Goal: Task Accomplishment & Management: Use online tool/utility

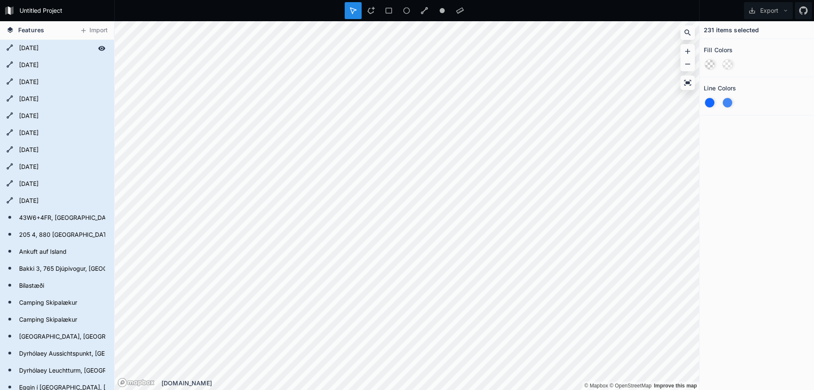
click at [37, 49] on form "[DATE]" at bounding box center [56, 48] width 79 height 13
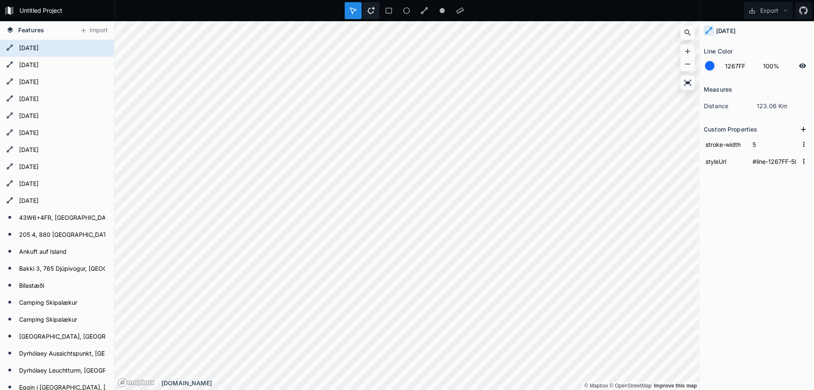
click at [374, 9] on icon at bounding box center [371, 10] width 7 height 7
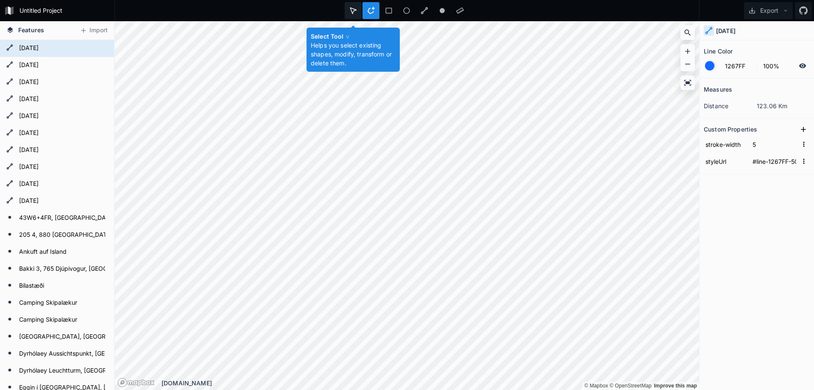
click at [363, 7] on div at bounding box center [371, 10] width 17 height 17
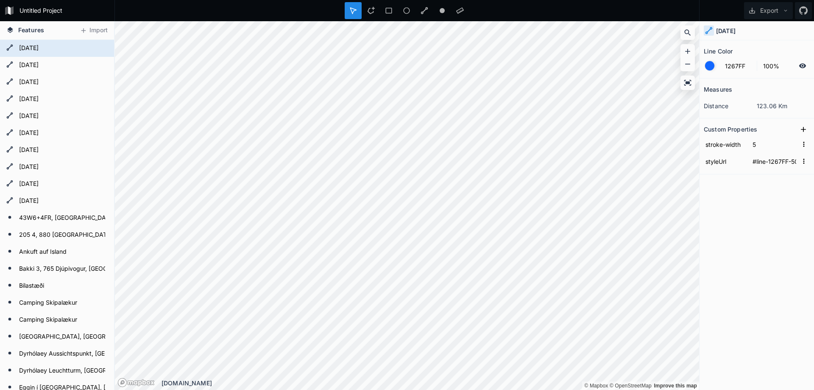
click at [716, 68] on form "1267FF 100%" at bounding box center [757, 66] width 106 height 16
click at [710, 64] on div at bounding box center [709, 65] width 9 height 9
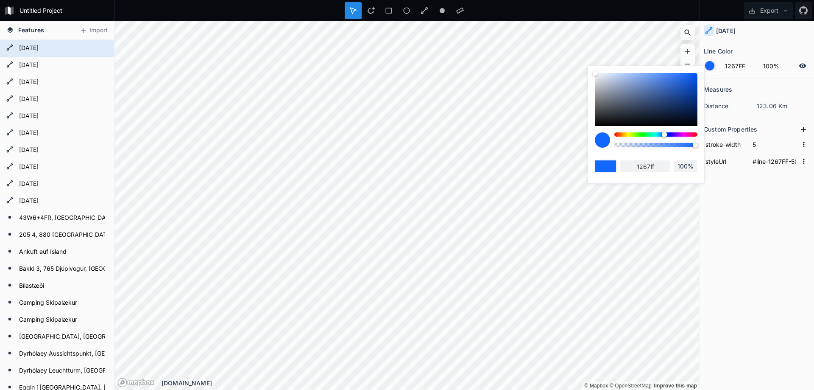
type input "FF12BC"
type input "ff12bc"
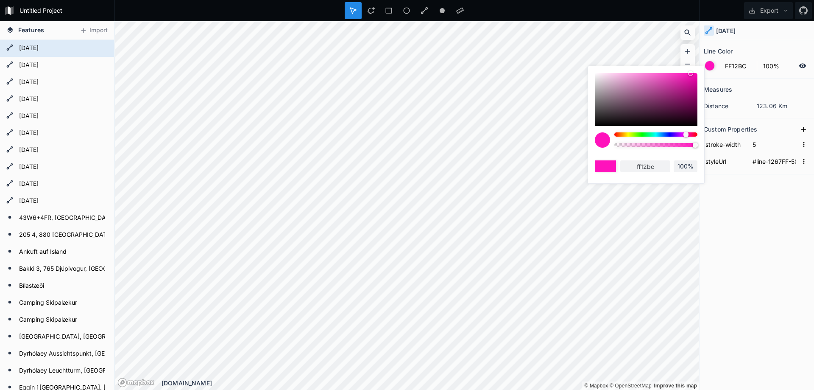
type input "FF1212"
type input "ff1212"
drag, startPoint x: 686, startPoint y: 133, endPoint x: 704, endPoint y: 134, distance: 18.7
click at [712, 133] on body "Untitled Project Export Features Import Fauskasandur, Island Fardagafoss bílast…" at bounding box center [407, 195] width 814 height 390
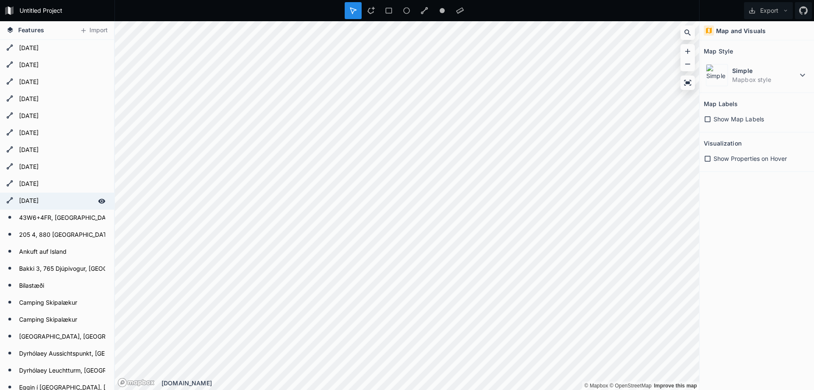
click at [56, 201] on form "[DATE]" at bounding box center [56, 201] width 79 height 13
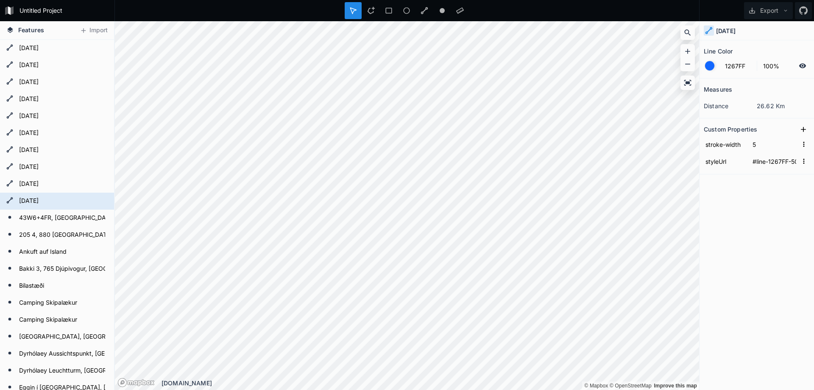
click at [711, 65] on div at bounding box center [709, 65] width 9 height 9
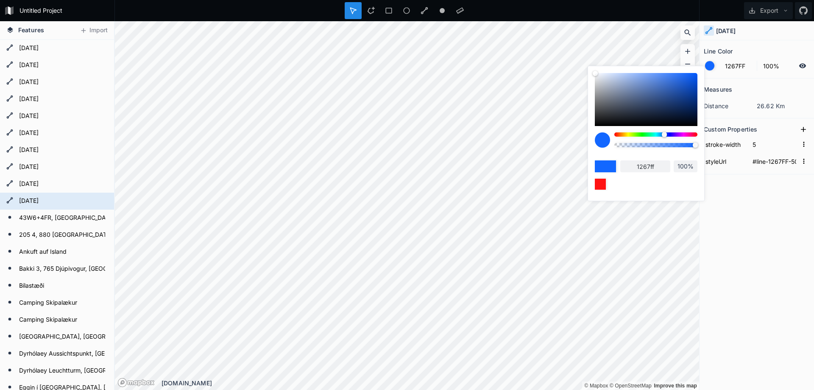
type input "126DFF"
type input "126dff"
type input "12FF94"
type input "12ff94"
type input "FF7512"
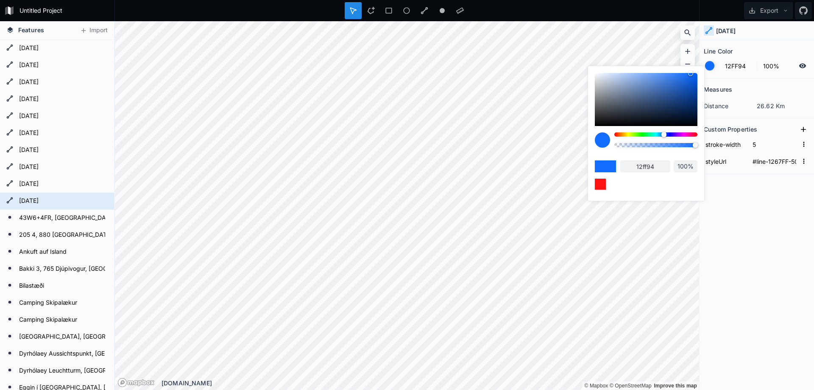
type input "ff7512"
type input "FF4912"
type input "ff4912"
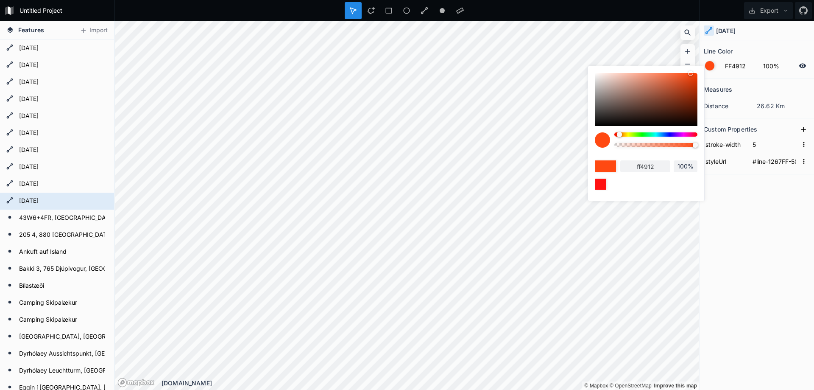
type input "FF4112"
type input "ff4112"
type input "FF1212"
type input "ff1212"
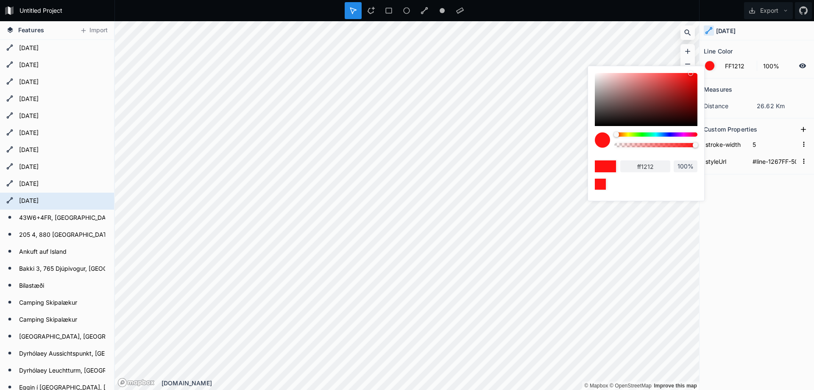
drag, startPoint x: 665, startPoint y: 133, endPoint x: 600, endPoint y: 137, distance: 64.6
click at [600, 137] on div at bounding box center [646, 142] width 103 height 21
click at [44, 167] on form "[DATE]" at bounding box center [56, 167] width 79 height 13
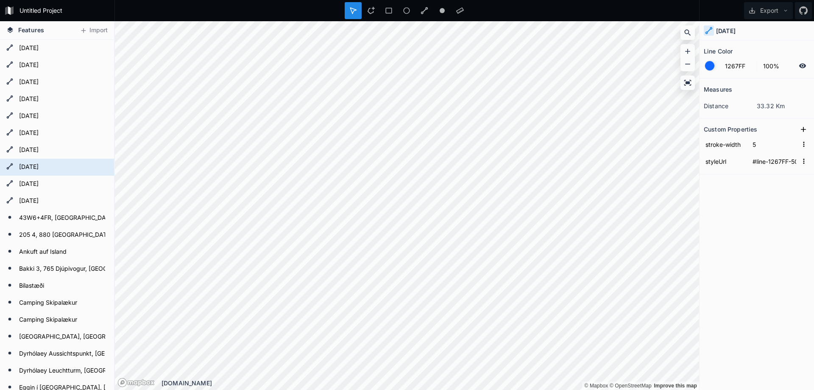
click at [709, 67] on div at bounding box center [709, 65] width 9 height 9
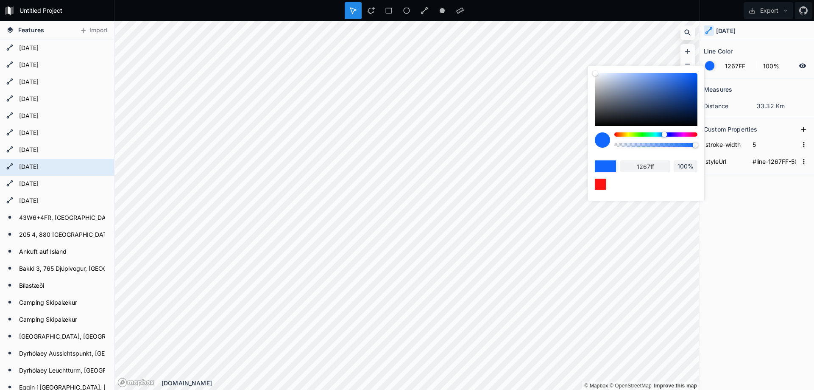
type input "12ACFF"
type input "12acff"
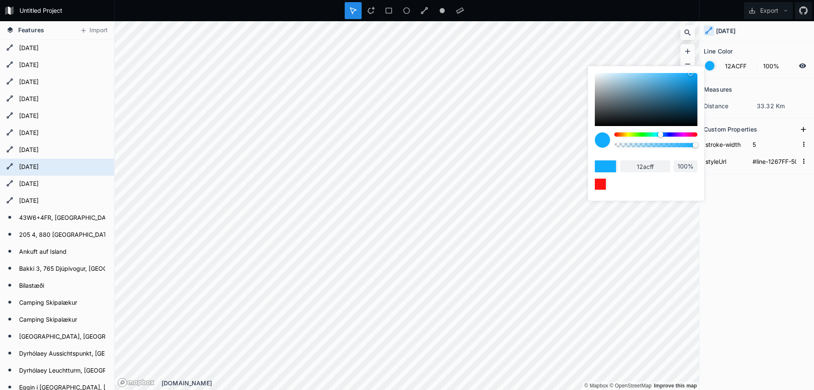
type input "FF1212"
type input "ff1212"
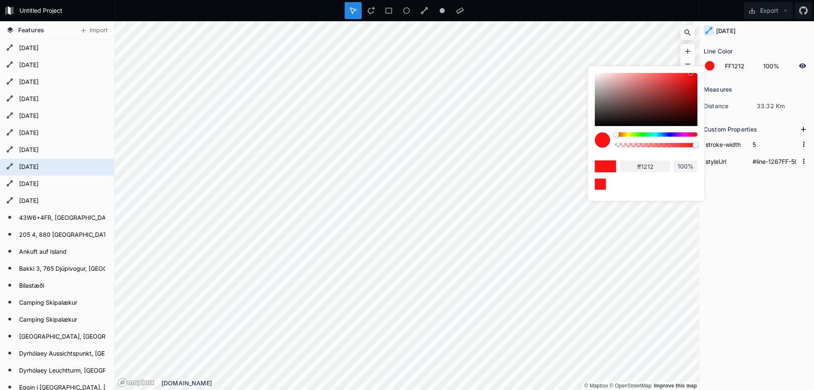
click at [561, 154] on body "Untitled Project Export Features Import [DATE] Hammersminni 10, 765 Djúpivogur,…" at bounding box center [407, 195] width 814 height 390
click at [37, 184] on form "[DATE]" at bounding box center [56, 184] width 79 height 13
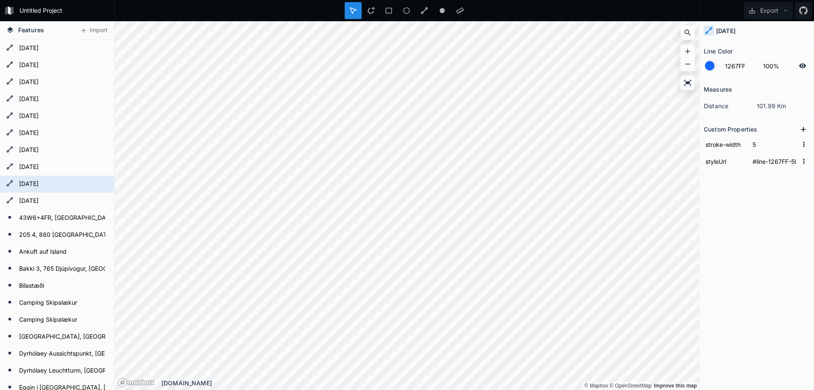
click at [720, 65] on form "1267FF 100%" at bounding box center [757, 66] width 106 height 16
click at [711, 67] on div at bounding box center [709, 65] width 9 height 9
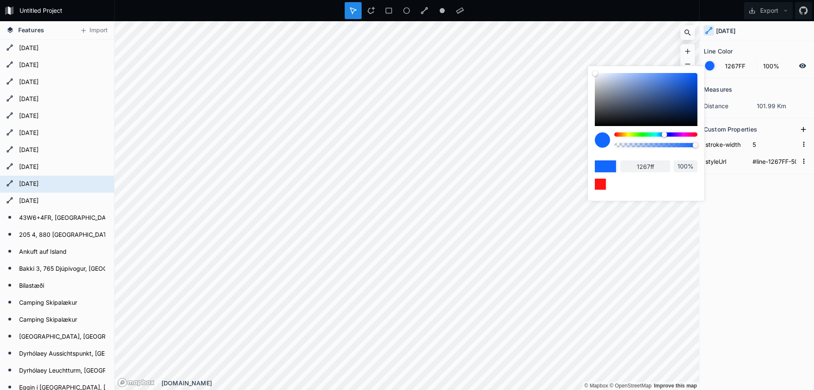
type input "FF1A12"
type input "ff1a12"
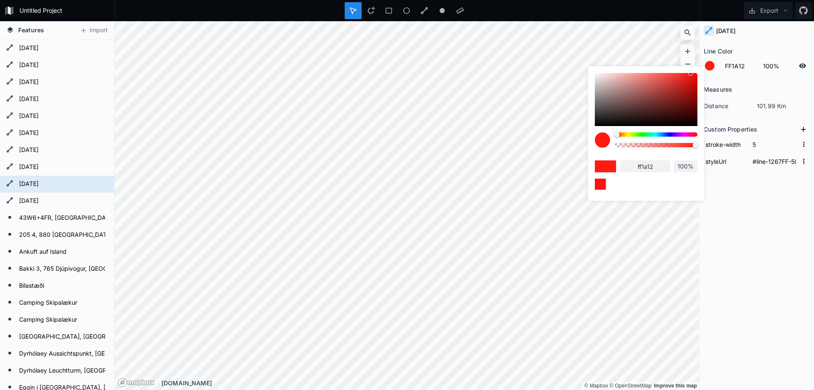
click at [620, 135] on div at bounding box center [655, 134] width 83 height 4
type input "FF4D12"
type input "ff4d12"
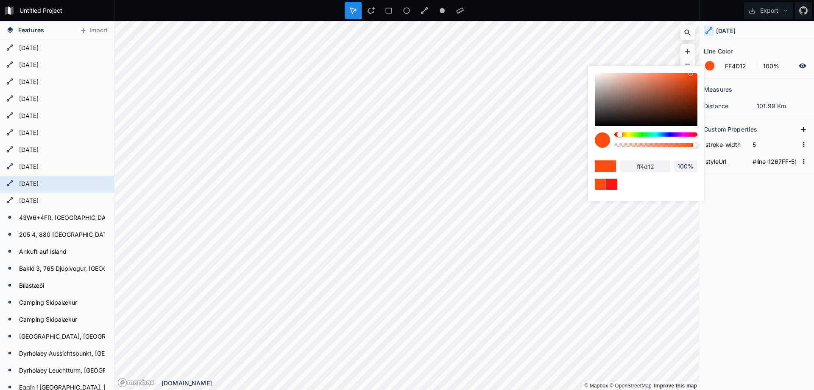
type input "FF2A12"
type input "ff2a12"
type input "FF1A12"
type input "ff1a12"
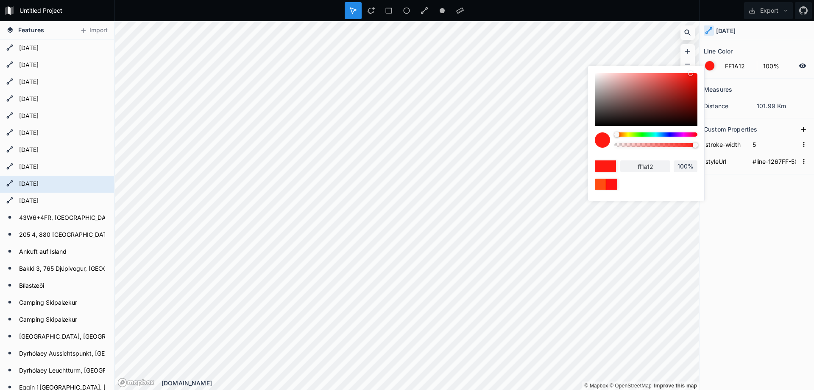
type input "FF1212"
type input "ff1212"
type input "FF1A12"
type input "ff1a12"
type input "FF2212"
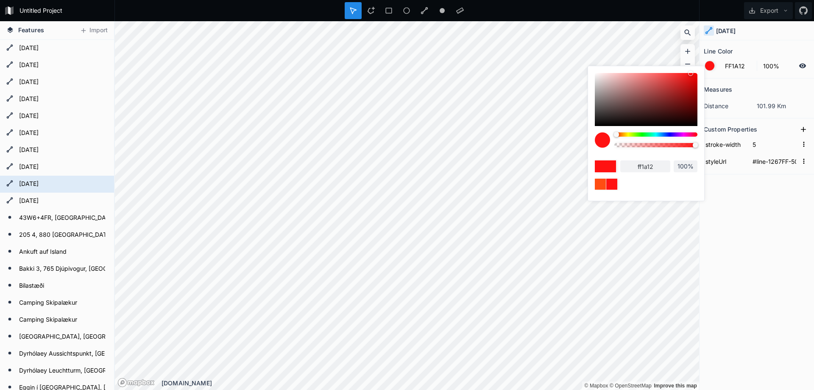
type input "ff2212"
type input "FF2A12"
type input "ff2a12"
type input "FF3112"
type input "ff3112"
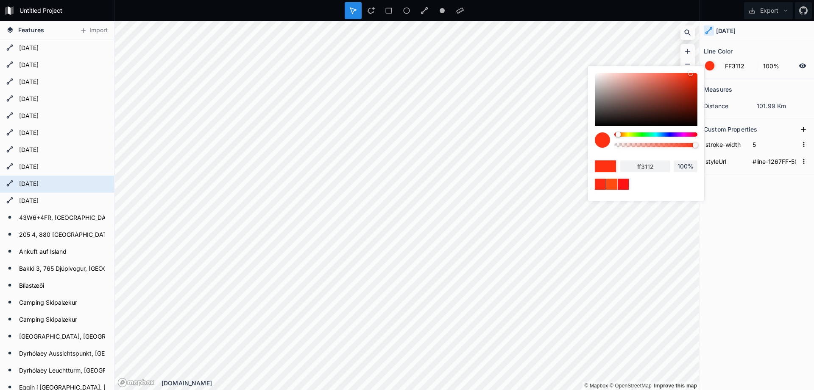
type input "FF3912"
type input "ff3912"
type input "FF4112"
type input "ff4112"
type input "FF4912"
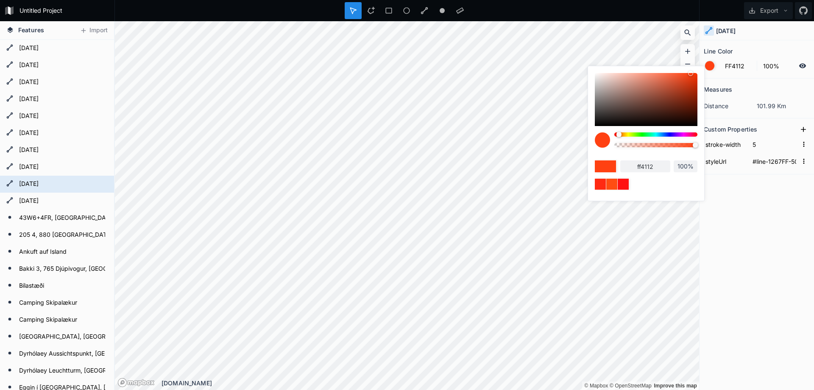
type input "ff4912"
type input "FF4D12"
type input "ff4d12"
type input "FF5512"
type input "ff5512"
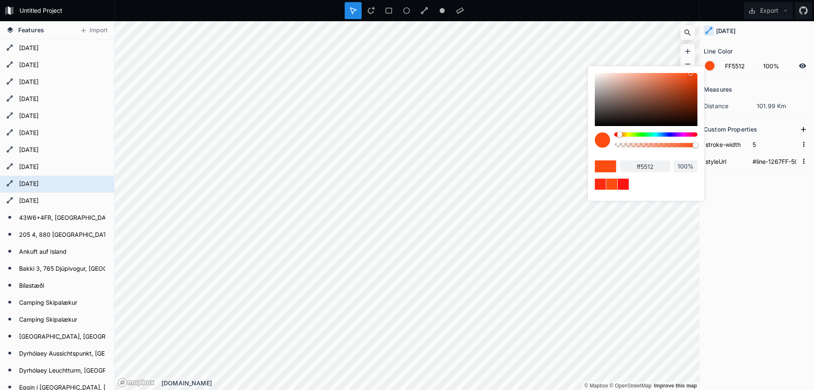
type input "FF5D12"
type input "ff5d12"
type input "FF6512"
type input "ff6512"
type input "FF6D12"
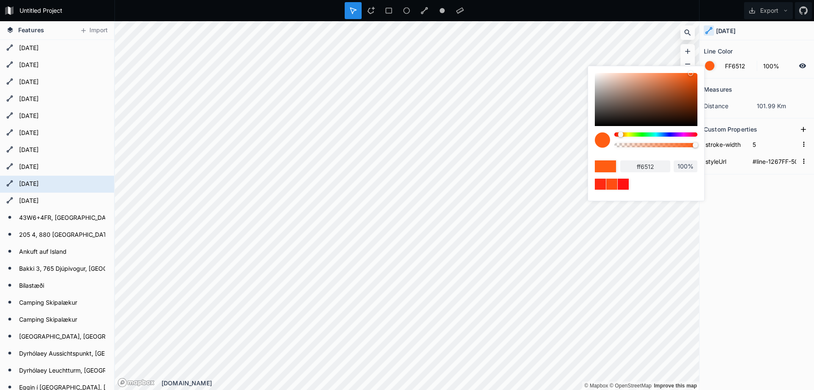
type input "ff6d12"
type input "EFFF12"
type input "efff12"
type input "12FF94"
type input "12ff94"
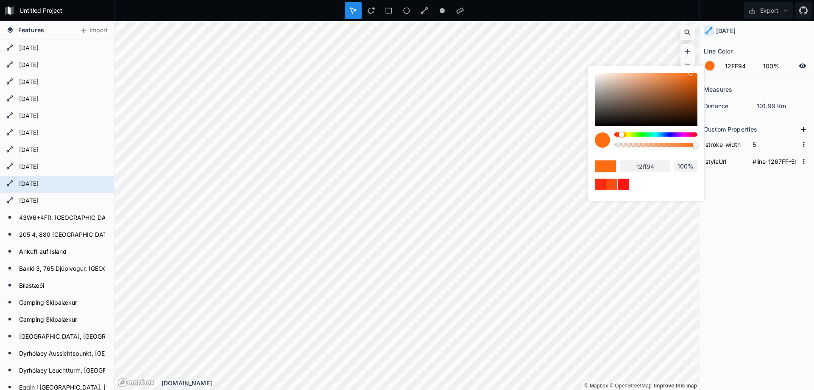
type input "FF12C4"
type input "ff12c4"
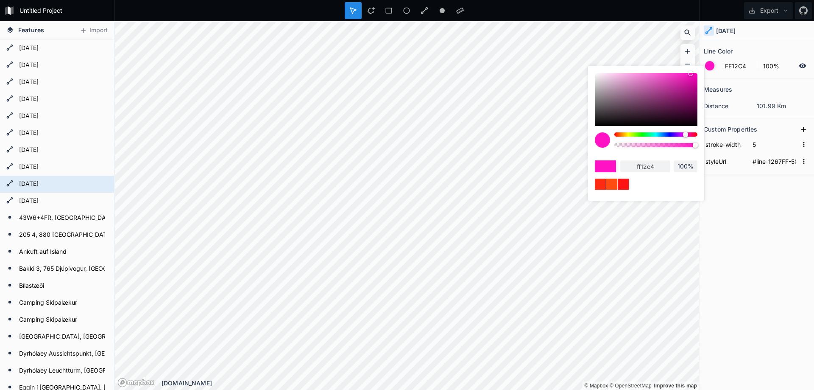
type input "FF1284"
type input "ff1284"
type input "FF126D"
type input "ff126d"
type input "FF1231"
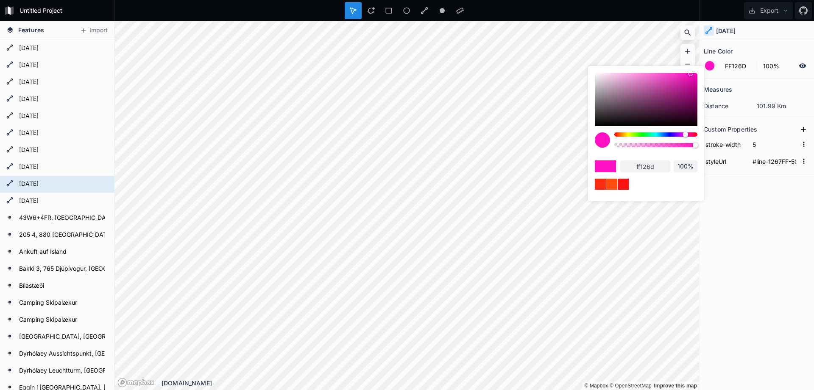
type input "ff1231"
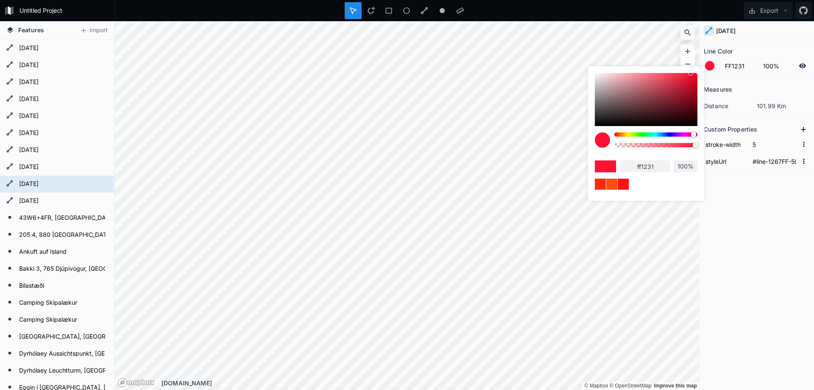
type input "FF1212"
type input "ff1212"
type input "FF122A"
type input "ff122a"
type input "FF1212"
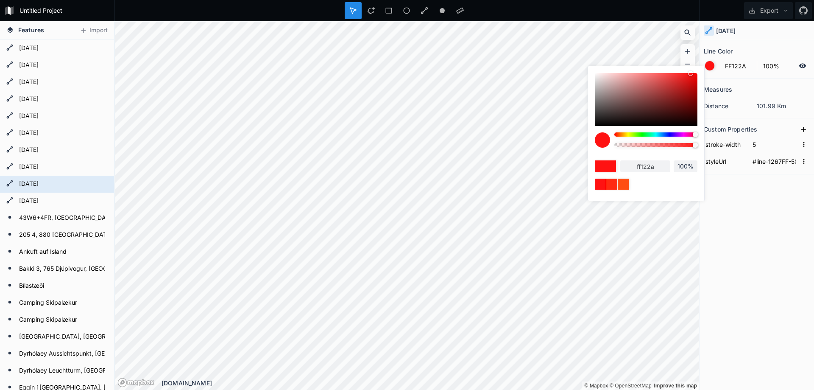
type input "ff1212"
type input "FF6D12"
type input "ff6d12"
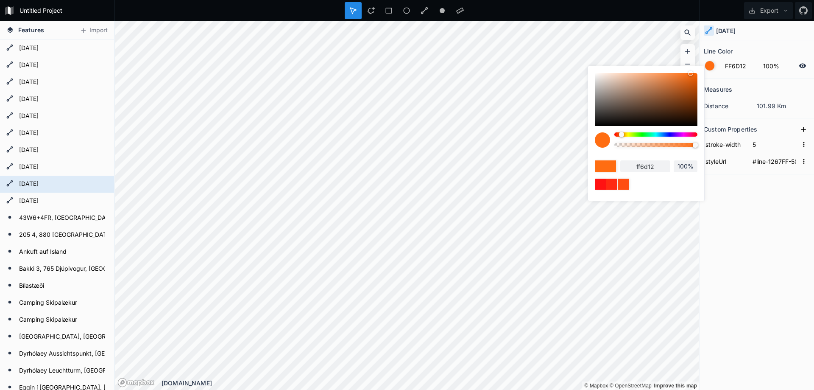
type input "FF1212"
type input "ff1212"
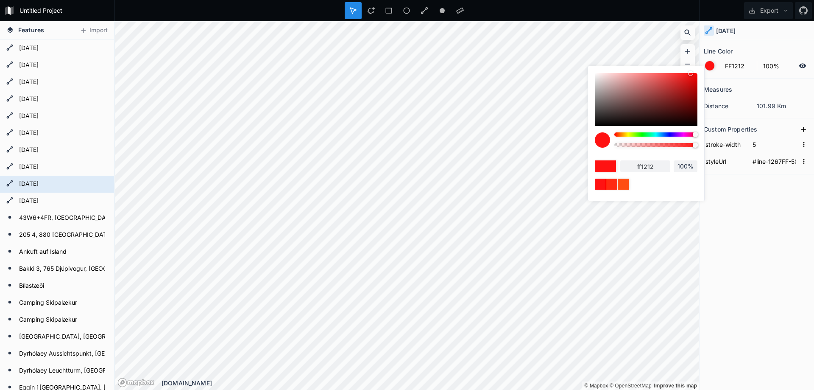
drag, startPoint x: 618, startPoint y: 134, endPoint x: 708, endPoint y: 141, distance: 90.2
click at [708, 141] on body "Untitled Project Export Features Import [DATE] Hammersminni 10, 765 Djúpivogur,…" at bounding box center [407, 195] width 814 height 390
click at [48, 167] on form "[DATE]" at bounding box center [56, 167] width 79 height 13
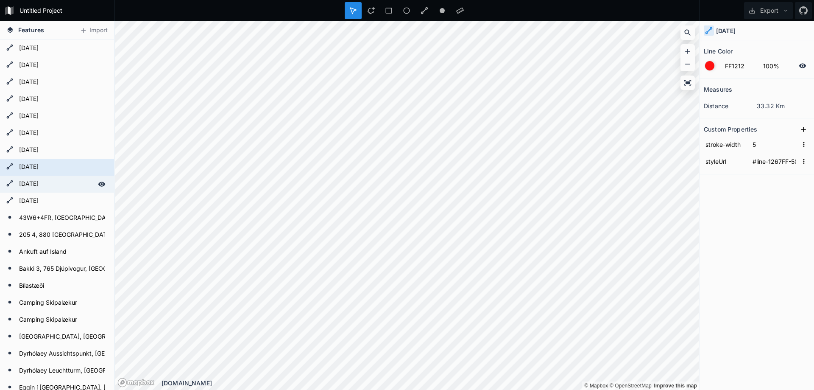
click at [48, 184] on form "[DATE]" at bounding box center [56, 184] width 79 height 13
click at [50, 168] on form "[DATE]" at bounding box center [56, 167] width 79 height 13
click at [47, 179] on form "[DATE]" at bounding box center [56, 184] width 79 height 13
click at [710, 65] on div at bounding box center [709, 65] width 9 height 9
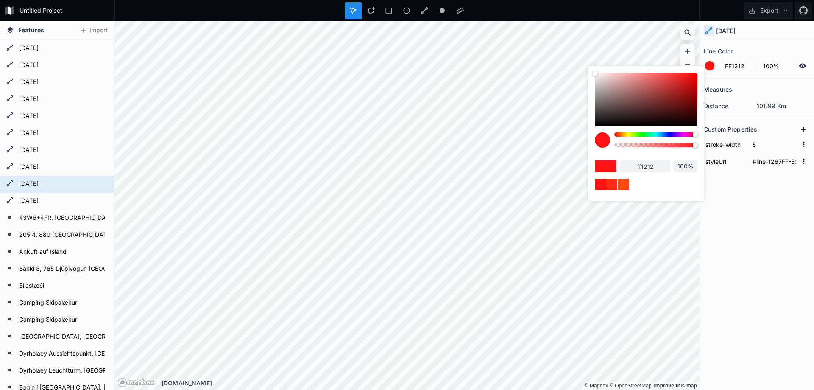
type input "FF121A"
type input "ff121a"
type input "9412FF"
type input "9412ff"
type input "12FF49"
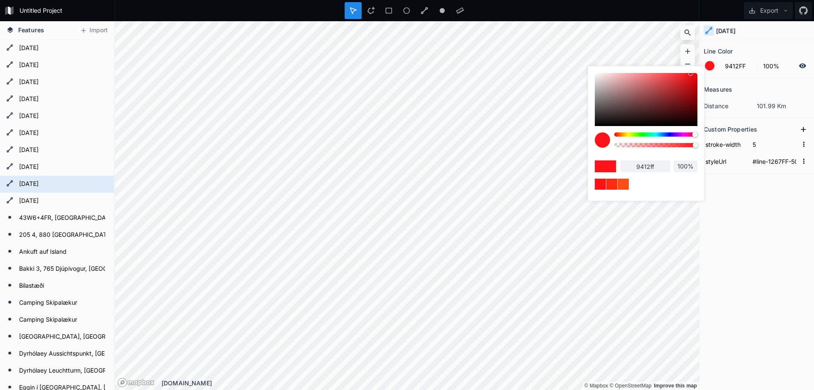
type input "12ff49"
type input "FF1212"
type input "ff1212"
type input "FF2212"
type input "ff2212"
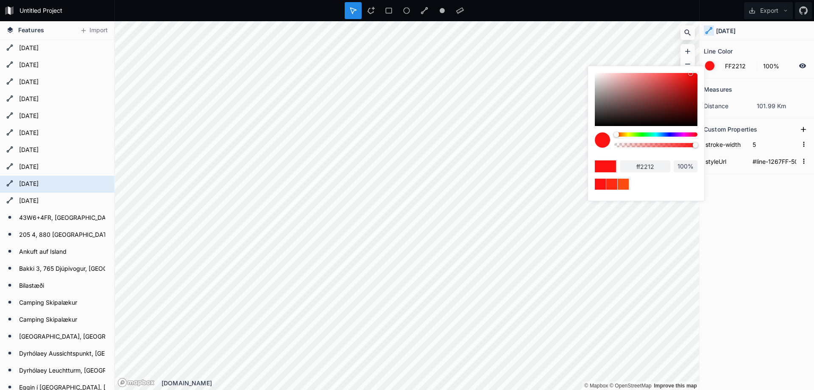
type input "C8FF12"
type input "c8ff12"
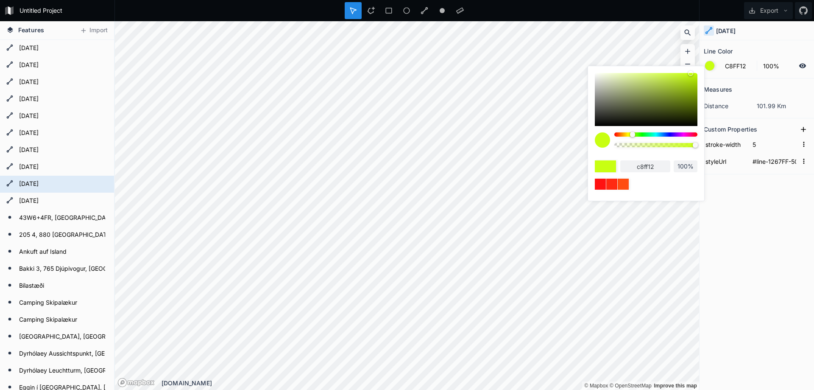
type input "12C8FF"
type input "12c8ff"
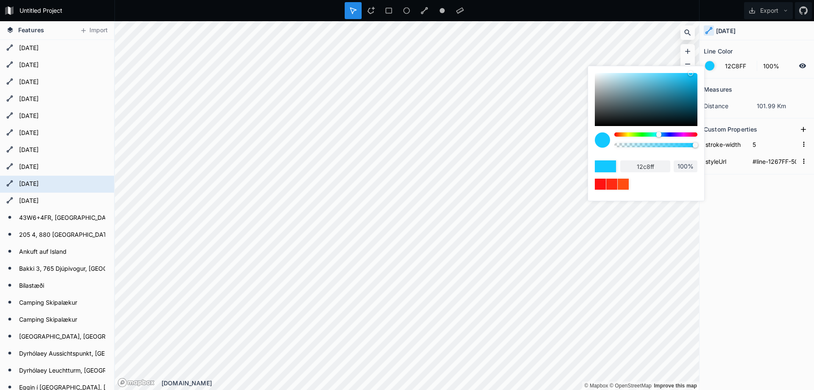
type input "12C4FF"
type input "12c4ff"
type input "125DFF"
type input "125dff"
type input "1255FF"
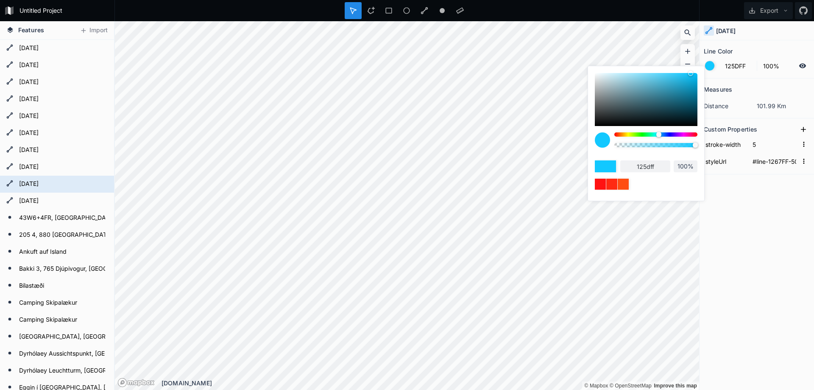
type input "1255ff"
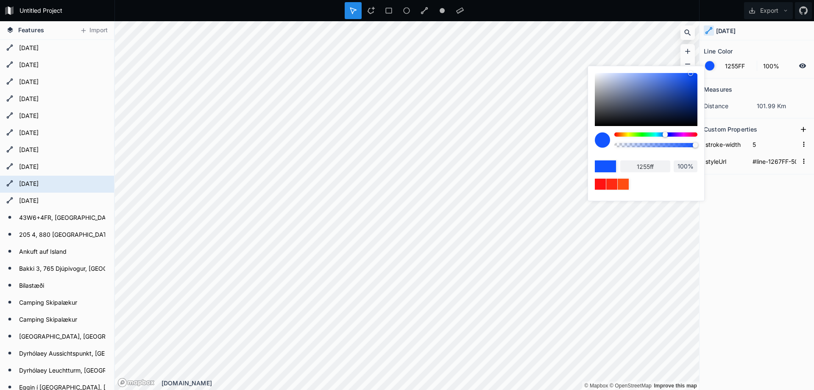
type input "1265FF"
type input "1265ff"
type input "12BCFF"
type input "12bcff"
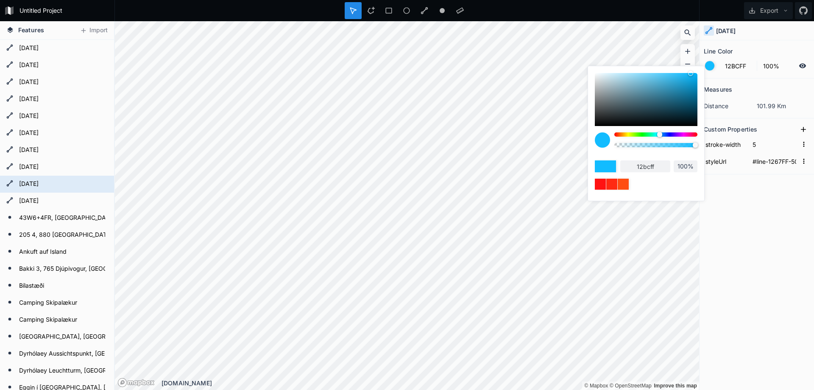
type input "12C4FF"
type input "12c4ff"
type input "12FFE7"
type input "12ffe7"
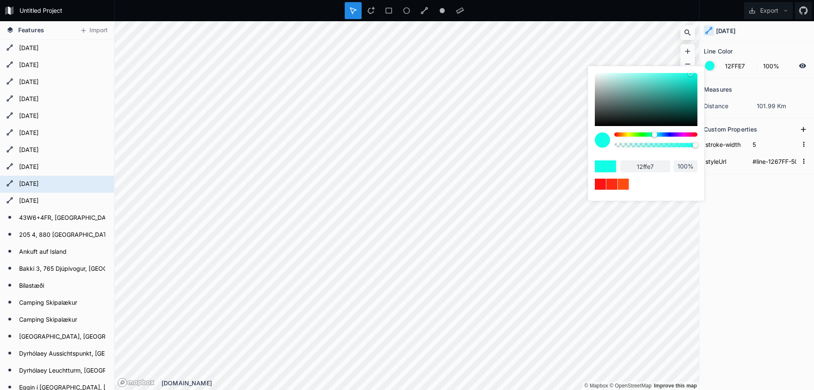
type input "12FFDF"
type input "12ffdf"
type input "12FF39"
type input "12ff39"
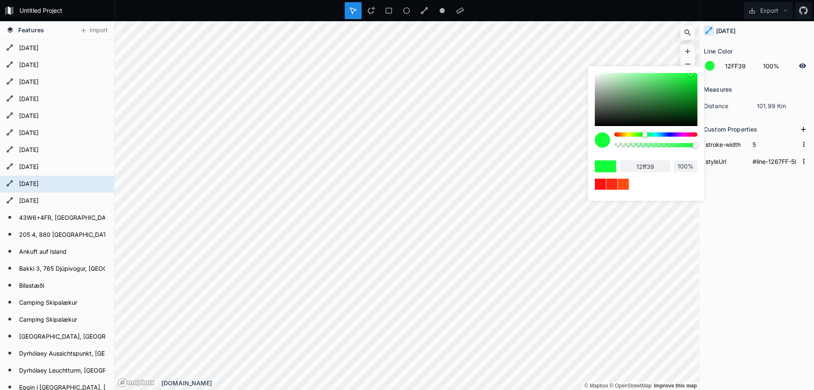
type input "12FF41"
type input "12ff41"
type input "12FF55"
type input "12ff55"
type input "12FF84"
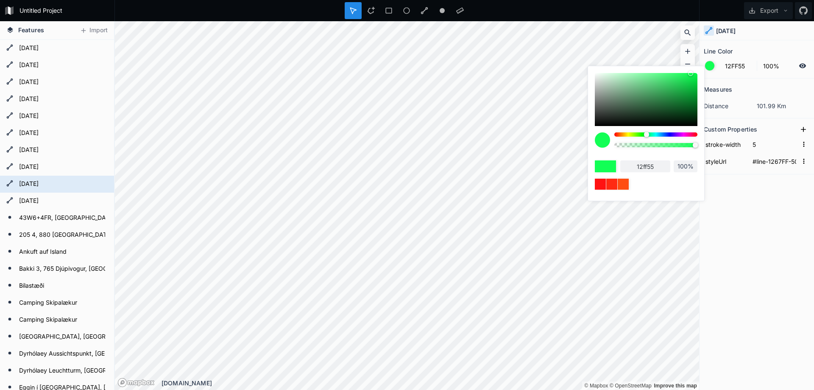
type input "12ff84"
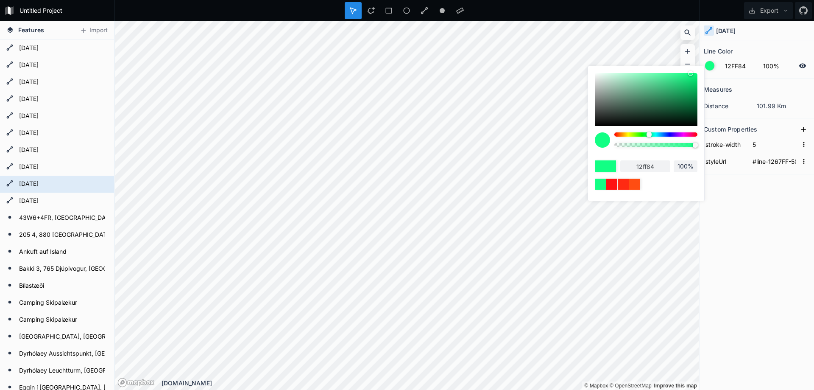
type input "12FF8C"
type input "12ff8c"
type input "12FFC4"
type input "12ffc4"
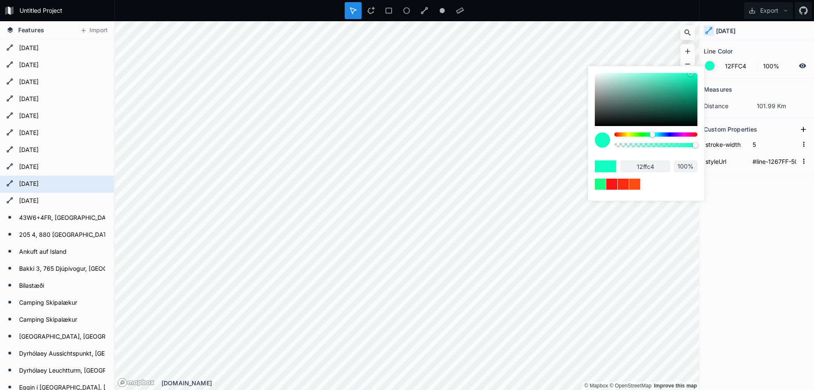
type input "12FFEF"
type input "12ffef"
type input "1275FF"
type input "1275ff"
type input "1255FF"
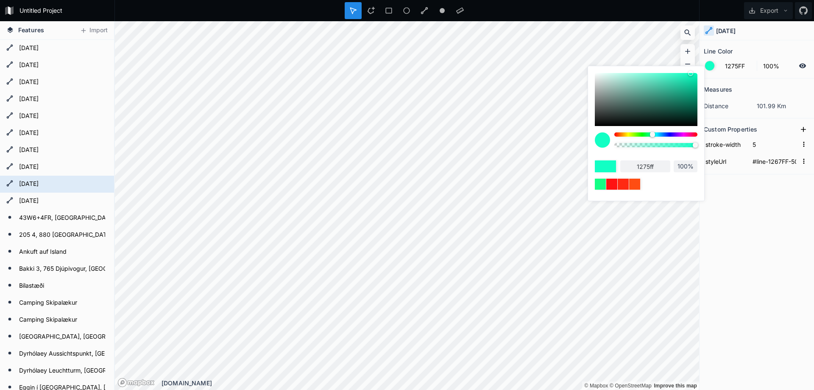
type input "1255ff"
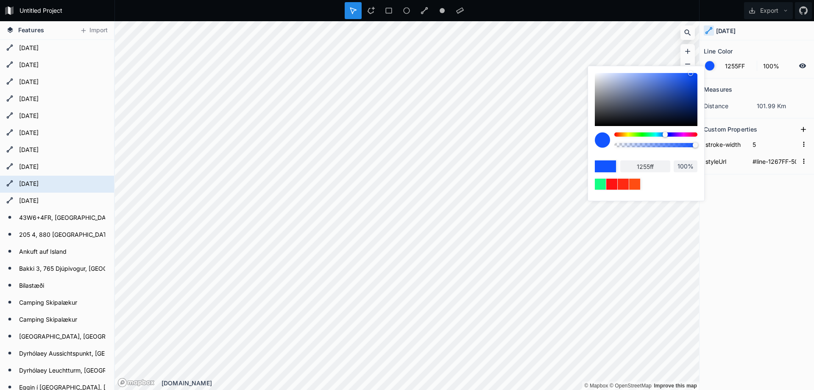
type input "3112FF"
type input "3112ff"
type input "8412FF"
type input "8412ff"
type input "C412FF"
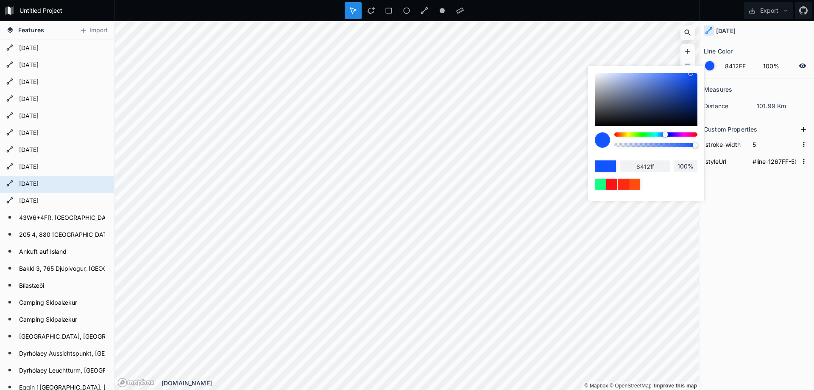
type input "c412ff"
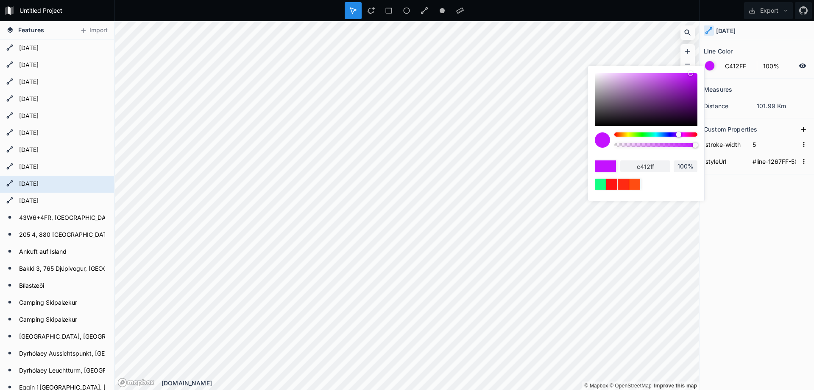
type input "C812FF"
type input "c812ff"
type input "FF12BC"
type input "ff12bc"
type input "FF12A4"
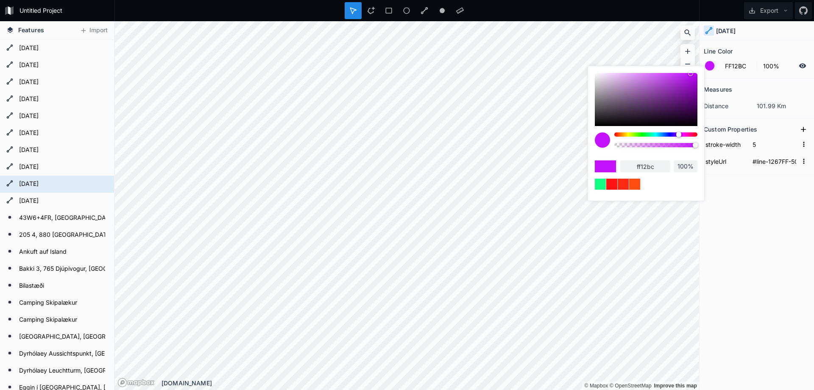
type input "ff12a4"
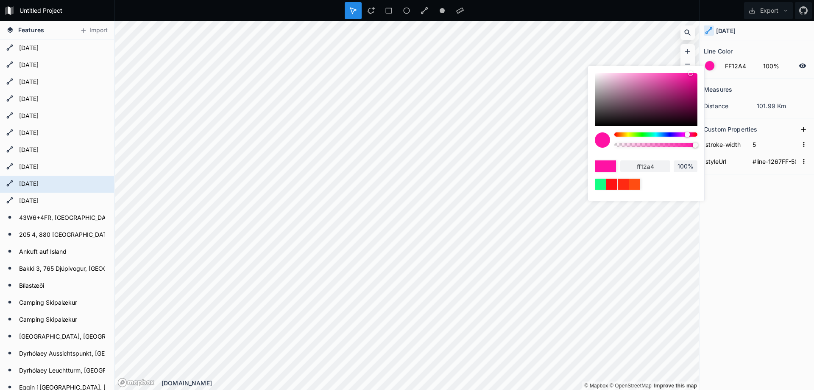
type input "FF1231"
type input "ff1231"
type input "FF1222"
type input "ff1222"
type input "FF122A"
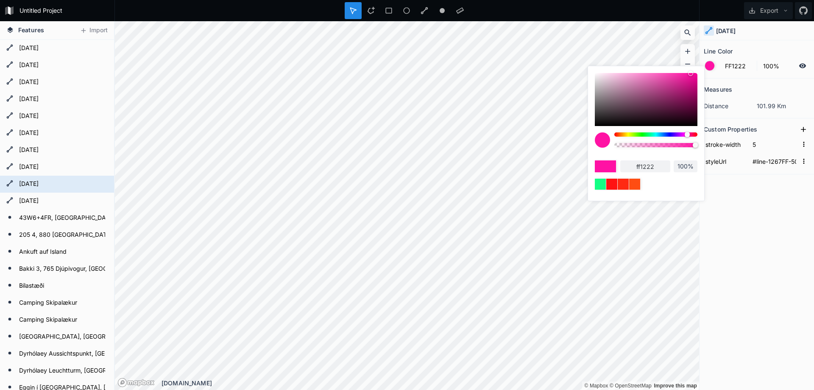
type input "ff122a"
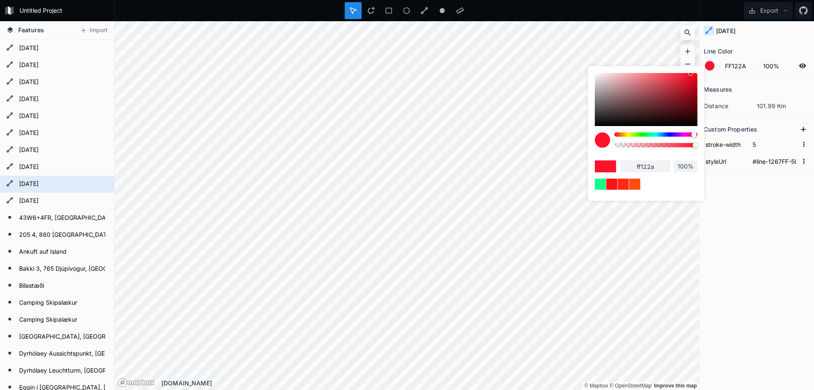
type input "2212FF"
type input "2212ff"
type input "12FFBC"
type input "12ffbc"
type input "12FF39"
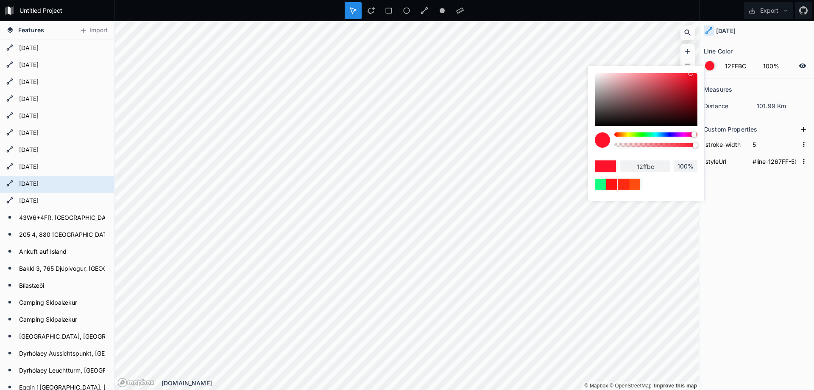
type input "12ff39"
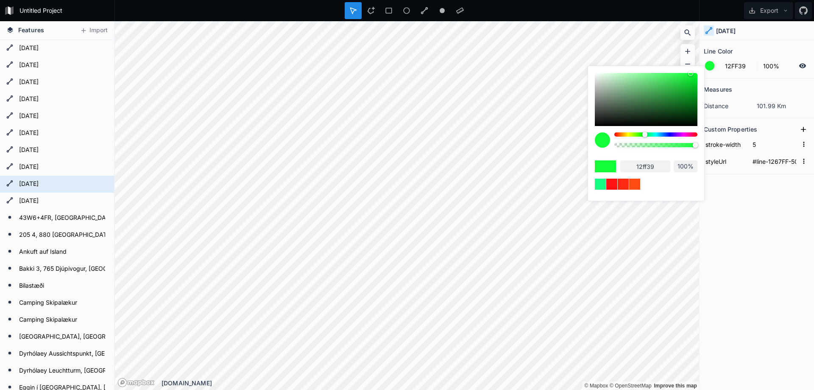
type input "BCFF12"
type input "bcff12"
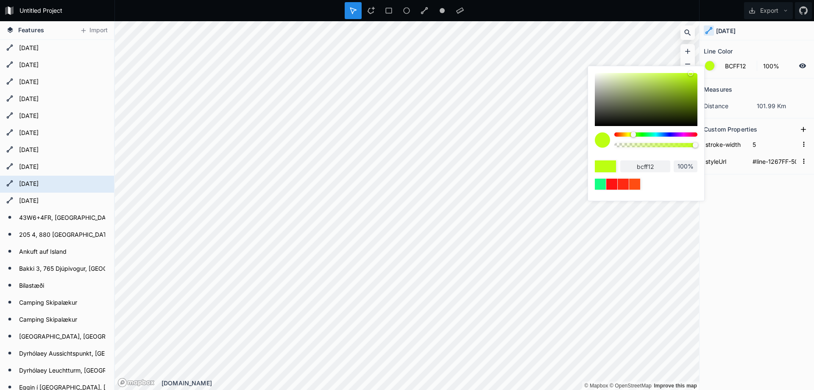
type input "C4FF12"
type input "c4ff12"
type input "FFE712"
type input "ffe712"
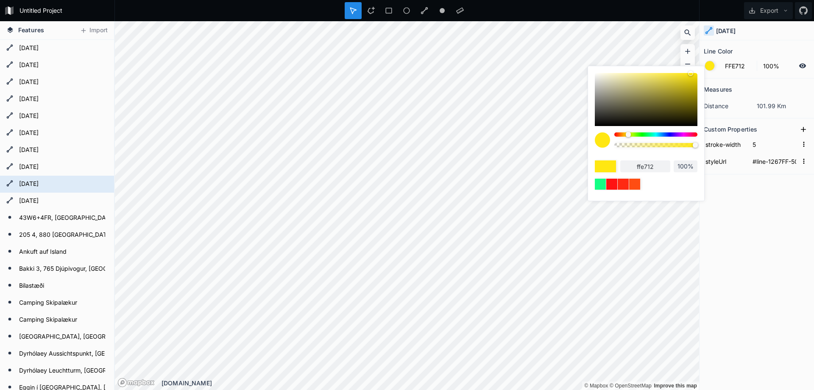
type input "FFDF12"
type input "ffdf12"
type input "FFA412"
type input "ffa412"
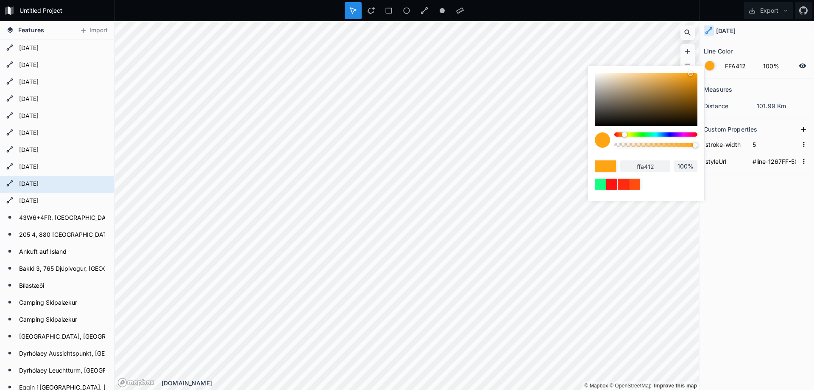
type input "FF9C12"
type input "ff9c12"
type input "FF8C12"
type input "ff8c12"
type input "FF8412"
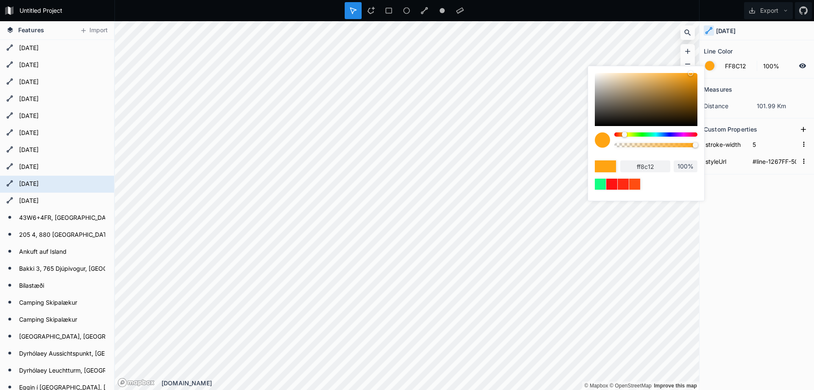
type input "ff8412"
type input "FF8C12"
type input "ff8c12"
type input "FFB412"
type input "ffb412"
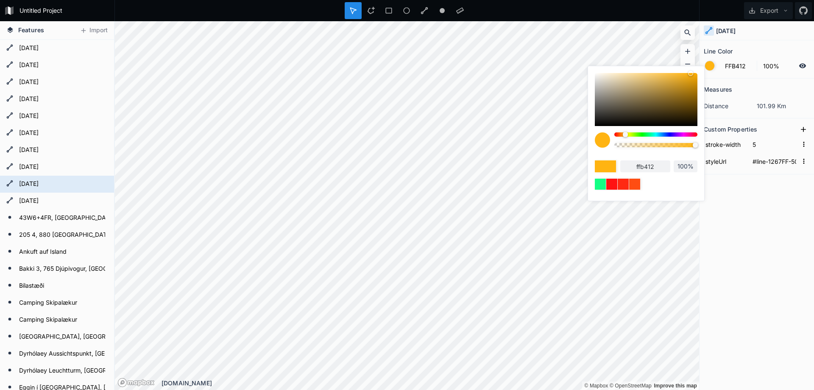
type input "FFBC12"
type input "ffbc12"
type input "FFF712"
type input "fff712"
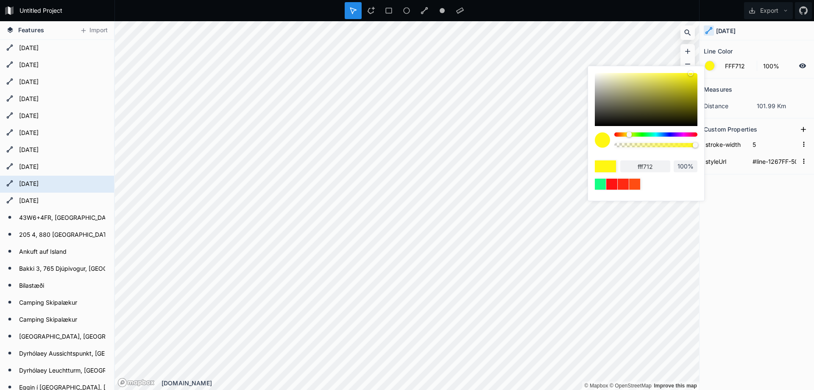
type input "FFE712"
type input "ffe712"
type input "FF9412"
type input "ff9412"
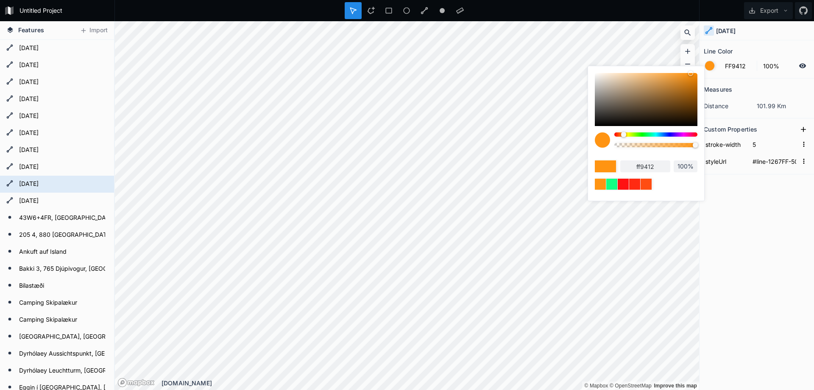
type input "FF8C12"
type input "ff8c12"
type input "FF4912"
type input "ff4912"
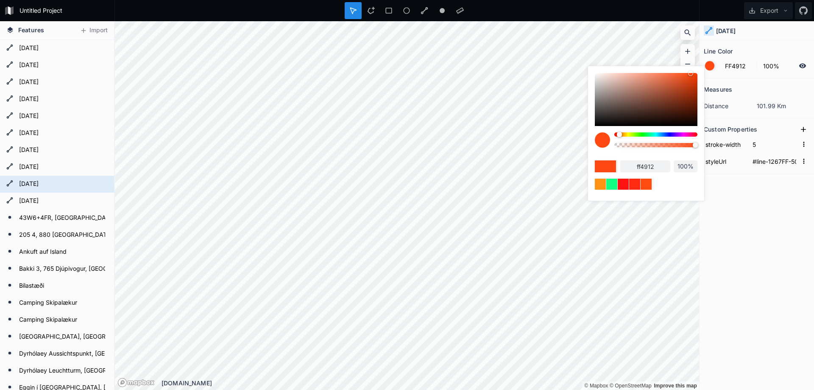
type input "FF4112"
type input "ff4112"
type input "FF3912"
type input "ff3912"
type input "FF1212"
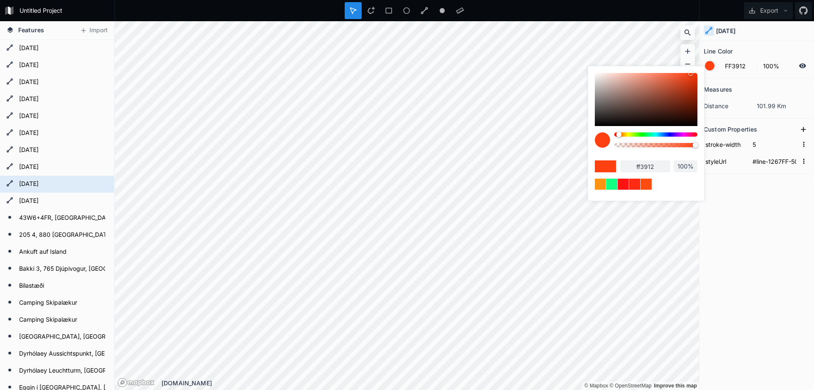
type input "ff1212"
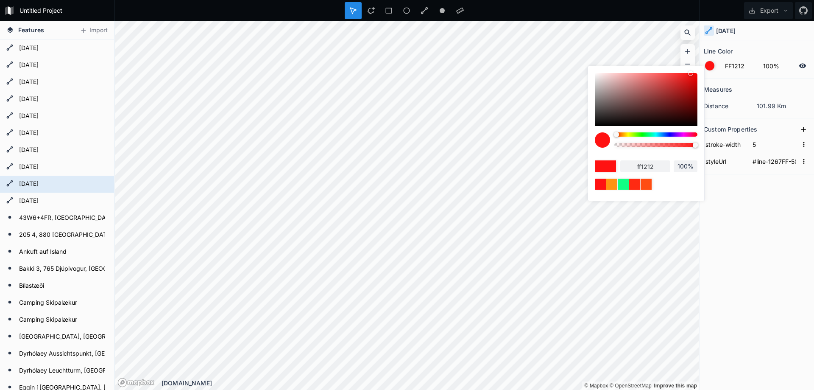
type input "FF1A12"
type input "ff1a12"
type input "94FF12"
type input "94ff12"
type input "4DFF12"
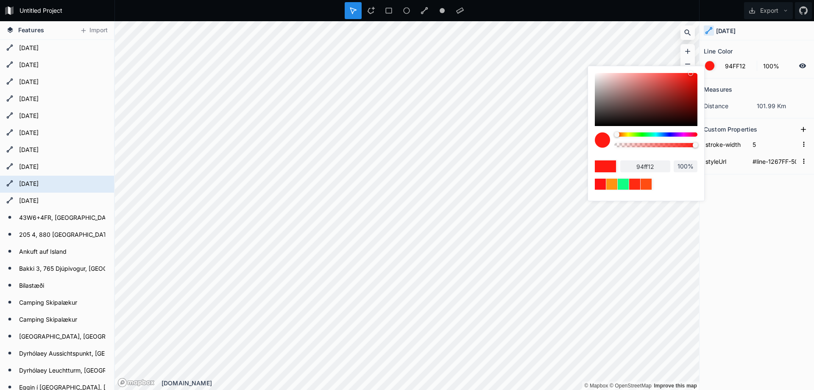
type input "4dff12"
type input "12C4FF"
type input "12c4ff"
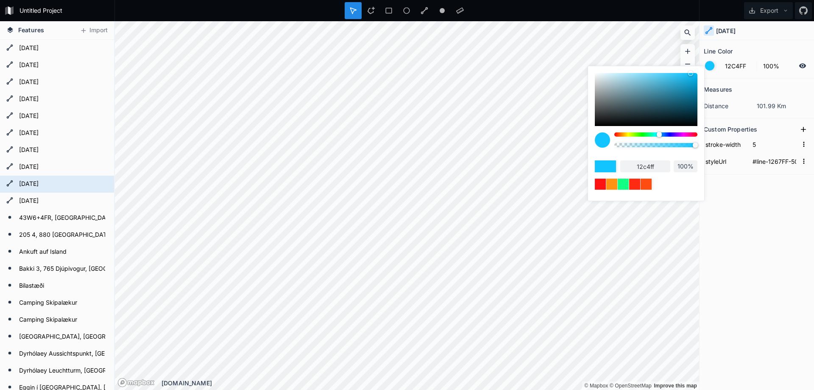
type input "12BCFF"
type input "12bcff"
type input "1284FF"
type input "1284ff"
type input "127DFF"
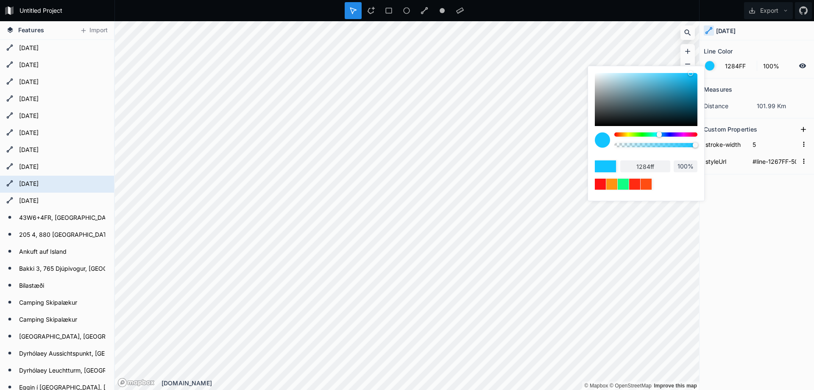
type input "127dff"
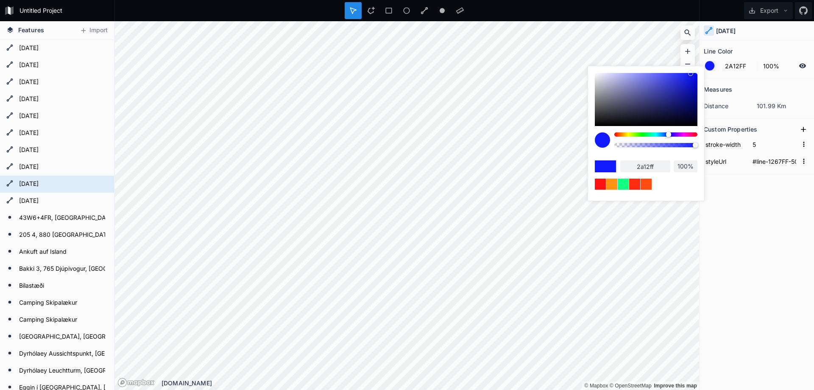
drag, startPoint x: 695, startPoint y: 135, endPoint x: 670, endPoint y: 134, distance: 24.6
click at [670, 134] on div at bounding box center [668, 134] width 5 height 5
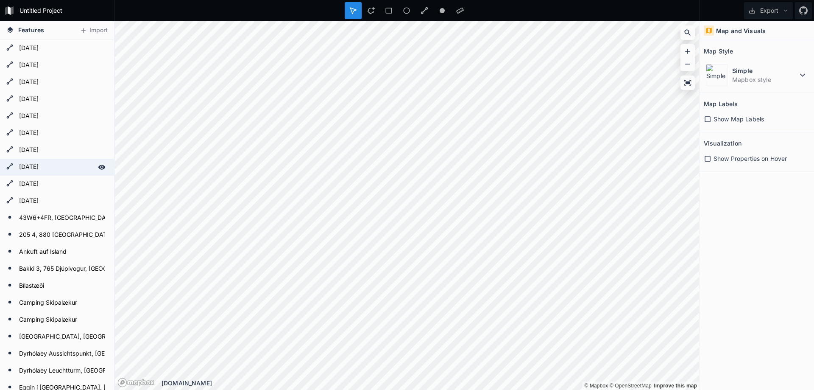
click at [33, 165] on form "[DATE]" at bounding box center [56, 167] width 79 height 13
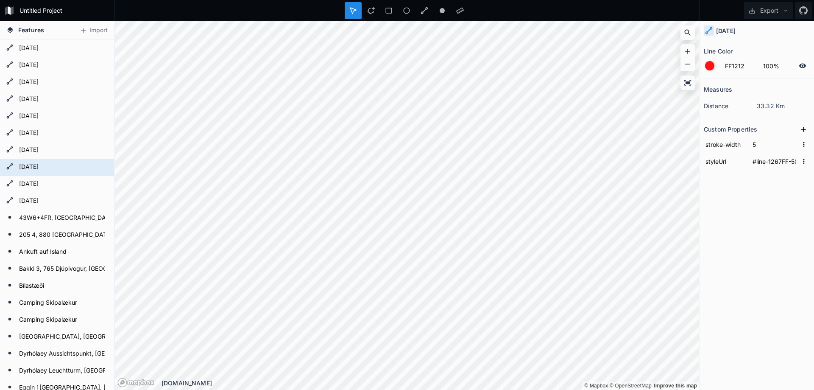
click at [709, 63] on div at bounding box center [709, 65] width 9 height 9
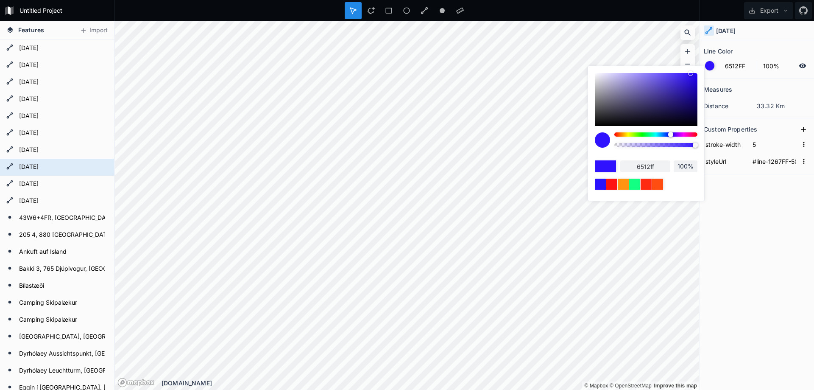
click at [674, 135] on div at bounding box center [655, 134] width 83 height 4
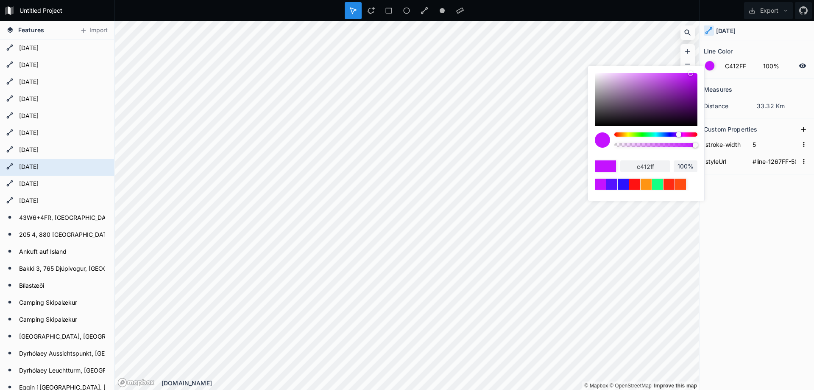
drag, startPoint x: 673, startPoint y: 134, endPoint x: 679, endPoint y: 134, distance: 6.4
click at [679, 134] on div at bounding box center [678, 134] width 5 height 5
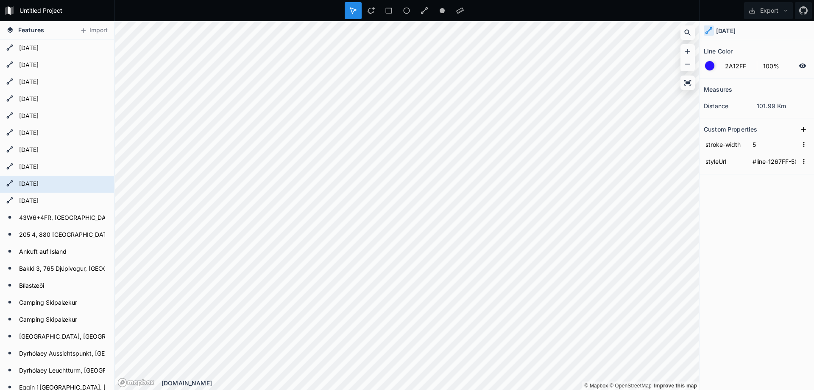
click at [719, 64] on form "2A12FF 100%" at bounding box center [757, 66] width 106 height 16
click at [735, 66] on input "2A12FF" at bounding box center [738, 66] width 37 height 10
click at [716, 66] on form "2A12FF 100%" at bounding box center [757, 66] width 106 height 16
click at [712, 66] on div at bounding box center [709, 65] width 9 height 9
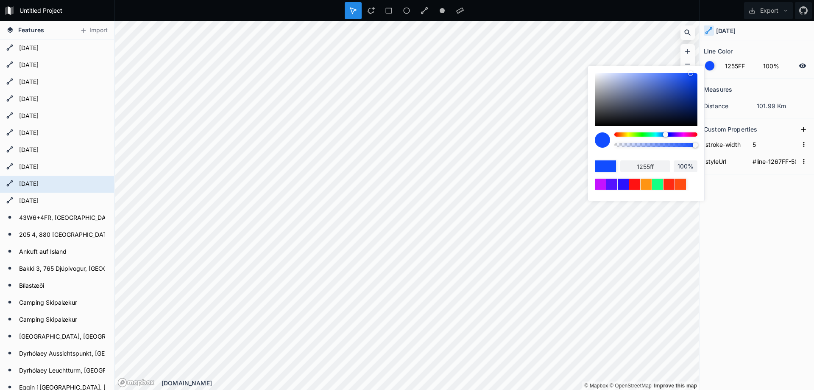
drag, startPoint x: 670, startPoint y: 136, endPoint x: 660, endPoint y: 141, distance: 11.4
click at [665, 136] on div at bounding box center [665, 134] width 5 height 5
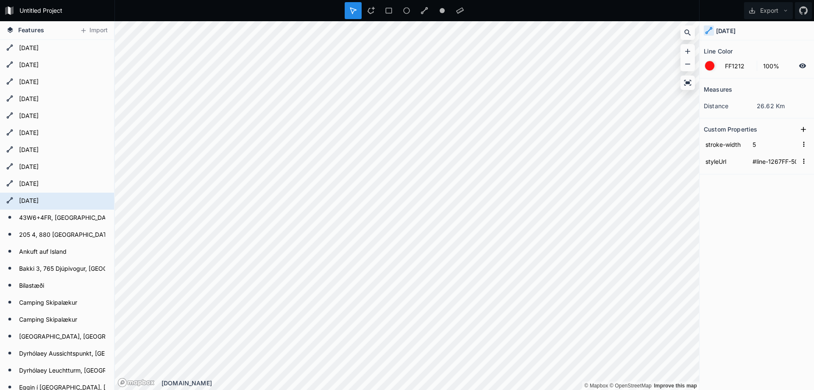
click at [707, 68] on div at bounding box center [709, 65] width 9 height 9
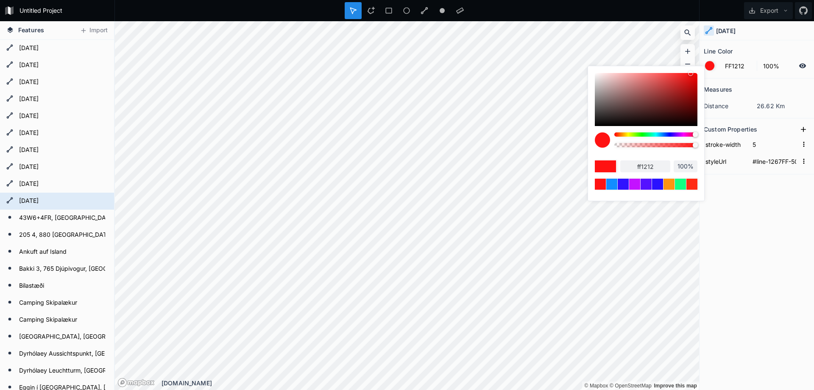
drag, startPoint x: 667, startPoint y: 135, endPoint x: 699, endPoint y: 134, distance: 32.7
click at [698, 134] on div at bounding box center [655, 134] width 83 height 4
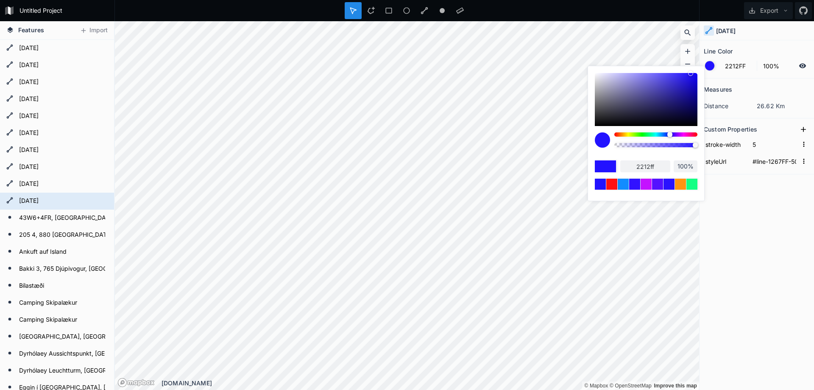
drag, startPoint x: 695, startPoint y: 134, endPoint x: 670, endPoint y: 134, distance: 24.6
click at [670, 134] on div at bounding box center [669, 134] width 5 height 5
click at [649, 163] on input "2212ff" at bounding box center [645, 166] width 50 height 12
click at [665, 182] on div at bounding box center [668, 183] width 13 height 13
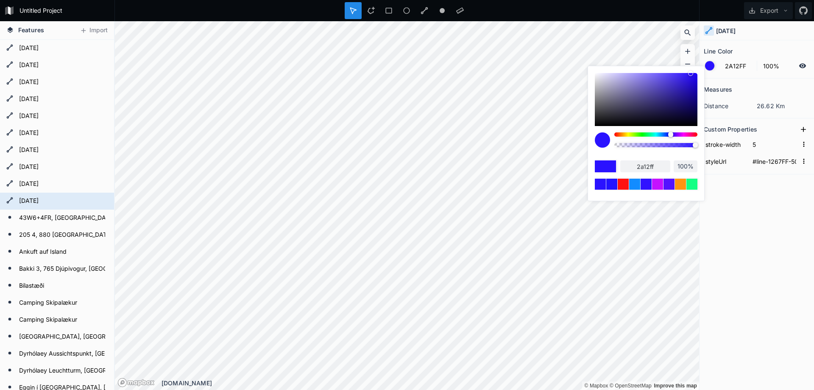
click at [651, 165] on input "2a12ff" at bounding box center [645, 166] width 50 height 12
click at [46, 168] on form "[DATE]" at bounding box center [56, 167] width 79 height 13
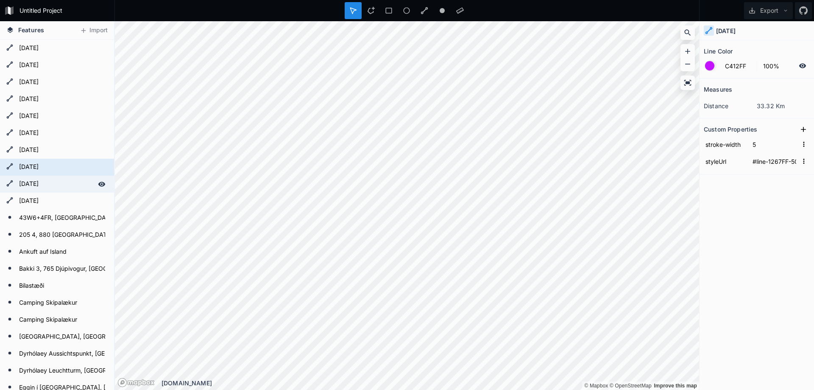
click at [42, 178] on div "[DATE]" at bounding box center [57, 184] width 114 height 17
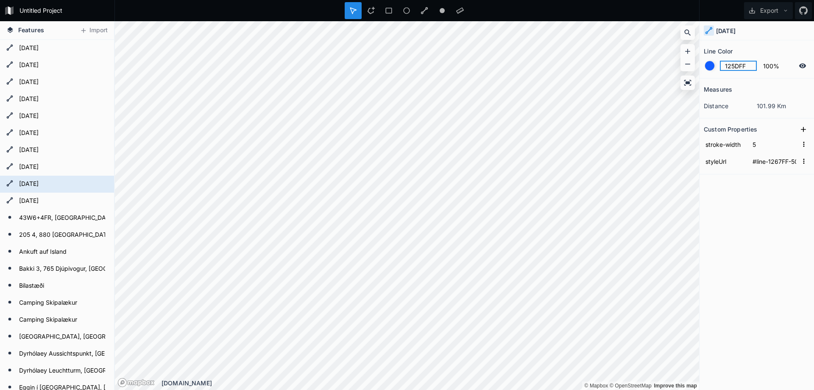
click at [734, 66] on input "125DFF" at bounding box center [738, 66] width 37 height 10
paste input "2a12ff"
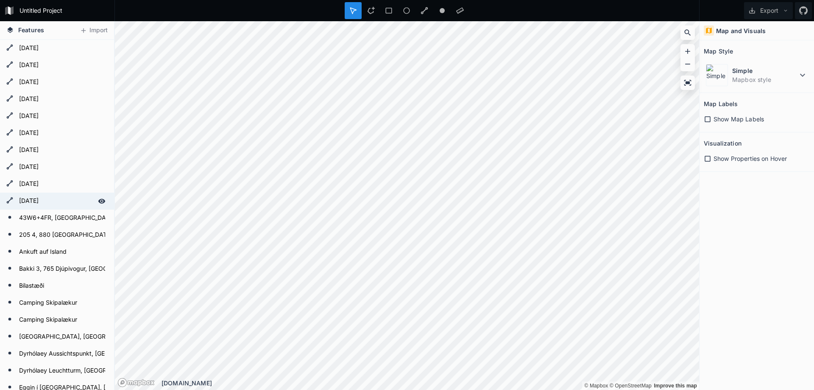
click at [42, 193] on div "[DATE]" at bounding box center [57, 201] width 114 height 17
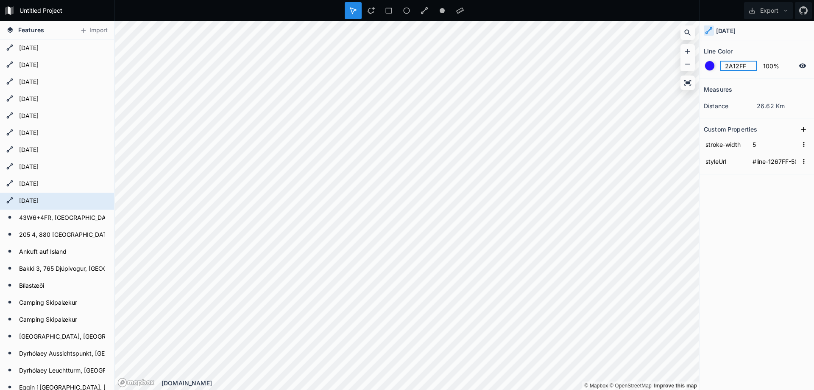
click at [728, 67] on input "2A12FF" at bounding box center [738, 66] width 37 height 10
click at [718, 68] on form "2A12FF 100%" at bounding box center [757, 66] width 106 height 16
click at [711, 68] on div at bounding box center [709, 65] width 9 height 9
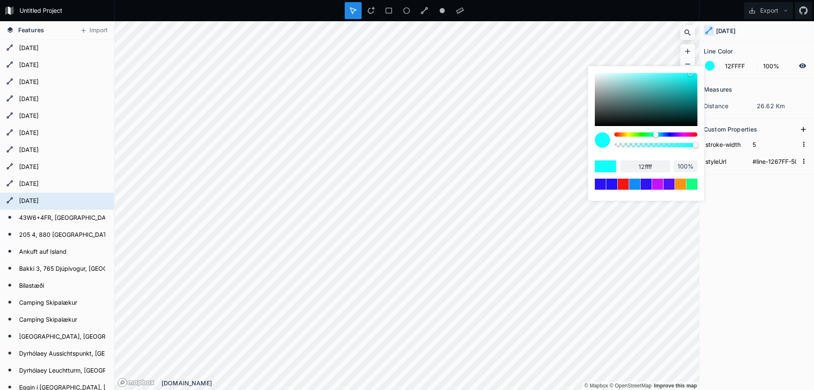
click at [656, 135] on div at bounding box center [655, 134] width 83 height 4
click at [598, 184] on div at bounding box center [600, 183] width 13 height 13
click at [735, 65] on input "12FFFF" at bounding box center [738, 66] width 37 height 10
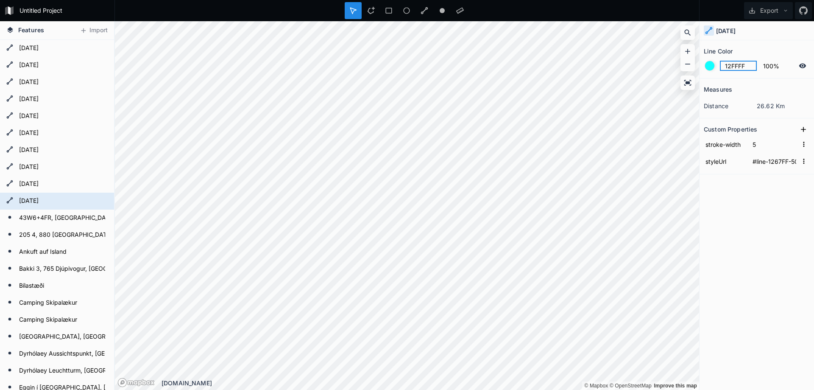
click at [735, 65] on input "12FFFF" at bounding box center [738, 66] width 37 height 10
click at [45, 168] on form "[DATE]" at bounding box center [56, 167] width 79 height 13
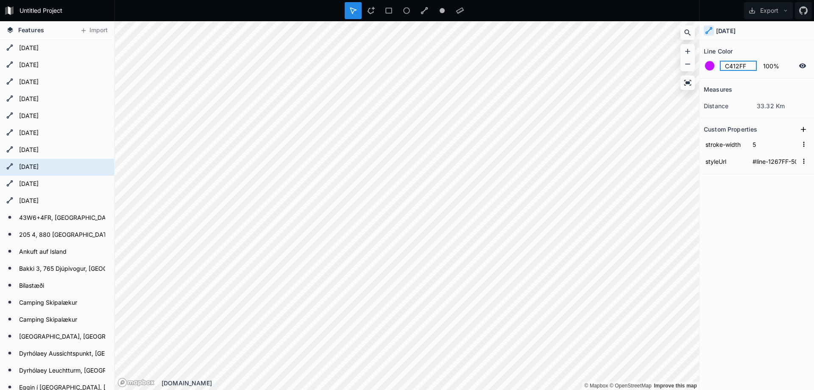
click at [738, 69] on input "C412FF" at bounding box center [738, 66] width 37 height 10
click at [42, 51] on form "[DATE]" at bounding box center [56, 48] width 79 height 13
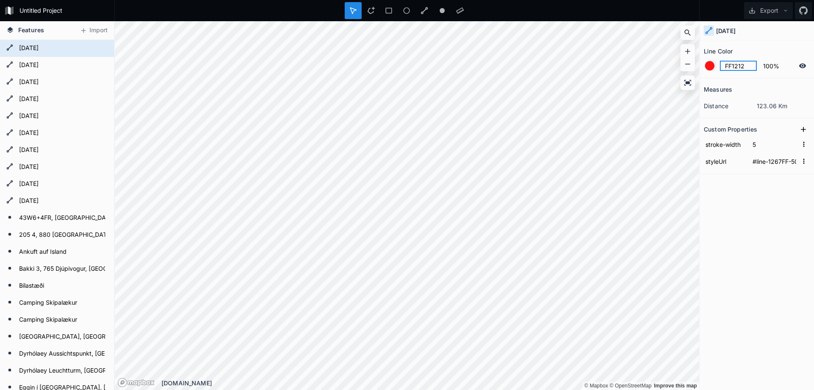
click at [736, 65] on input "FF1212" at bounding box center [738, 66] width 37 height 10
click at [740, 68] on input "FF1212" at bounding box center [738, 66] width 37 height 10
paste input "C412FF"
click at [747, 66] on input "C412FF" at bounding box center [738, 66] width 37 height 10
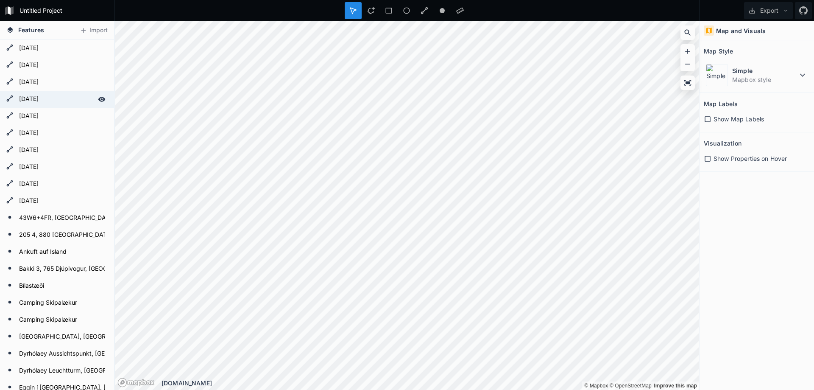
click at [40, 103] on form "[DATE]" at bounding box center [56, 99] width 79 height 13
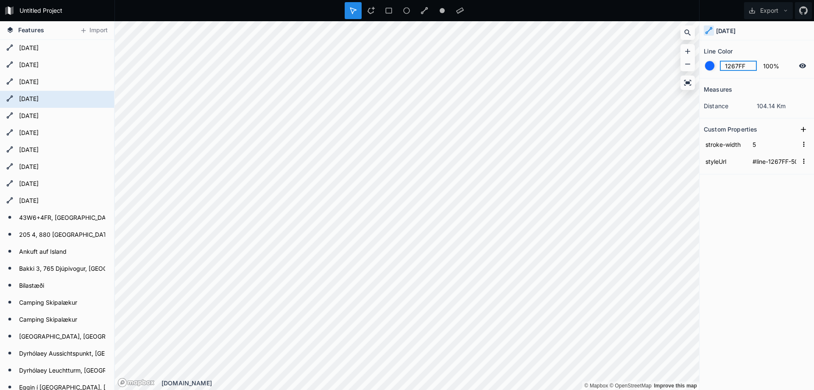
click at [737, 66] on input "1267FF" at bounding box center [738, 66] width 37 height 10
paste input "C412"
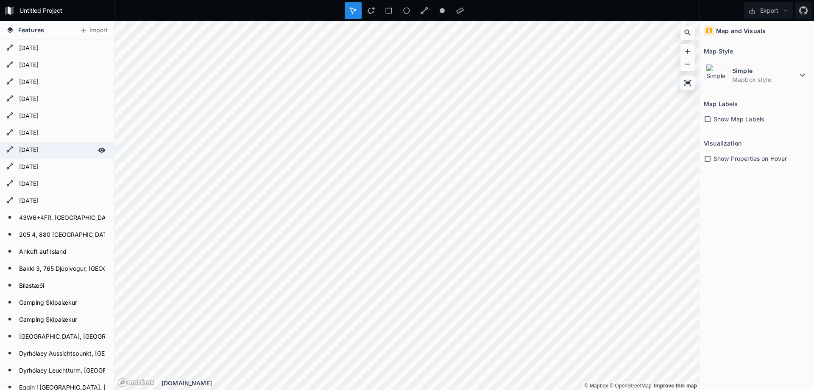
click at [48, 148] on form "[DATE]" at bounding box center [56, 150] width 79 height 13
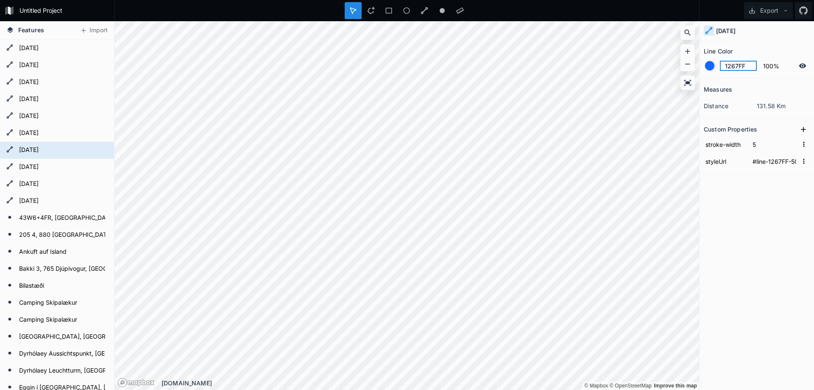
click at [734, 68] on input "1267FF" at bounding box center [738, 66] width 37 height 10
paste input "C412"
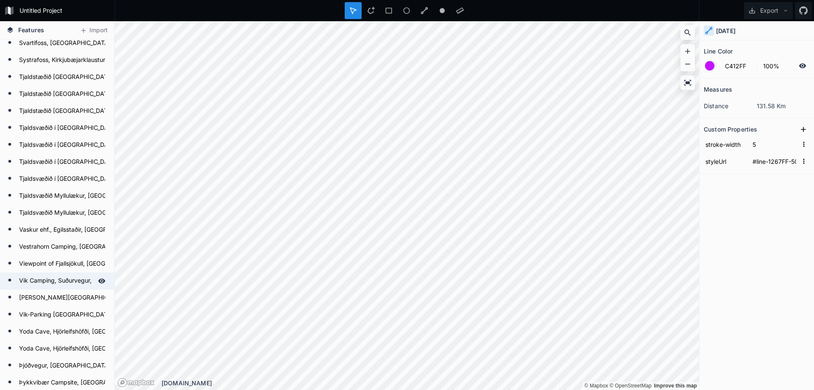
scroll to position [1341, 0]
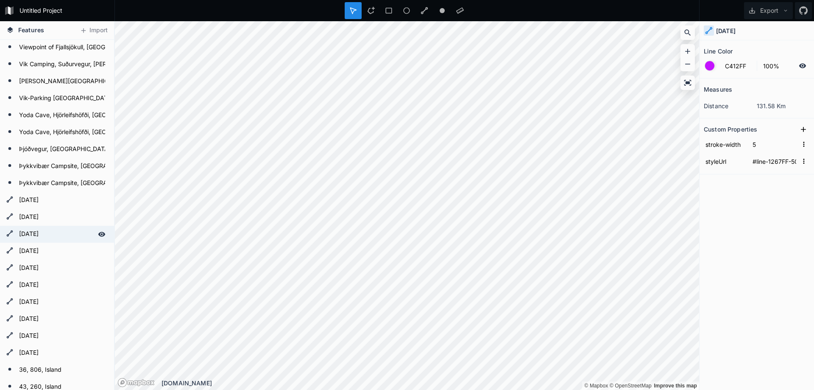
click at [53, 231] on form "[DATE]" at bounding box center [56, 234] width 79 height 13
click at [735, 70] on input "1267FF" at bounding box center [738, 66] width 37 height 10
click at [745, 64] on input "1267FF" at bounding box center [738, 66] width 37 height 10
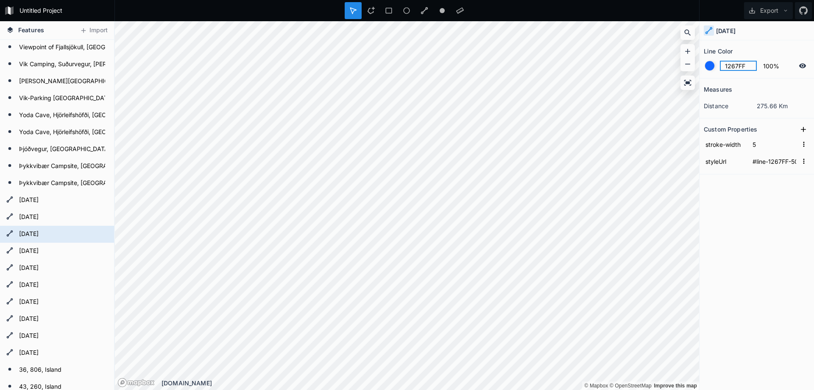
paste input "C412"
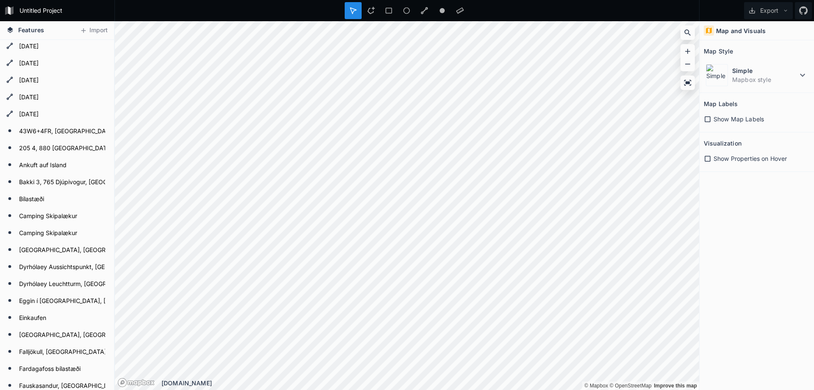
scroll to position [0, 0]
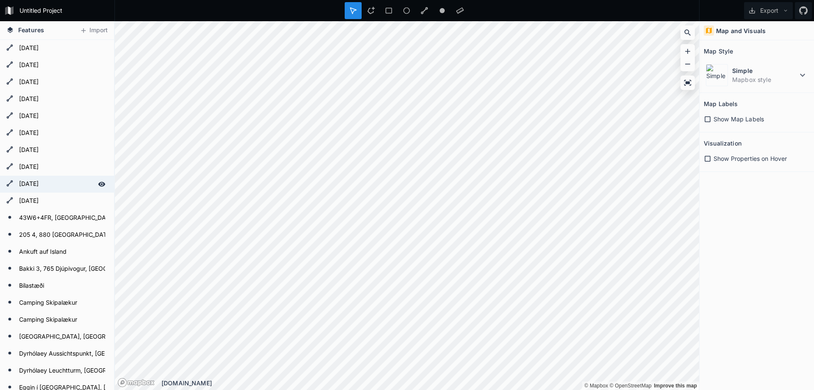
click at [34, 184] on form "[DATE]" at bounding box center [56, 184] width 79 height 13
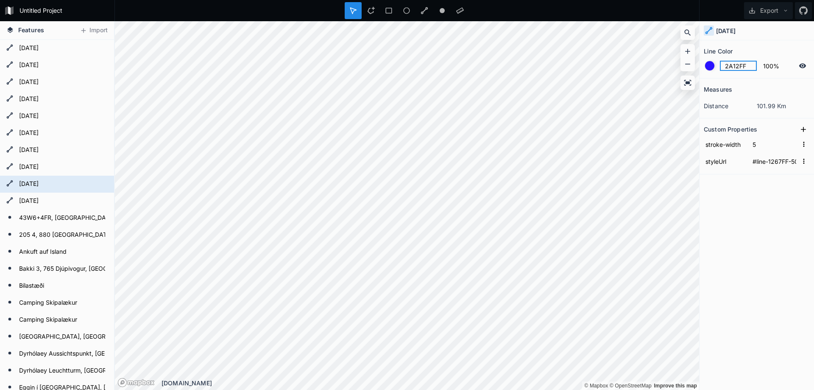
click at [738, 67] on input "2A12FF" at bounding box center [738, 66] width 37 height 10
click at [41, 68] on form "[DATE]" at bounding box center [56, 65] width 79 height 13
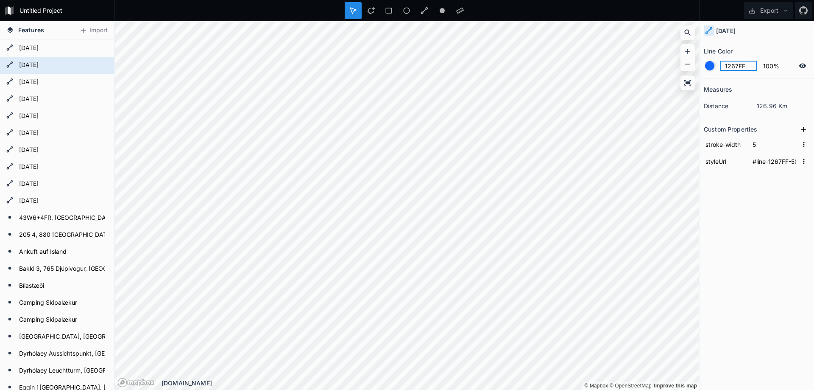
click at [740, 64] on input "1267FF" at bounding box center [738, 66] width 37 height 10
paste input "2A12"
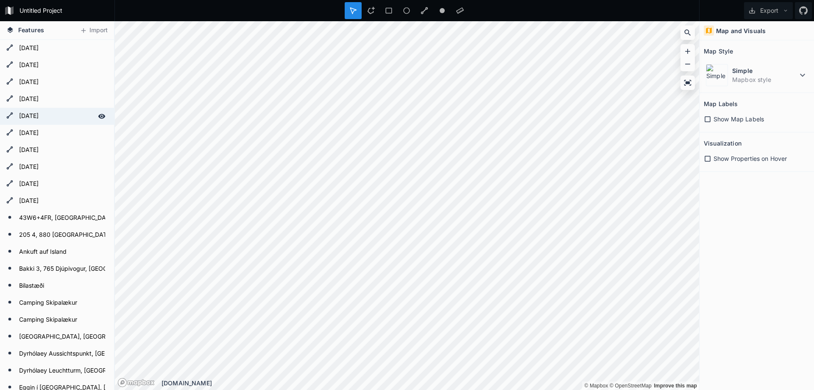
click at [35, 114] on form "[DATE]" at bounding box center [56, 116] width 79 height 13
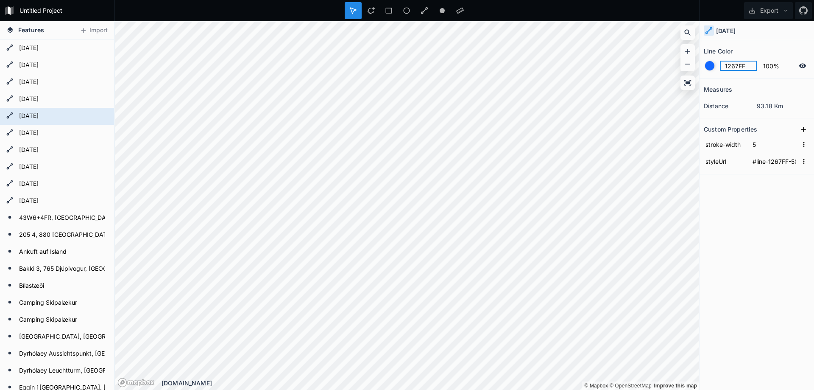
click at [741, 63] on input "1267FF" at bounding box center [738, 66] width 37 height 10
paste input "2A12"
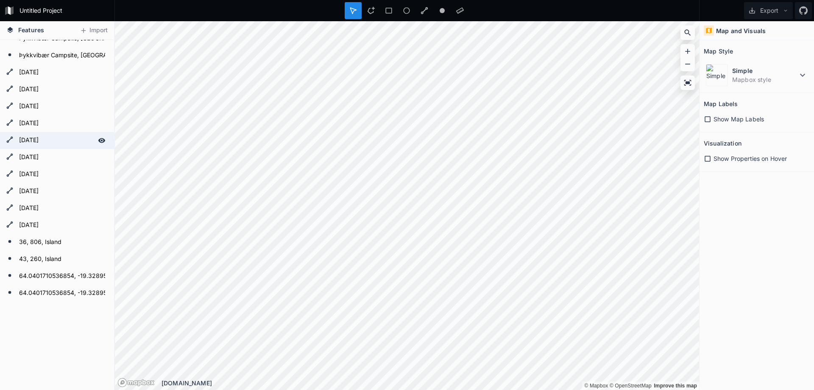
scroll to position [1471, 0]
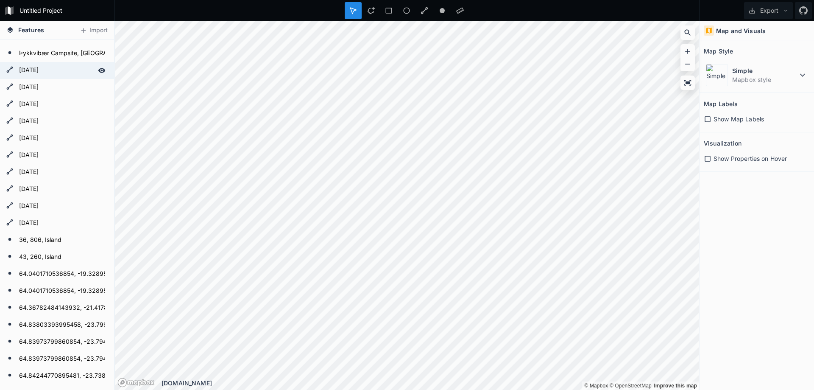
click at [35, 75] on form "[DATE]" at bounding box center [56, 70] width 79 height 13
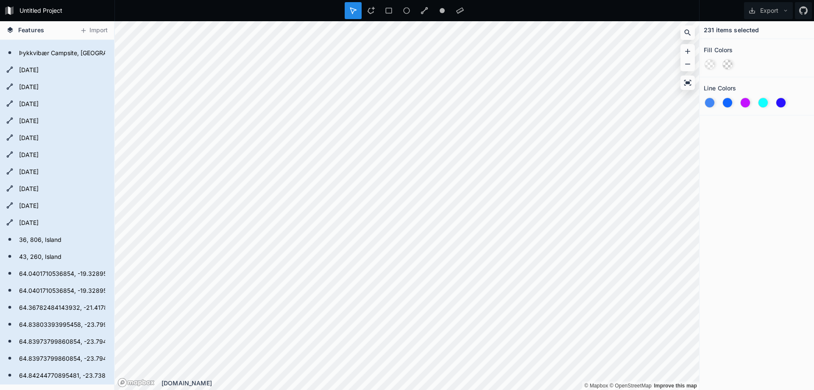
scroll to position [1298, 0]
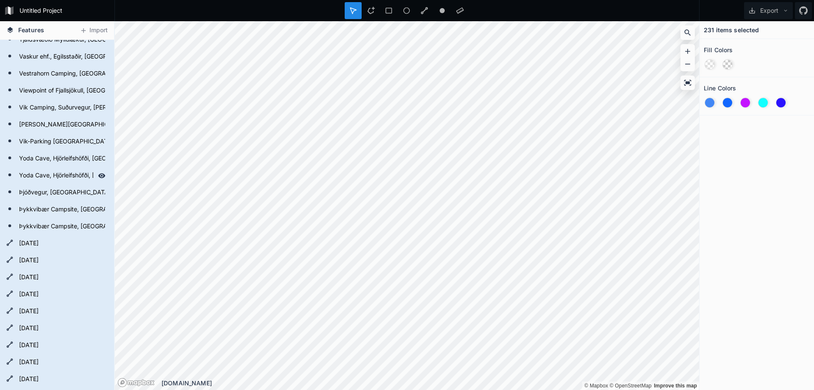
click at [35, 179] on form "Yoda Cave, Hjörleifshöfði, [GEOGRAPHIC_DATA]" at bounding box center [56, 175] width 79 height 13
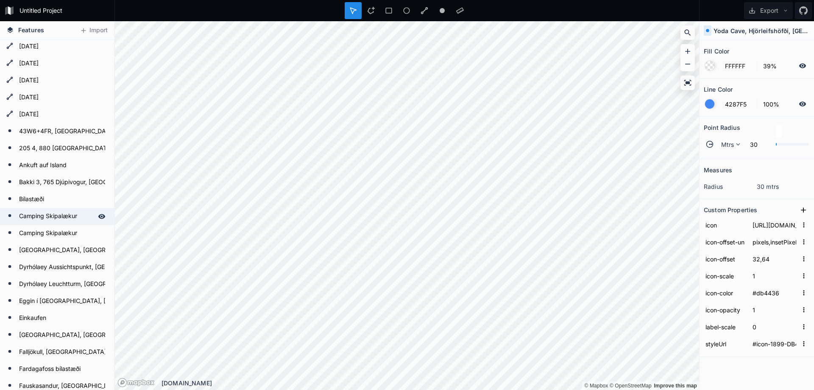
scroll to position [0, 0]
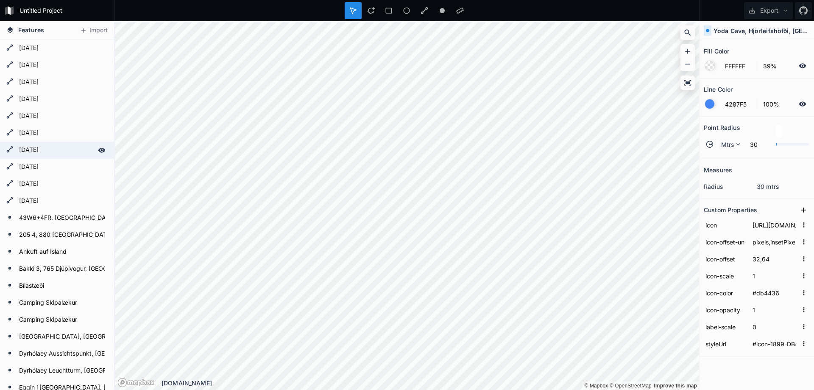
click at [42, 152] on form "[DATE]" at bounding box center [56, 150] width 79 height 13
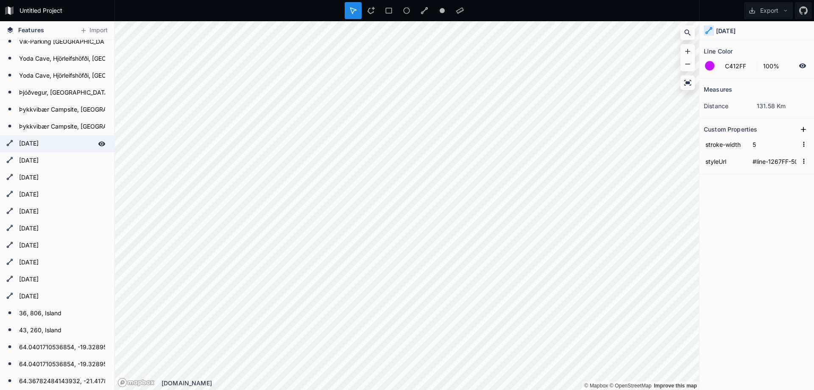
scroll to position [1384, 0]
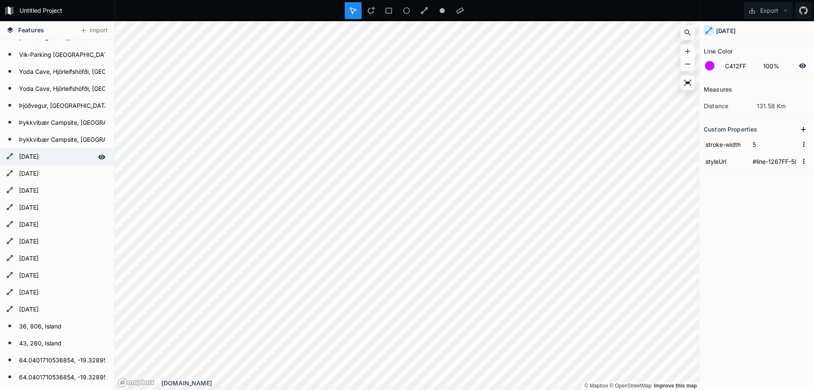
click at [40, 163] on form "[DATE]" at bounding box center [56, 157] width 79 height 13
click at [741, 65] on input "1267FF" at bounding box center [738, 66] width 37 height 10
paste input "2A12"
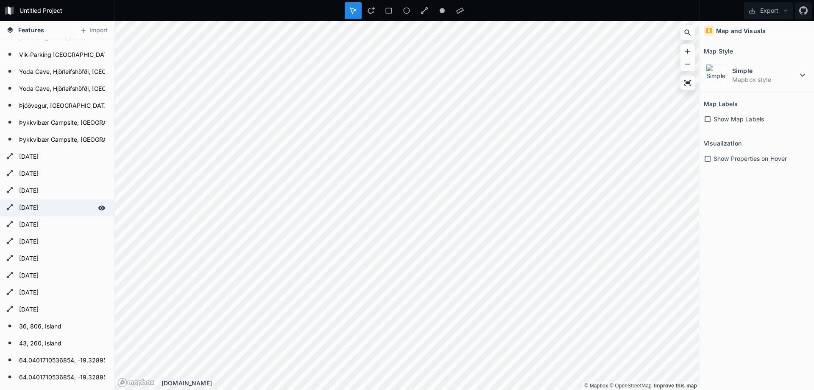
click at [39, 208] on form "[DATE]" at bounding box center [56, 207] width 79 height 13
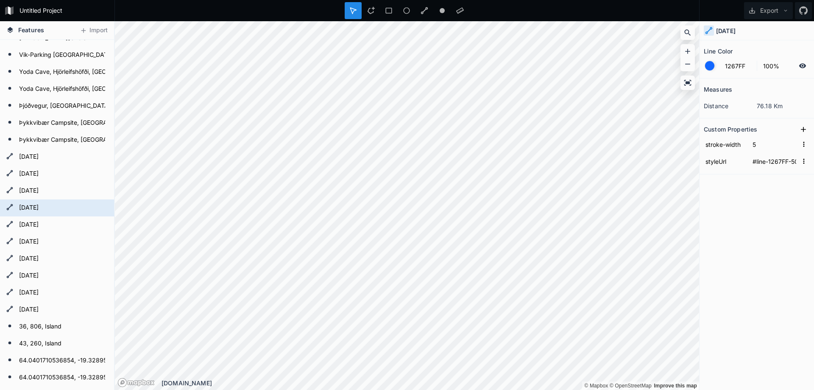
click at [734, 71] on form "1267FF 100%" at bounding box center [757, 66] width 106 height 16
click at [734, 70] on input "1267FF" at bounding box center [738, 66] width 37 height 10
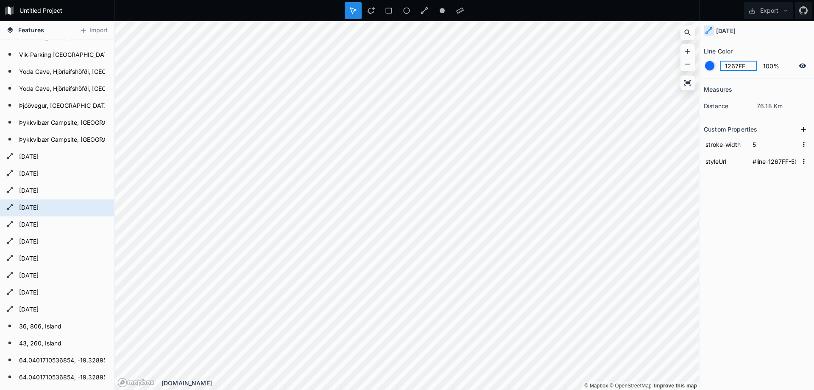
click at [734, 70] on input "1267FF" at bounding box center [738, 66] width 37 height 10
paste input "2A12"
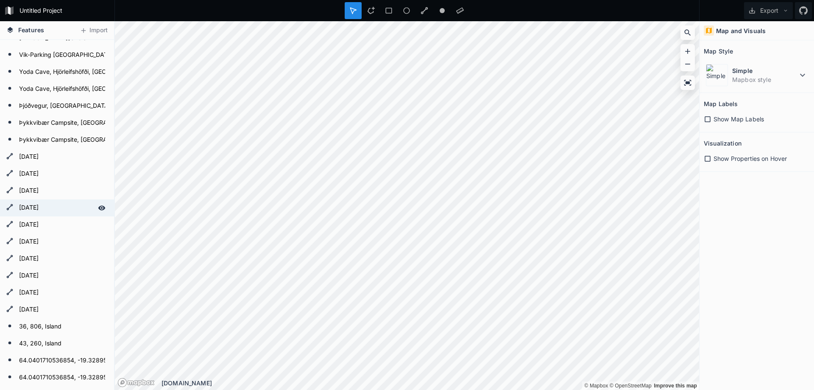
click at [33, 211] on form "[DATE]" at bounding box center [56, 207] width 79 height 13
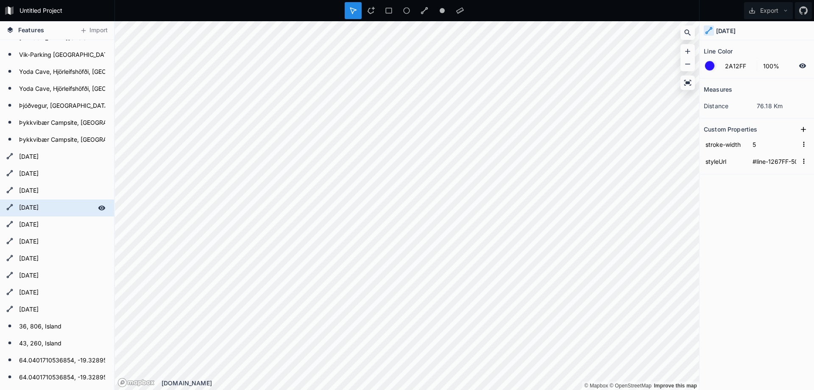
click at [31, 209] on form "[DATE]" at bounding box center [56, 207] width 79 height 13
click at [32, 209] on form "[DATE]" at bounding box center [56, 207] width 79 height 13
click at [104, 206] on icon at bounding box center [102, 208] width 8 height 8
click at [102, 207] on icon at bounding box center [102, 208] width 8 height 8
click at [10, 208] on icon at bounding box center [9, 207] width 7 height 7
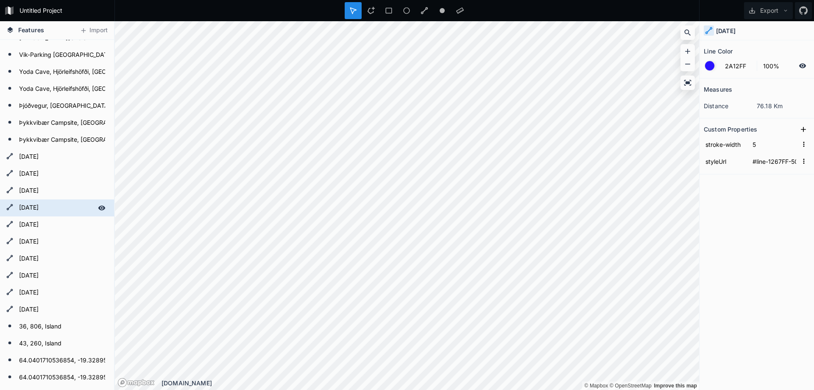
click at [59, 208] on form "[DATE]" at bounding box center [56, 207] width 79 height 13
click at [61, 192] on form "[DATE]" at bounding box center [56, 190] width 79 height 13
click at [71, 211] on form "[DATE]" at bounding box center [56, 207] width 79 height 13
click at [63, 190] on form "[DATE]" at bounding box center [56, 190] width 79 height 13
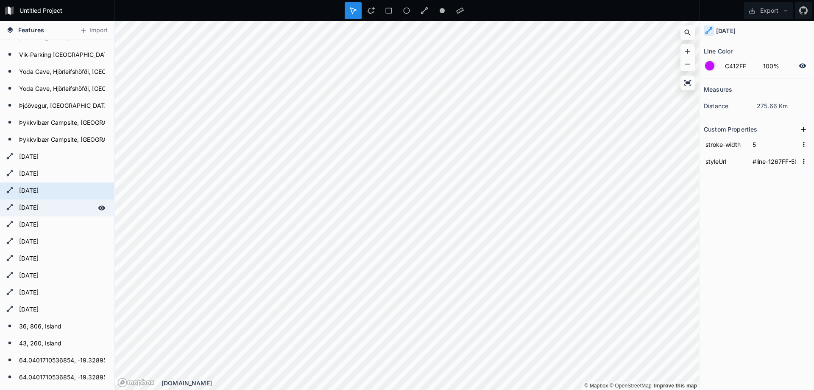
click at [56, 207] on form "[DATE]" at bounding box center [56, 207] width 79 height 13
click at [31, 204] on form "[DATE]" at bounding box center [56, 207] width 79 height 13
drag, startPoint x: 32, startPoint y: 204, endPoint x: 70, endPoint y: 203, distance: 37.8
click at [32, 204] on form "[DATE]" at bounding box center [56, 207] width 79 height 13
click at [44, 195] on form "[DATE]" at bounding box center [56, 190] width 79 height 13
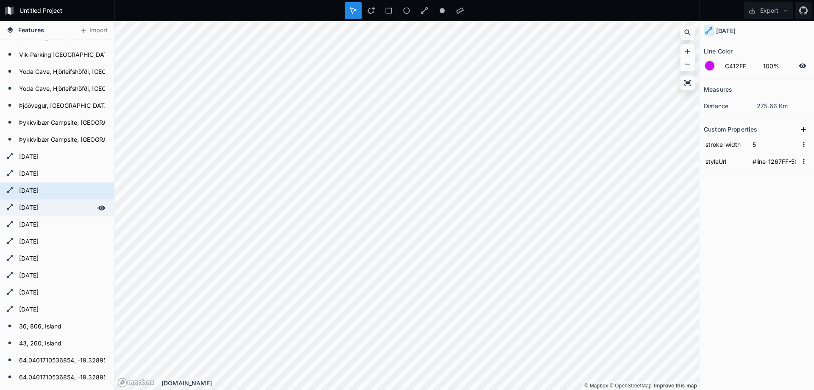
click at [38, 207] on form "[DATE]" at bounding box center [56, 207] width 79 height 13
click at [34, 192] on form "[DATE]" at bounding box center [56, 190] width 79 height 13
click at [30, 206] on form "[DATE]" at bounding box center [56, 207] width 79 height 13
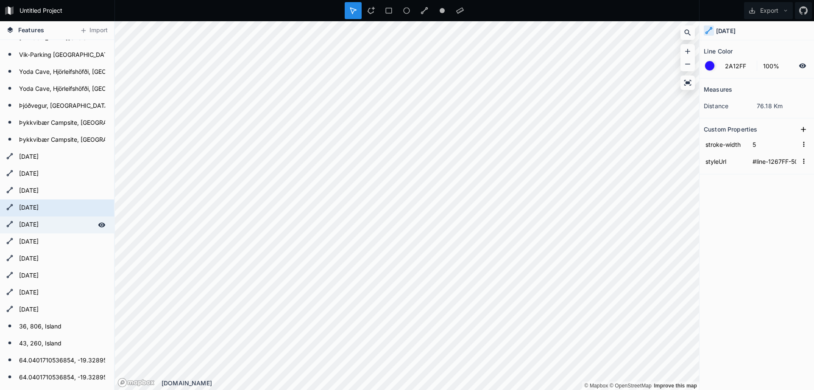
click at [52, 229] on form "[DATE]" at bounding box center [56, 224] width 79 height 13
click at [31, 208] on form "[DATE]" at bounding box center [56, 207] width 79 height 13
click at [59, 191] on form "[DATE]" at bounding box center [56, 190] width 79 height 13
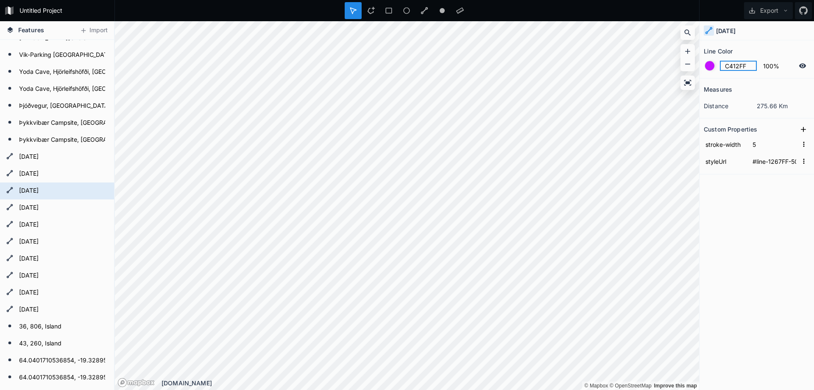
click at [740, 68] on input "C412FF" at bounding box center [738, 66] width 37 height 10
click at [710, 65] on div at bounding box center [709, 65] width 9 height 9
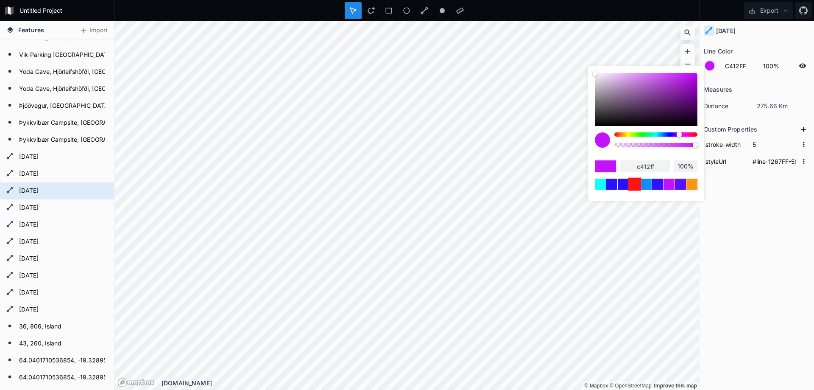
click at [635, 182] on div at bounding box center [634, 183] width 13 height 13
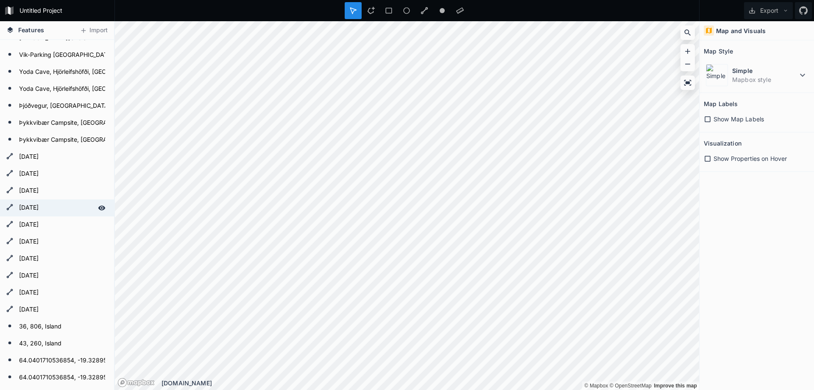
click at [41, 212] on form "[DATE]" at bounding box center [56, 207] width 79 height 13
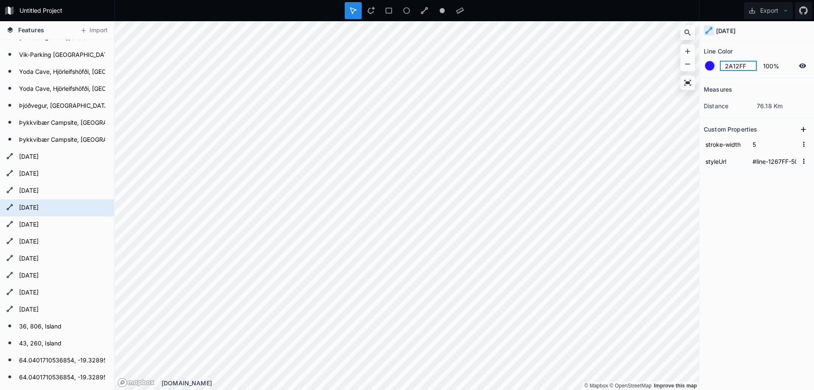
click at [739, 64] on input "2A12FF" at bounding box center [738, 66] width 37 height 10
click at [708, 65] on div at bounding box center [709, 65] width 9 height 9
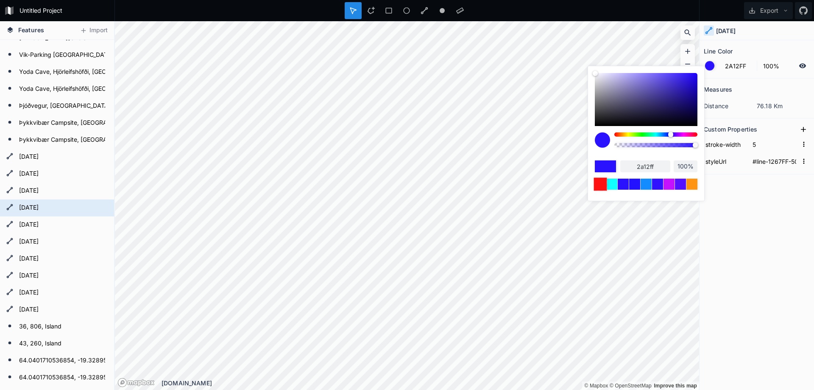
click at [601, 185] on div at bounding box center [600, 183] width 13 height 13
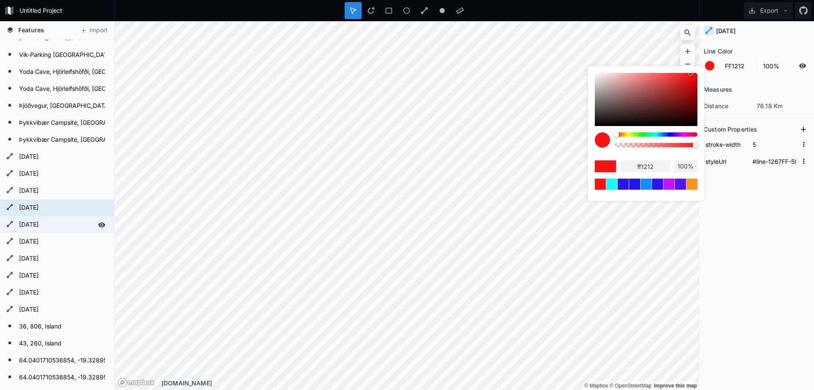
click at [61, 231] on form "[DATE]" at bounding box center [56, 224] width 79 height 13
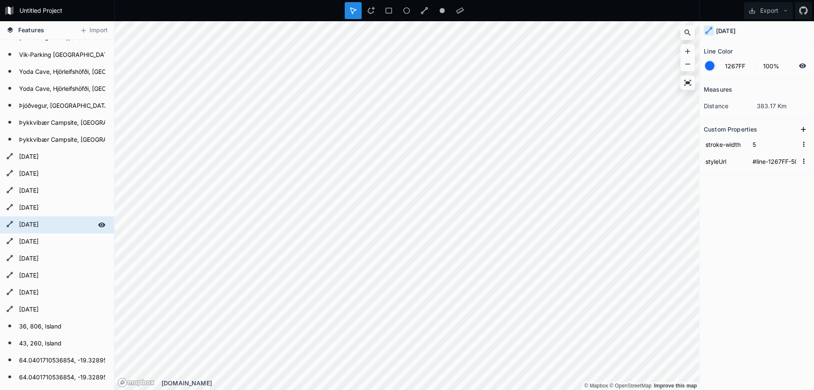
click at [40, 224] on form "[DATE]" at bounding box center [56, 224] width 79 height 13
click at [708, 63] on div at bounding box center [709, 65] width 9 height 9
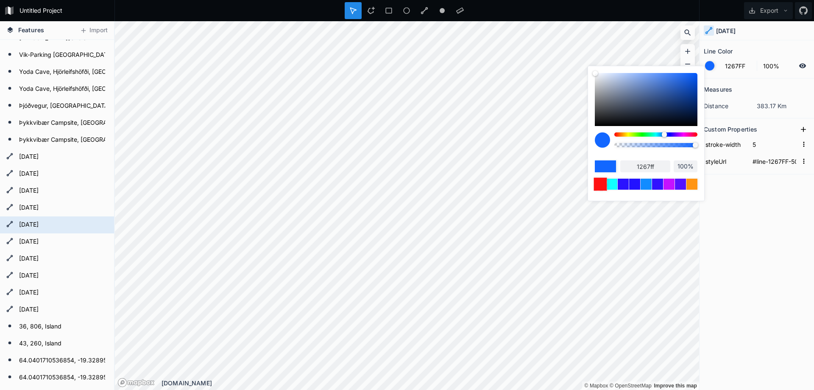
click at [600, 182] on div at bounding box center [600, 183] width 13 height 13
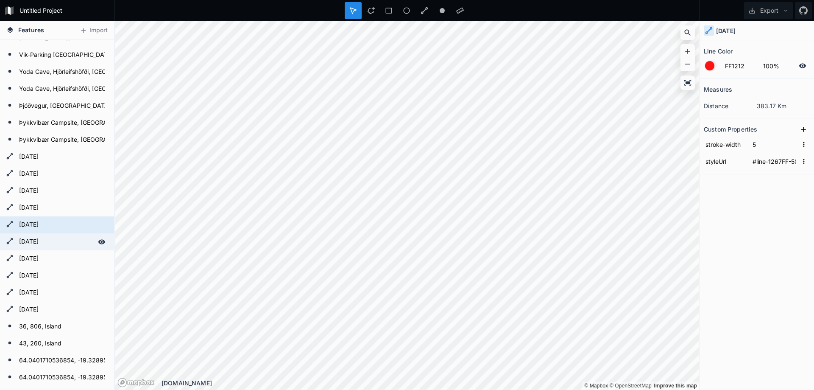
click at [50, 244] on form "[DATE]" at bounding box center [56, 241] width 79 height 13
click at [711, 66] on div at bounding box center [709, 65] width 9 height 9
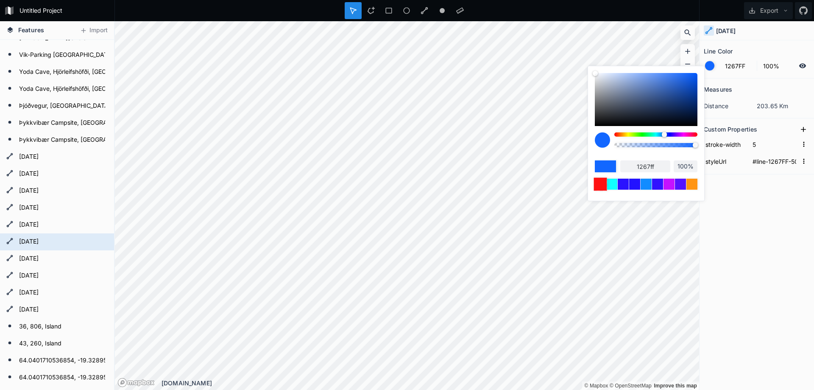
click at [604, 181] on div at bounding box center [600, 183] width 13 height 13
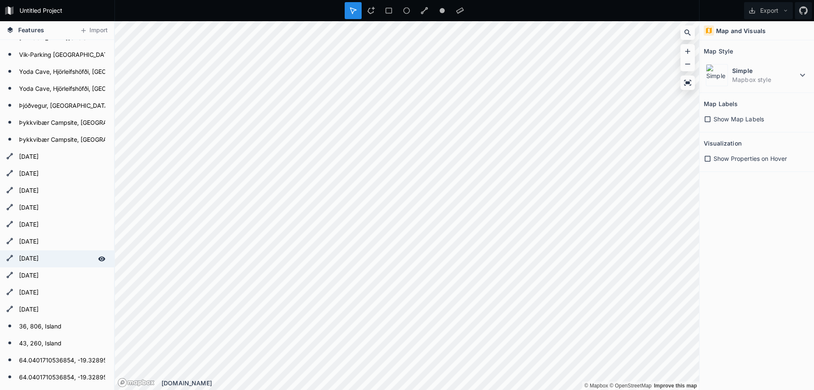
click at [45, 262] on form "[DATE]" at bounding box center [56, 258] width 79 height 13
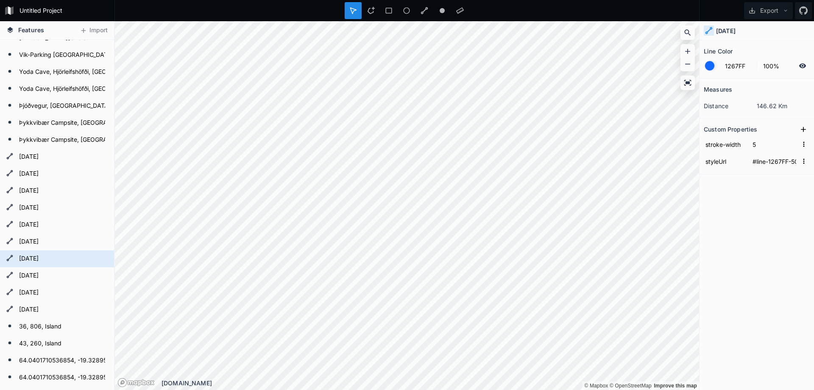
click at [706, 66] on div at bounding box center [709, 65] width 9 height 9
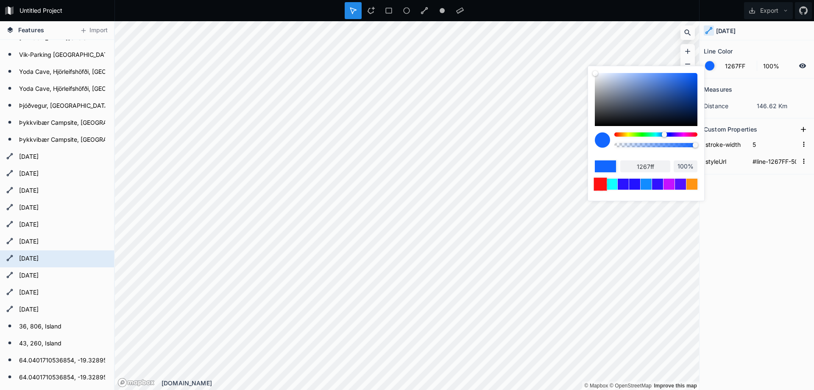
click at [603, 185] on div at bounding box center [600, 183] width 13 height 13
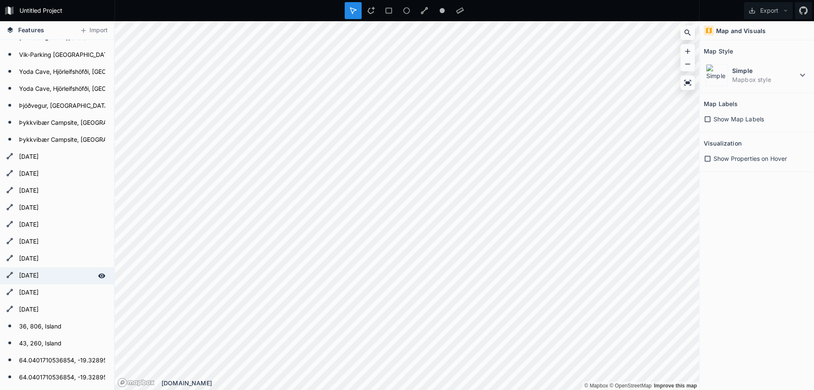
click at [34, 274] on form "[DATE]" at bounding box center [56, 275] width 79 height 13
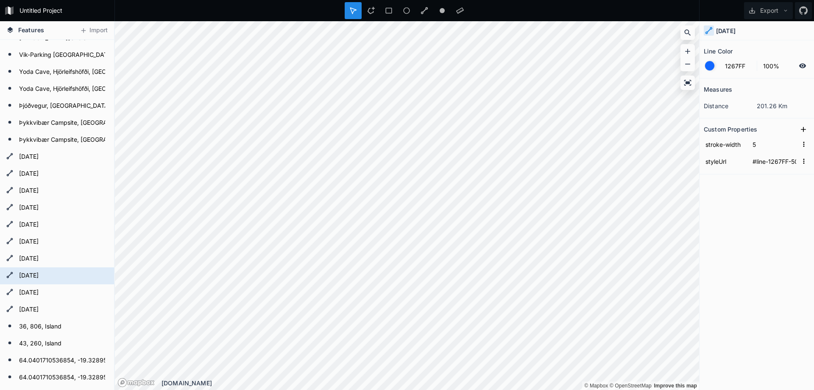
click at [706, 70] on form "1267FF 100%" at bounding box center [757, 66] width 106 height 16
click at [709, 67] on div at bounding box center [709, 65] width 9 height 9
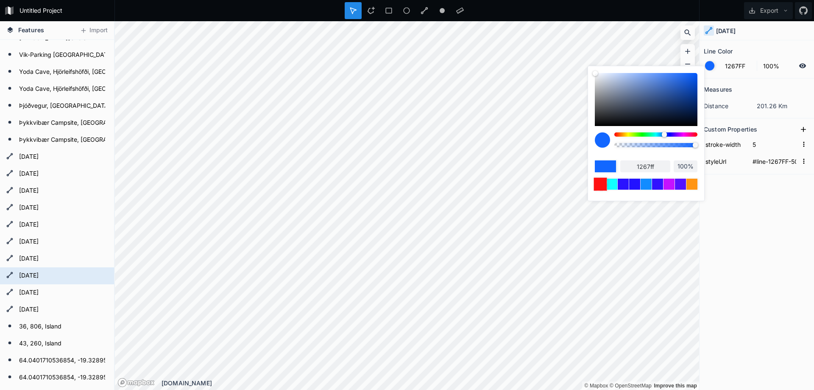
click at [598, 184] on div at bounding box center [600, 183] width 13 height 13
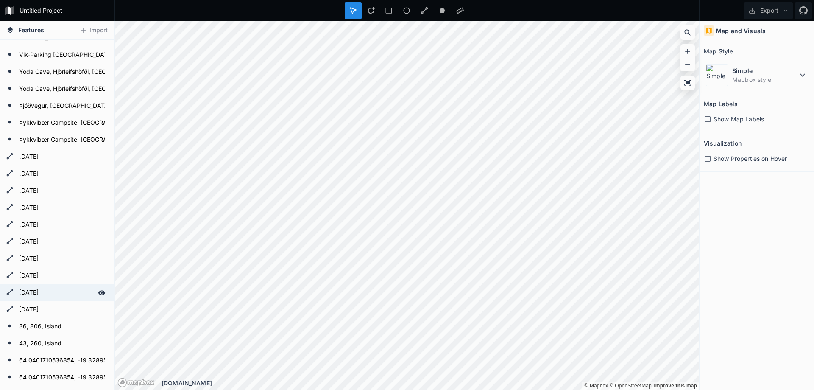
click at [44, 295] on form "[DATE]" at bounding box center [56, 292] width 79 height 13
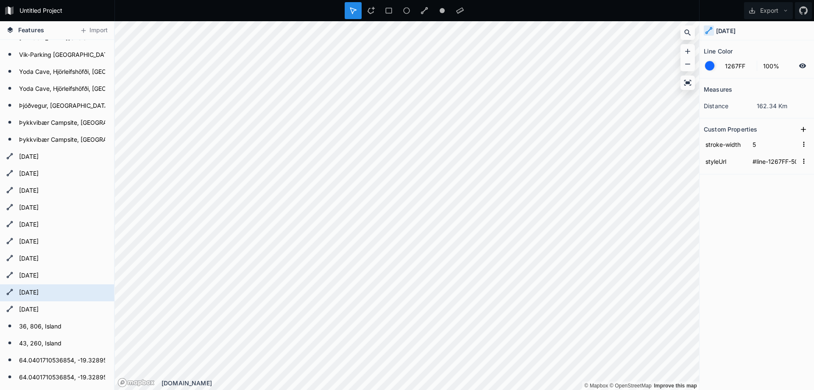
click at [713, 65] on div at bounding box center [709, 65] width 9 height 9
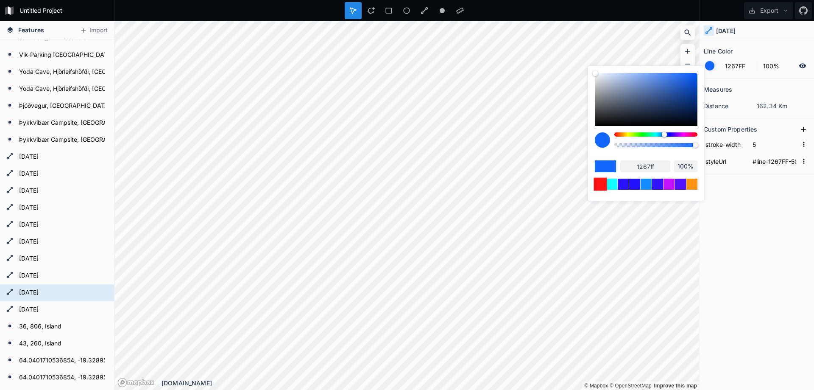
click at [595, 183] on div at bounding box center [600, 183] width 13 height 13
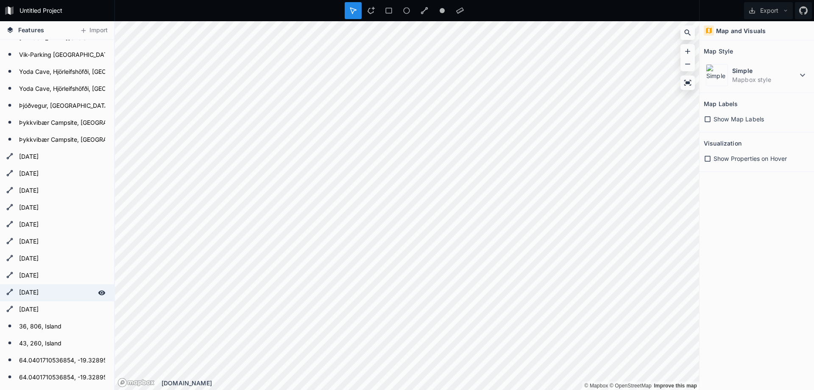
click at [45, 294] on form "[DATE]" at bounding box center [56, 292] width 79 height 13
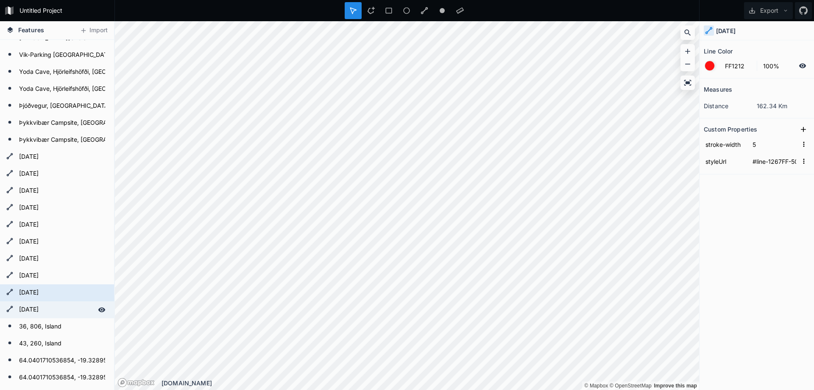
click at [49, 308] on form "[DATE]" at bounding box center [56, 309] width 79 height 13
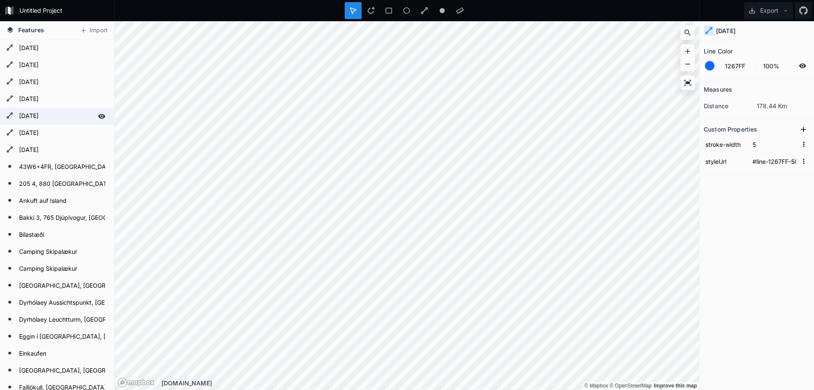
scroll to position [0, 0]
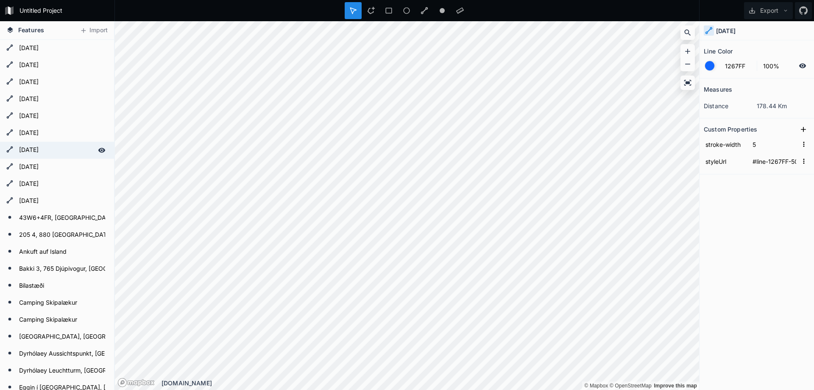
click at [30, 148] on form "[DATE]" at bounding box center [56, 150] width 79 height 13
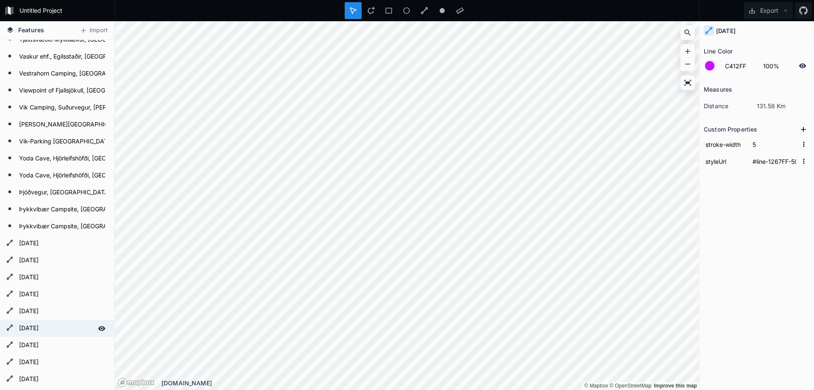
scroll to position [1471, 0]
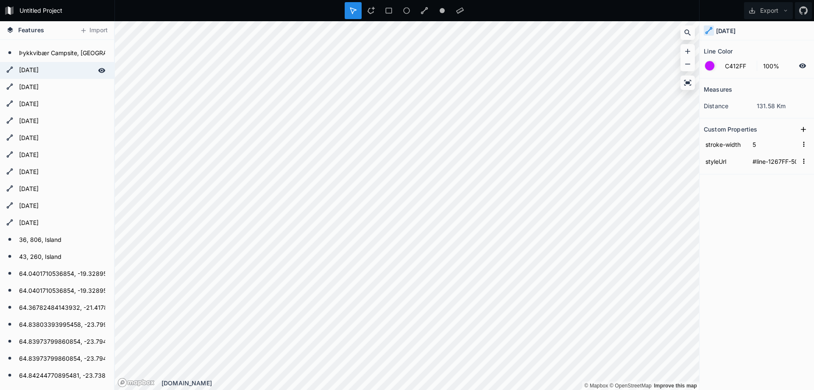
click at [37, 73] on form "[DATE]" at bounding box center [56, 70] width 79 height 13
click at [38, 91] on form "[DATE]" at bounding box center [56, 87] width 79 height 13
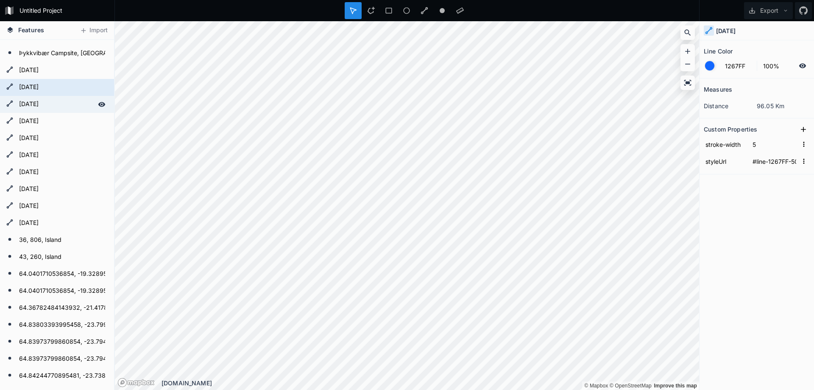
click at [36, 103] on form "[DATE]" at bounding box center [56, 104] width 79 height 13
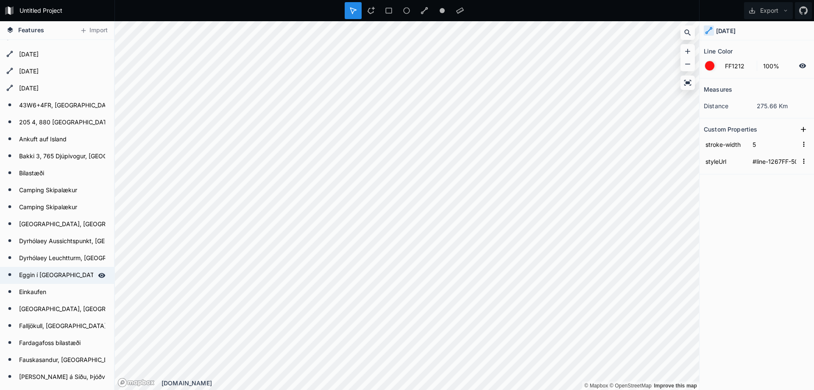
scroll to position [43, 0]
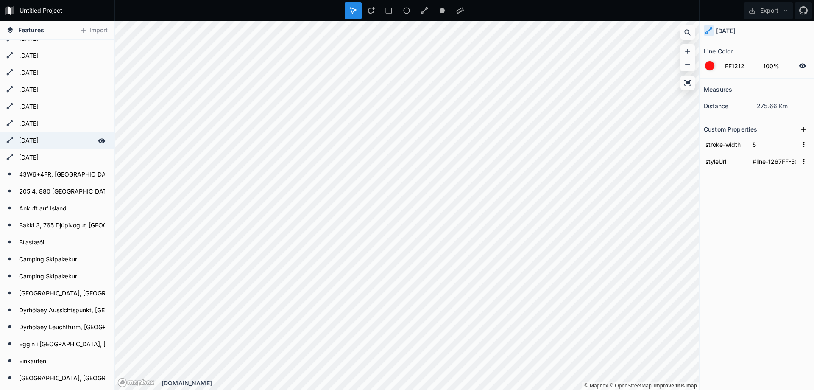
click at [39, 140] on form "[DATE]" at bounding box center [56, 140] width 79 height 13
click at [34, 154] on form "[DATE]" at bounding box center [56, 157] width 79 height 13
click at [34, 109] on form "[DATE]" at bounding box center [56, 107] width 79 height 13
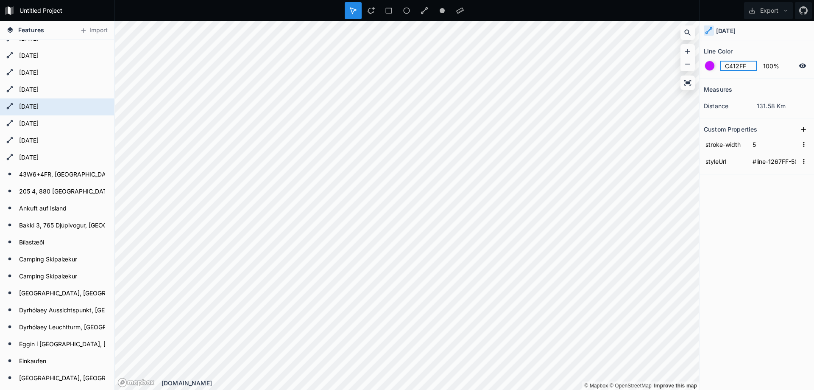
click at [738, 63] on input "C412FF" at bounding box center [738, 66] width 37 height 10
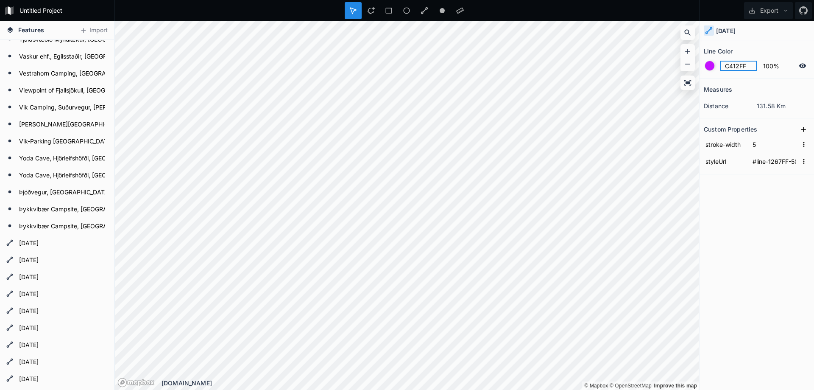
scroll to position [1471, 0]
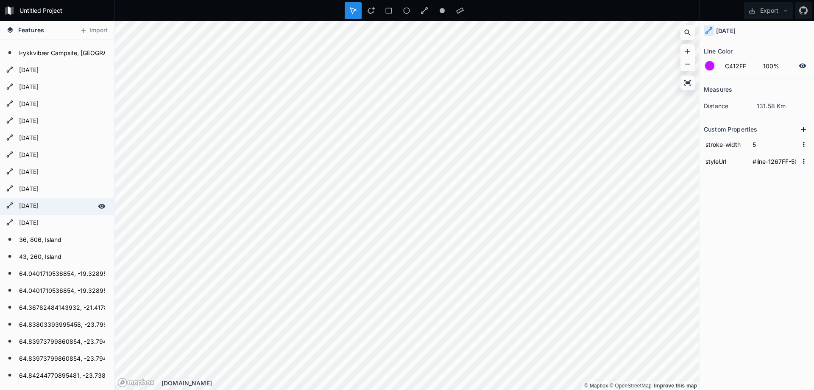
click at [50, 201] on form "[DATE]" at bounding box center [56, 206] width 79 height 13
click at [34, 221] on form "[DATE]" at bounding box center [56, 223] width 79 height 13
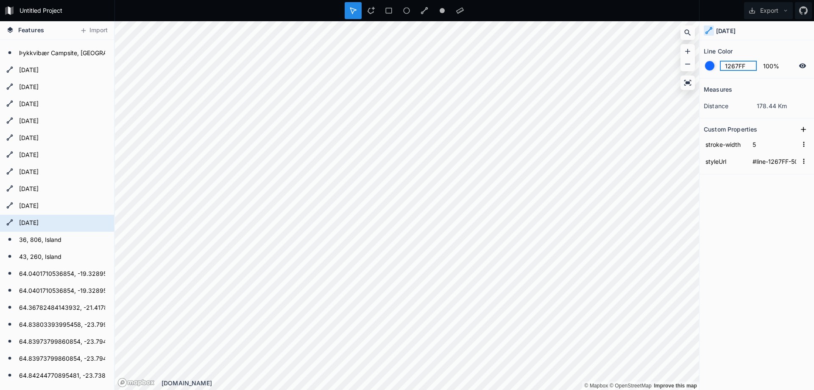
click at [735, 61] on input "1267FF" at bounding box center [738, 66] width 37 height 10
click at [736, 64] on input "1267FF" at bounding box center [738, 66] width 37 height 10
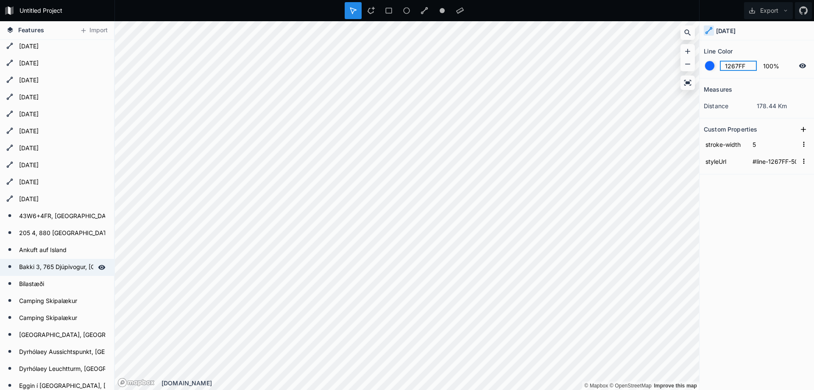
scroll to position [0, 0]
click at [40, 148] on form "[DATE]" at bounding box center [56, 150] width 79 height 13
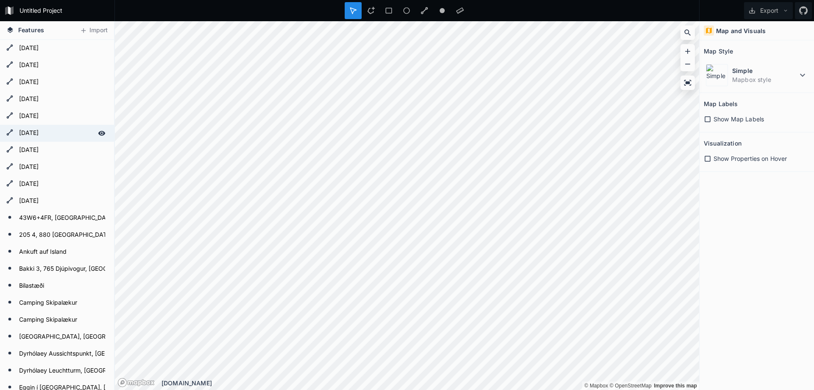
click at [41, 130] on form "[DATE]" at bounding box center [56, 133] width 79 height 13
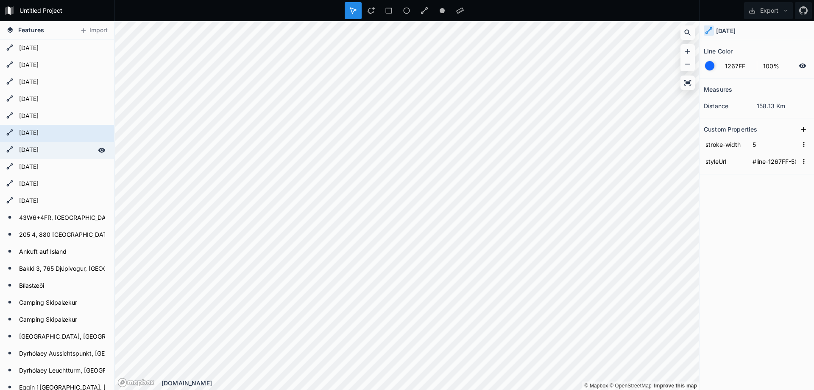
click at [33, 150] on form "[DATE]" at bounding box center [56, 150] width 79 height 13
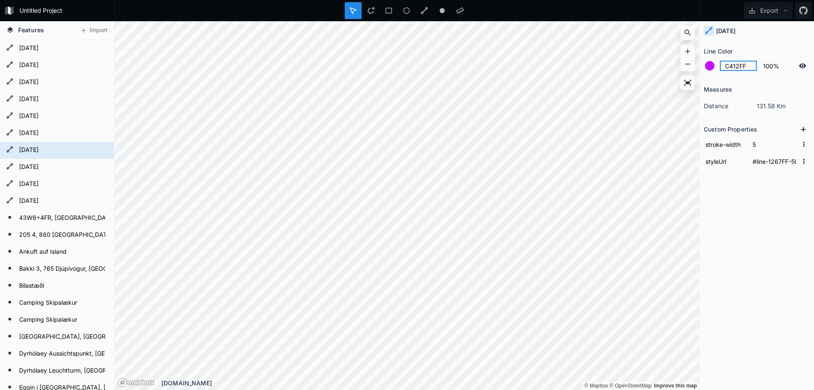
click at [731, 64] on input "C412FF" at bounding box center [738, 66] width 37 height 10
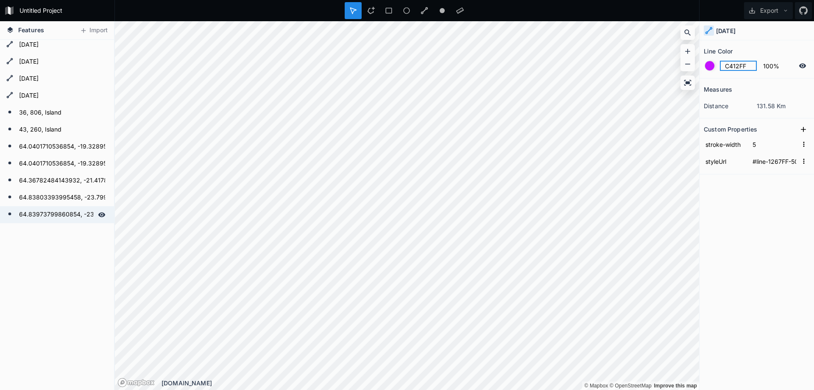
scroll to position [1600, 0]
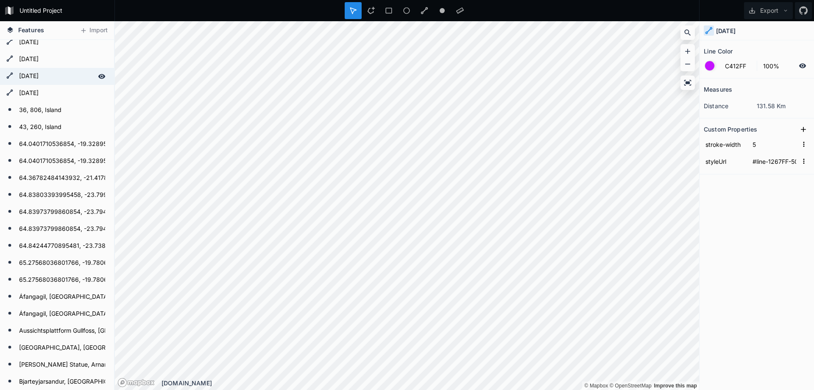
click at [31, 68] on div "[DATE]" at bounding box center [57, 76] width 114 height 17
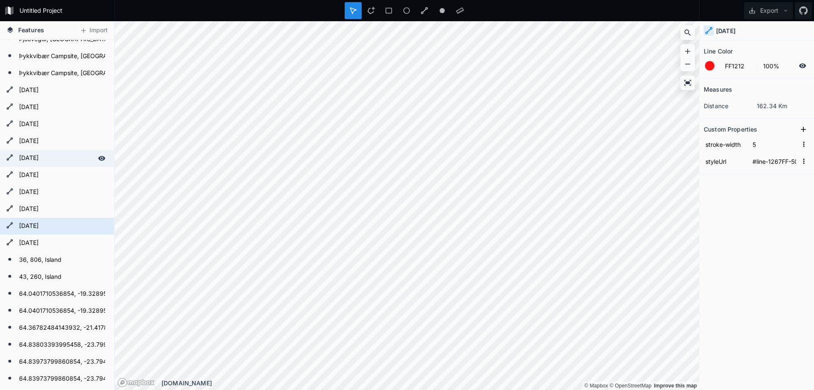
scroll to position [1427, 0]
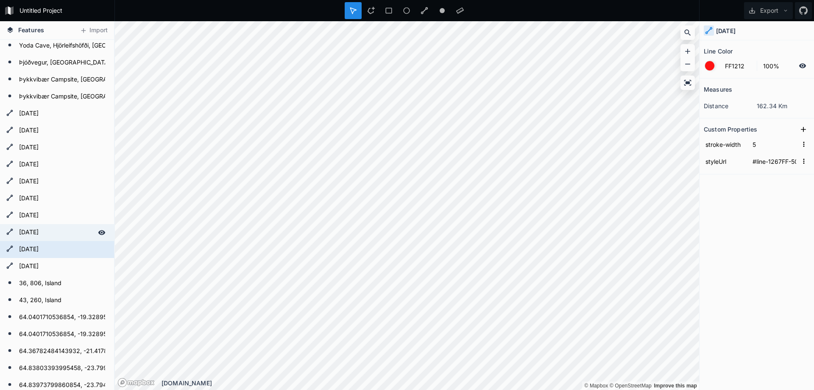
click at [28, 229] on form "[DATE]" at bounding box center [56, 232] width 79 height 13
click at [25, 246] on form "[DATE]" at bounding box center [56, 249] width 79 height 13
click at [24, 265] on form "[DATE]" at bounding box center [56, 266] width 79 height 13
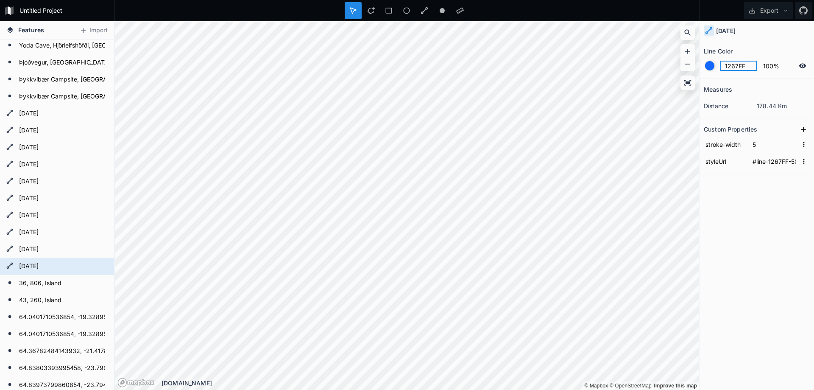
click at [737, 65] on input "1267FF" at bounding box center [738, 66] width 37 height 10
paste input "C412"
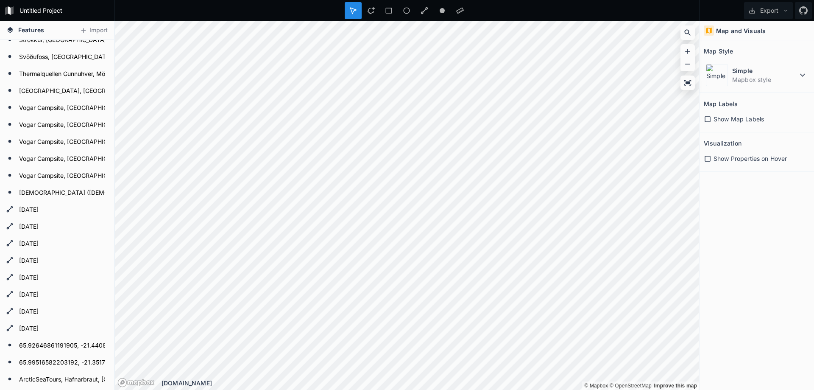
scroll to position [2768, 0]
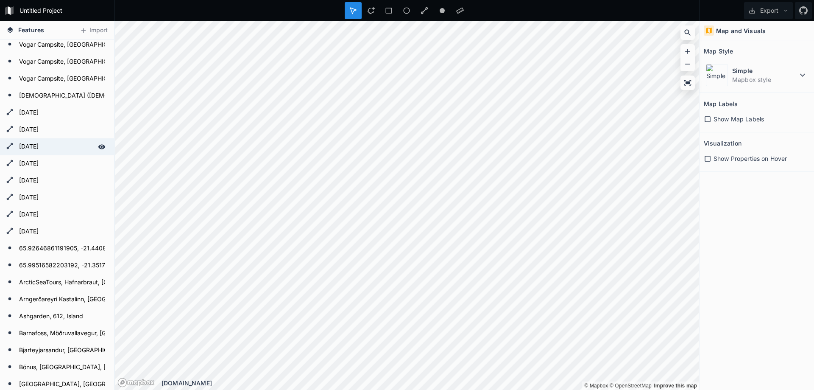
click at [34, 144] on form "[DATE]" at bounding box center [56, 146] width 79 height 13
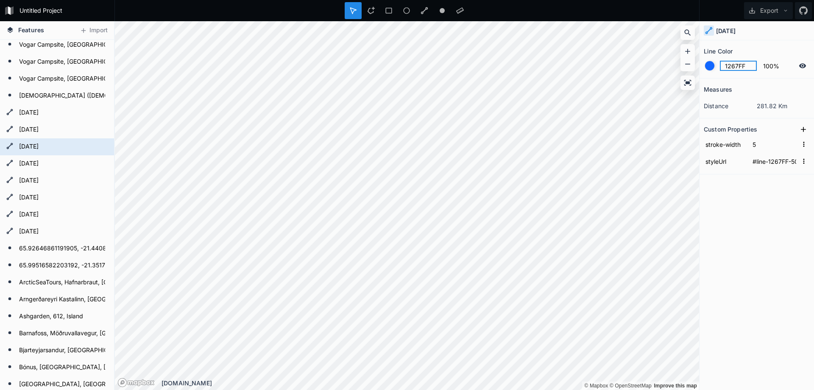
click at [740, 67] on input "1267FF" at bounding box center [738, 66] width 37 height 10
paste input "C412"
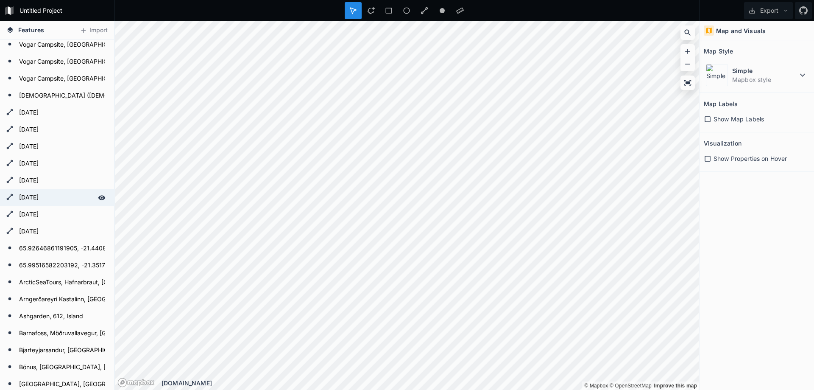
click at [39, 196] on form "[DATE]" at bounding box center [56, 197] width 79 height 13
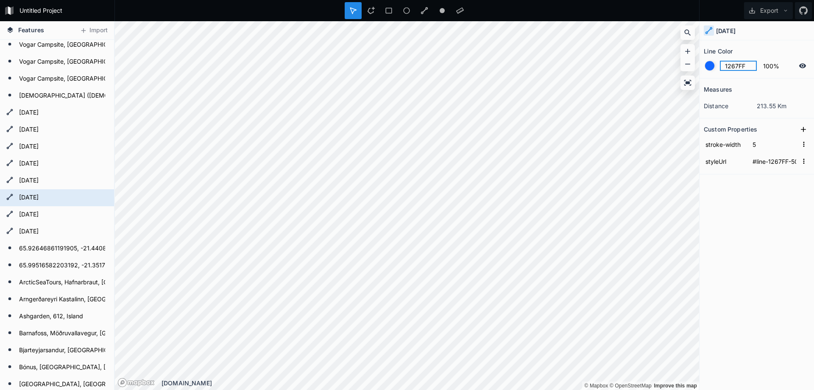
click at [740, 65] on input "1267FF" at bounding box center [738, 66] width 37 height 10
paste input "C412"
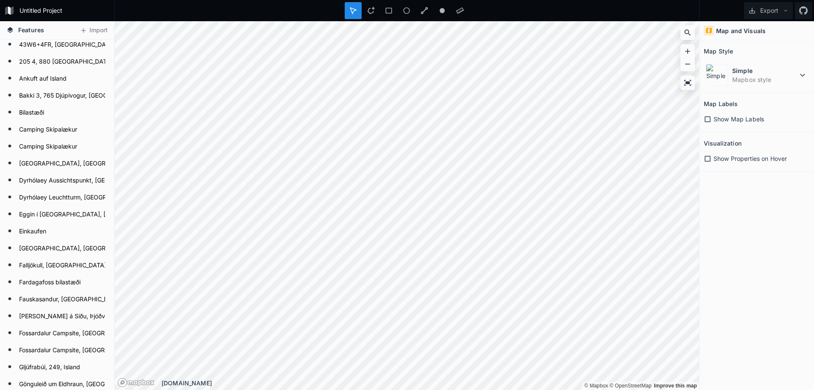
scroll to position [0, 0]
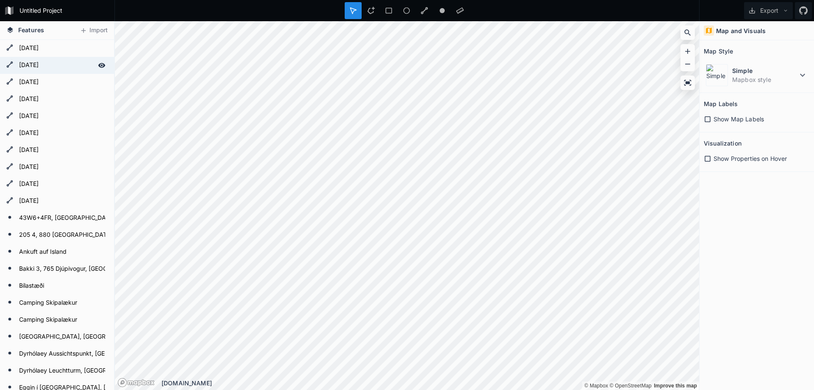
click at [43, 61] on form "[DATE]" at bounding box center [56, 65] width 79 height 13
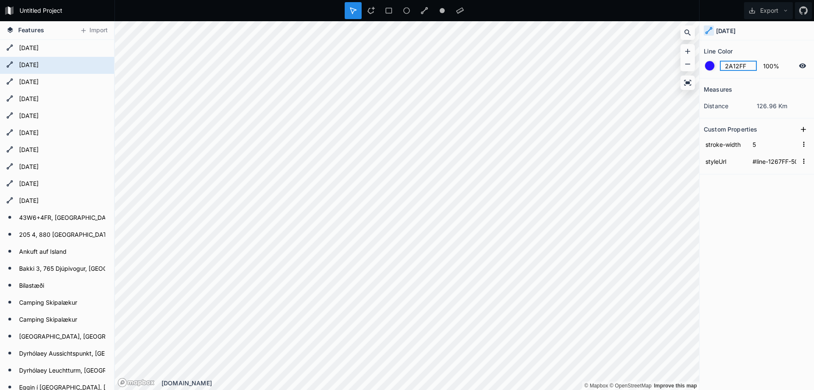
click at [737, 67] on input "2A12FF" at bounding box center [738, 66] width 37 height 10
click at [39, 117] on form "[DATE]" at bounding box center [56, 116] width 79 height 13
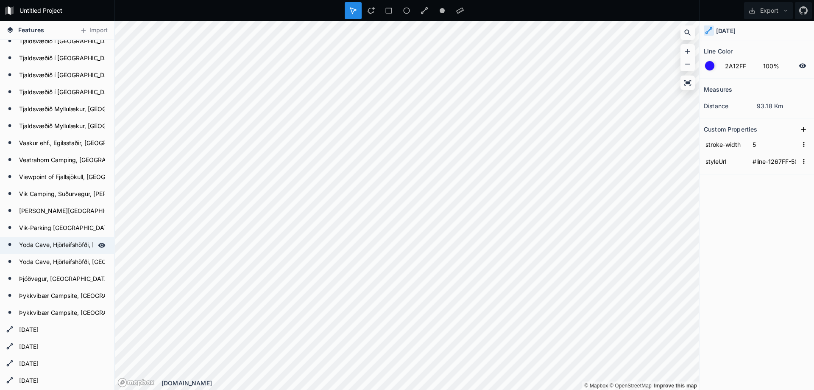
scroll to position [1384, 0]
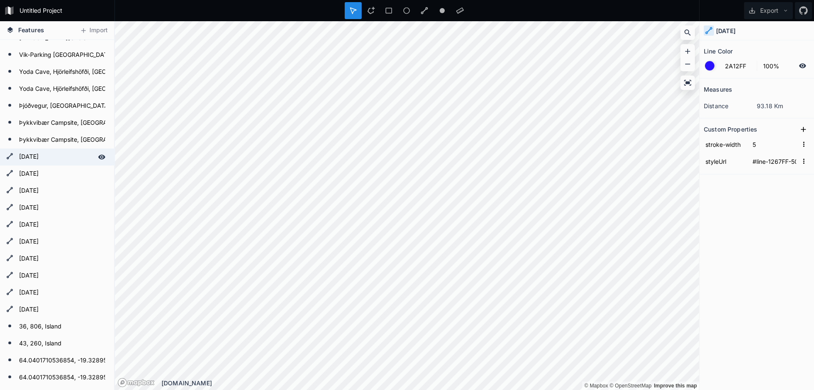
click at [40, 159] on form "[DATE]" at bounding box center [56, 157] width 79 height 13
click at [40, 209] on form "[DATE]" at bounding box center [56, 207] width 79 height 13
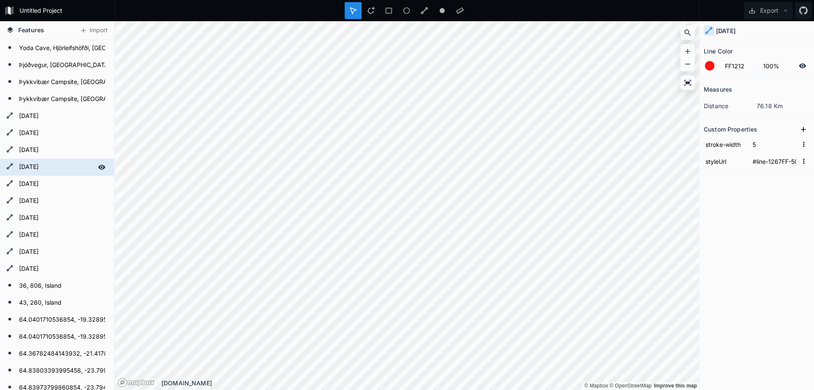
scroll to position [1427, 0]
click at [39, 212] on form "[DATE]" at bounding box center [56, 215] width 79 height 13
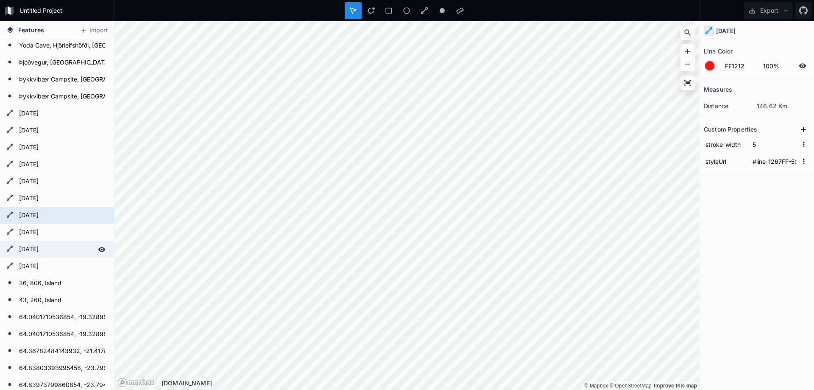
click at [29, 247] on form "[DATE]" at bounding box center [56, 249] width 79 height 13
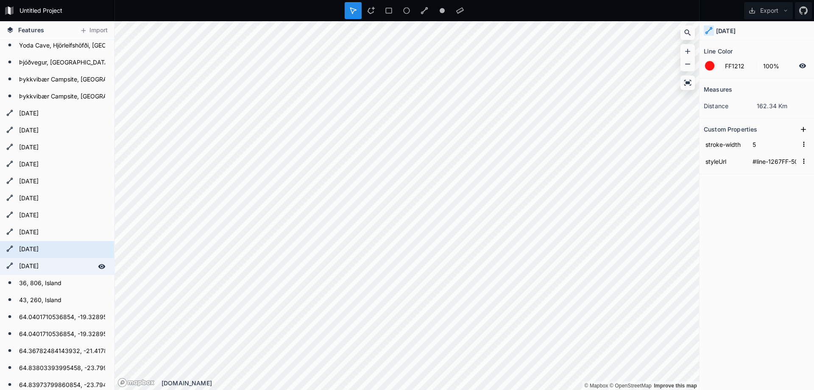
click at [29, 264] on form "[DATE]" at bounding box center [56, 266] width 79 height 13
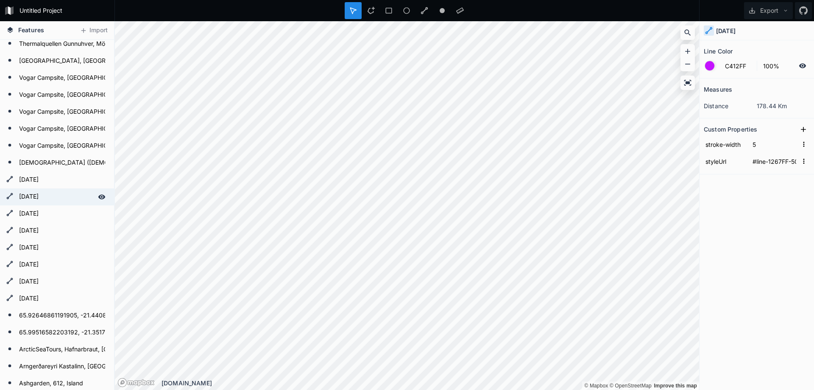
scroll to position [2682, 0]
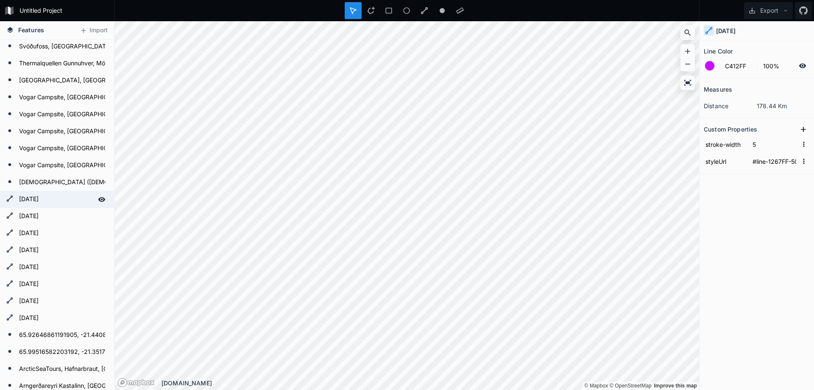
click at [45, 203] on form "[DATE]" at bounding box center [56, 199] width 79 height 13
click at [734, 67] on input "1267FF" at bounding box center [738, 66] width 37 height 10
paste input "2A12"
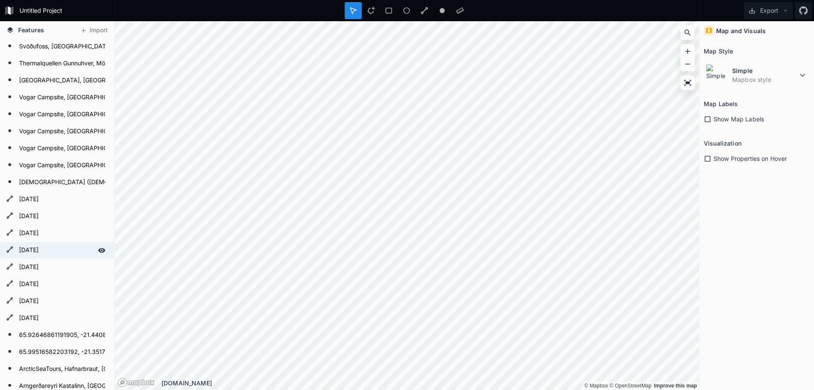
click at [31, 245] on form "[DATE]" at bounding box center [56, 250] width 79 height 13
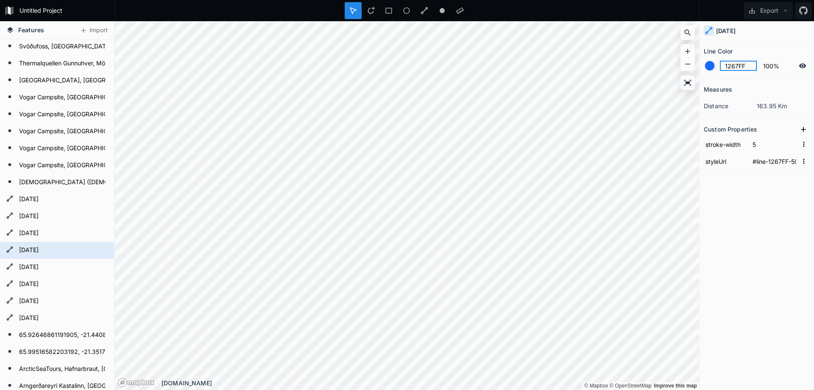
click at [742, 64] on input "1267FF" at bounding box center [738, 66] width 37 height 10
paste input "2A12"
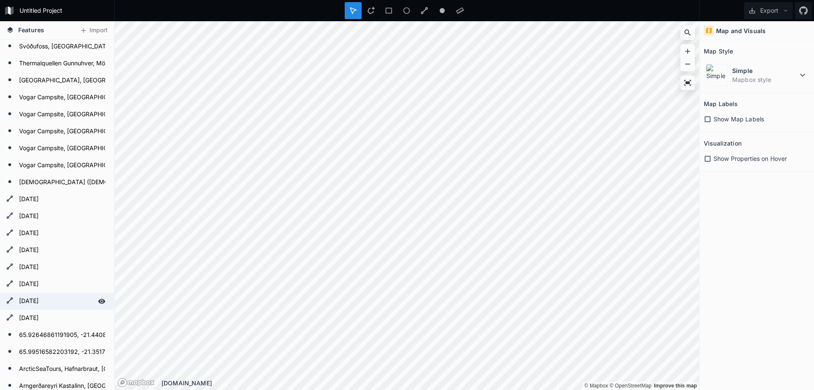
click at [33, 302] on form "[DATE]" at bounding box center [56, 301] width 79 height 13
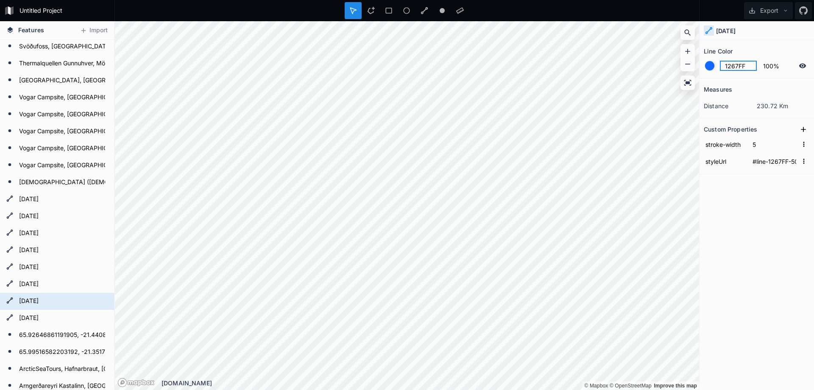
click at [740, 66] on input "1267FF" at bounding box center [738, 66] width 37 height 10
paste input "2A12"
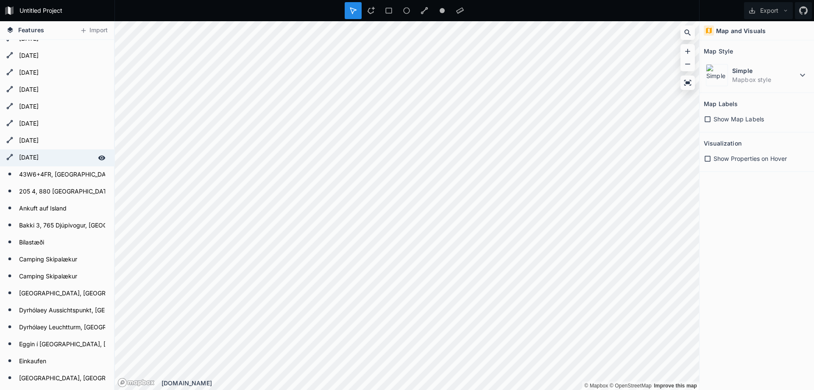
scroll to position [0, 0]
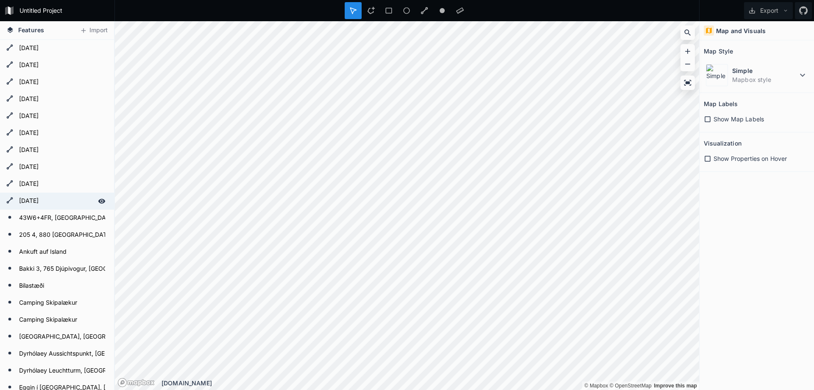
click at [34, 201] on form "[DATE]" at bounding box center [56, 201] width 79 height 13
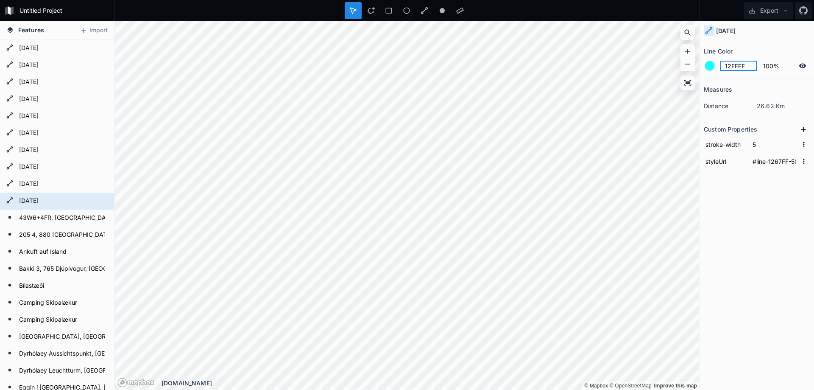
click at [737, 70] on input "12FFFF" at bounding box center [738, 66] width 37 height 10
click at [740, 67] on input "12FFFF" at bounding box center [738, 66] width 37 height 10
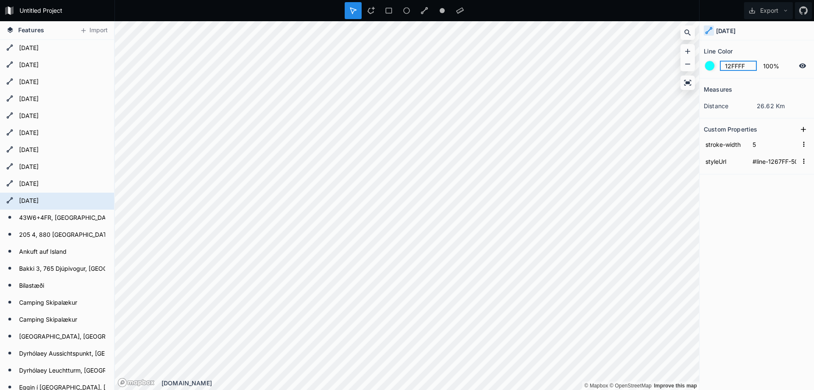
click at [740, 67] on input "12FFFF" at bounding box center [738, 66] width 37 height 10
click at [36, 53] on form "[DATE]" at bounding box center [56, 48] width 79 height 13
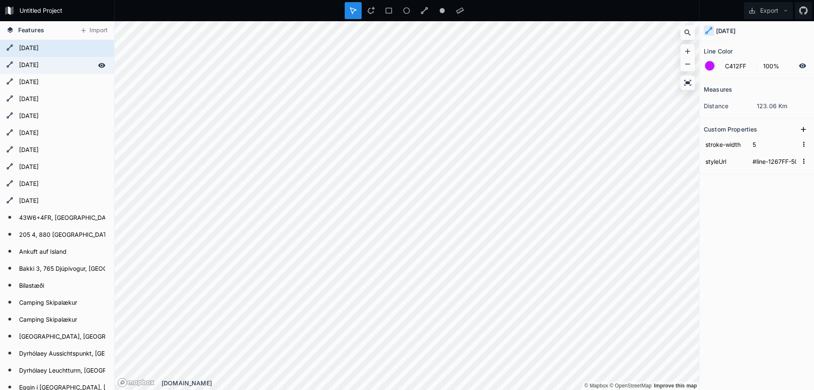
click at [33, 65] on form "[DATE]" at bounding box center [56, 65] width 79 height 13
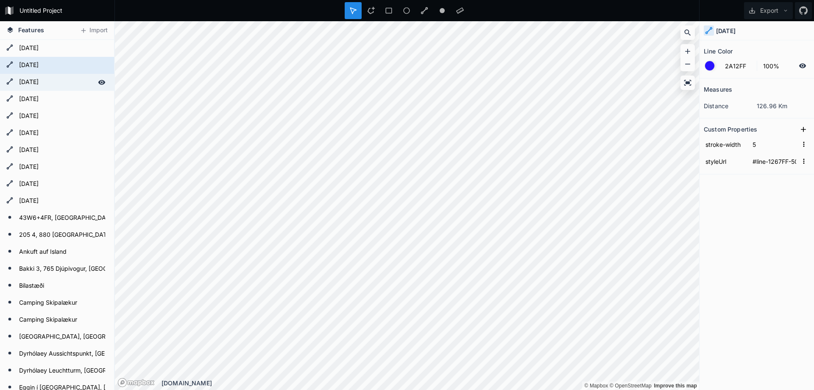
click at [32, 80] on form "[DATE]" at bounding box center [56, 82] width 79 height 13
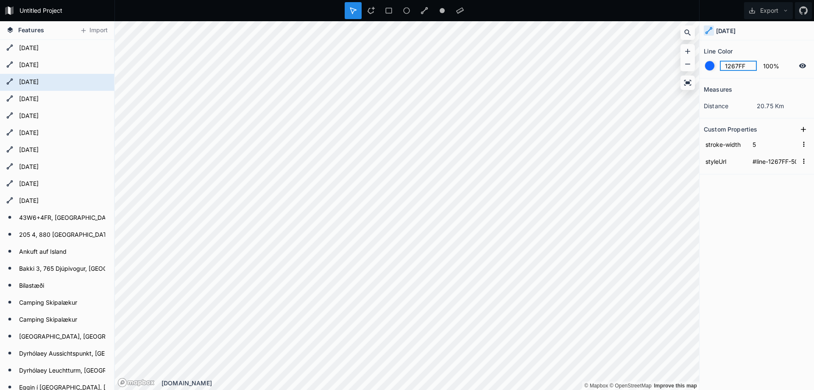
click at [737, 66] on input "1267FF" at bounding box center [738, 66] width 37 height 10
paste input "FF"
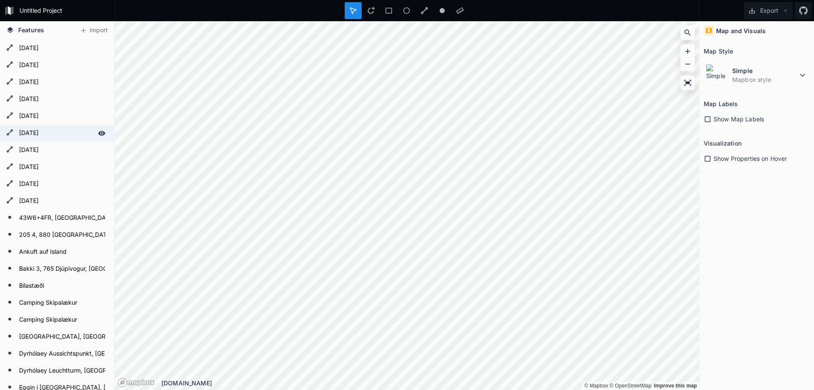
click at [31, 128] on form "[DATE]" at bounding box center [56, 133] width 79 height 13
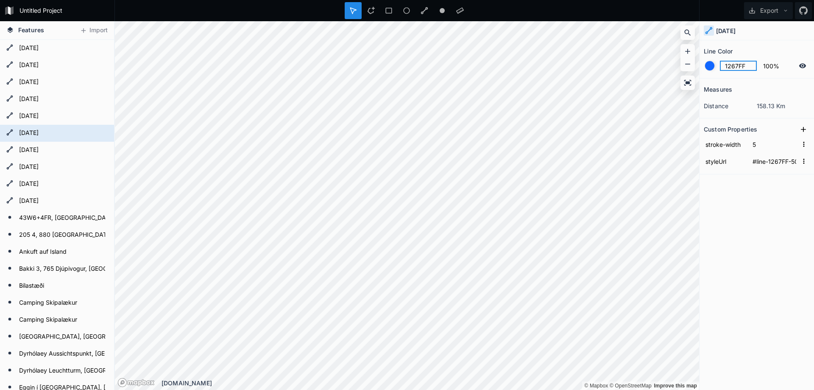
click at [743, 65] on input "1267FF" at bounding box center [738, 66] width 37 height 10
paste input "FF"
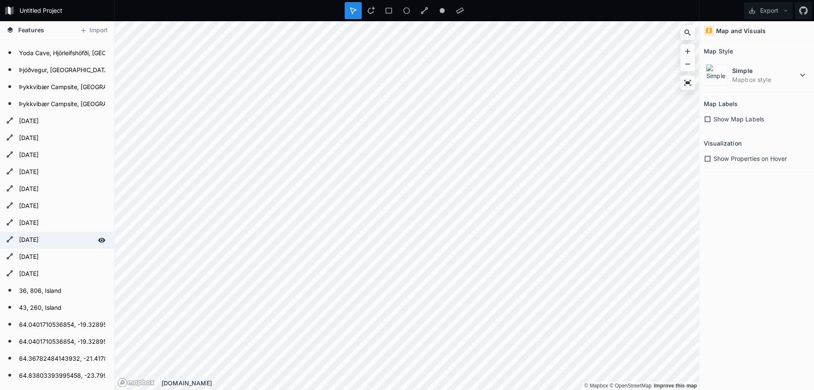
scroll to position [1427, 0]
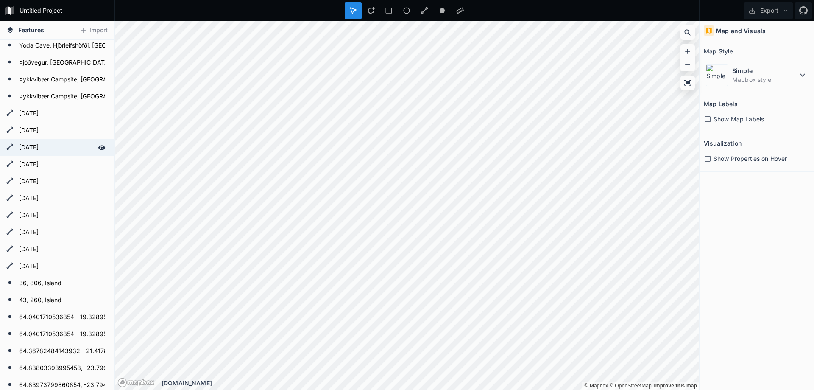
click at [33, 148] on form "[DATE]" at bounding box center [56, 147] width 79 height 13
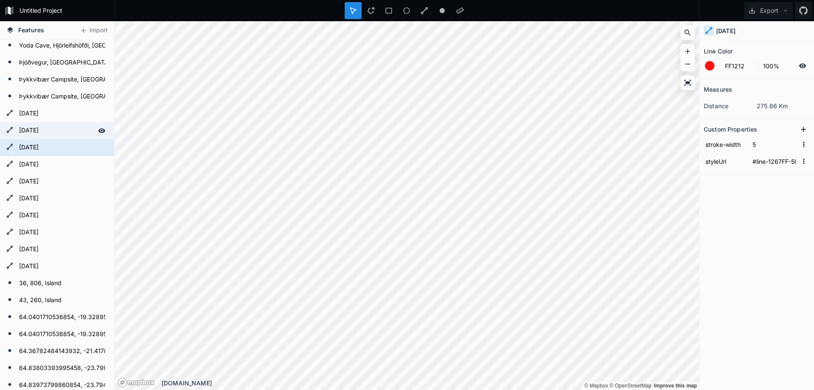
click at [40, 131] on form "[DATE]" at bounding box center [56, 130] width 79 height 13
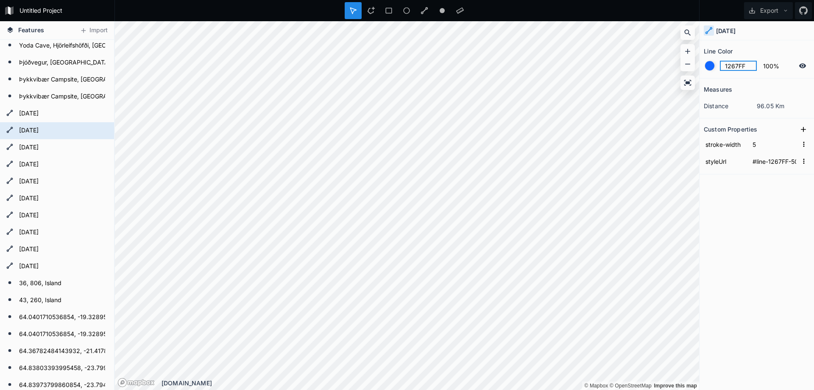
click at [734, 65] on input "1267FF" at bounding box center [738, 66] width 37 height 10
paste input "FF"
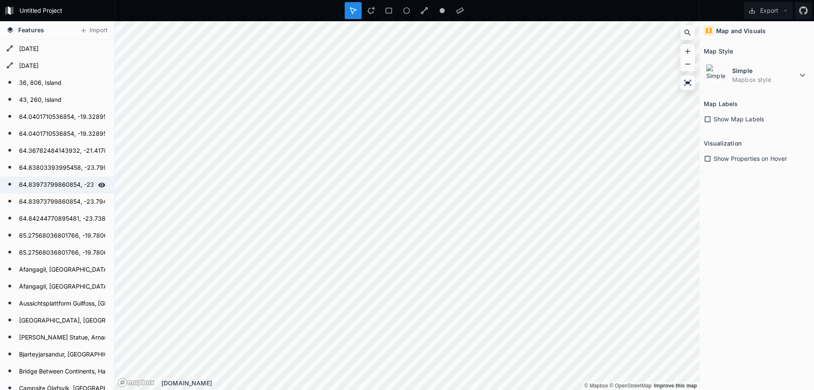
scroll to position [1600, 0]
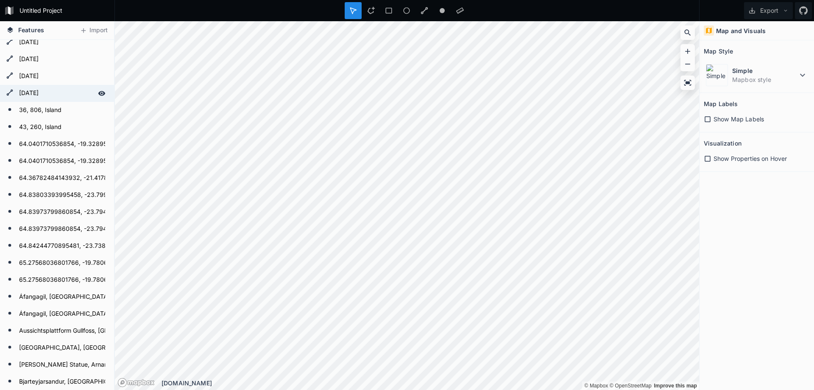
click at [38, 96] on form "[DATE]" at bounding box center [56, 93] width 79 height 13
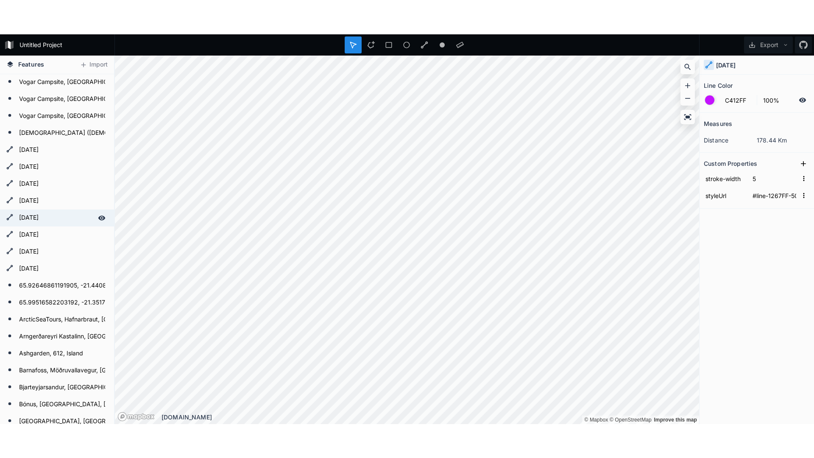
scroll to position [2768, 0]
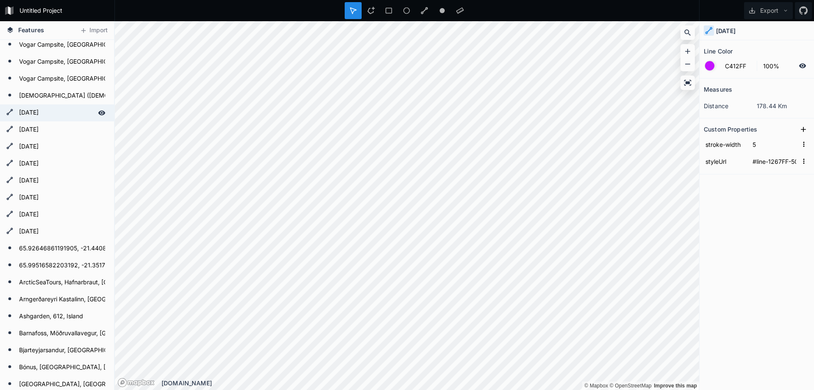
click at [32, 115] on form "[DATE]" at bounding box center [56, 112] width 79 height 13
click at [34, 129] on form "[DATE]" at bounding box center [56, 129] width 79 height 13
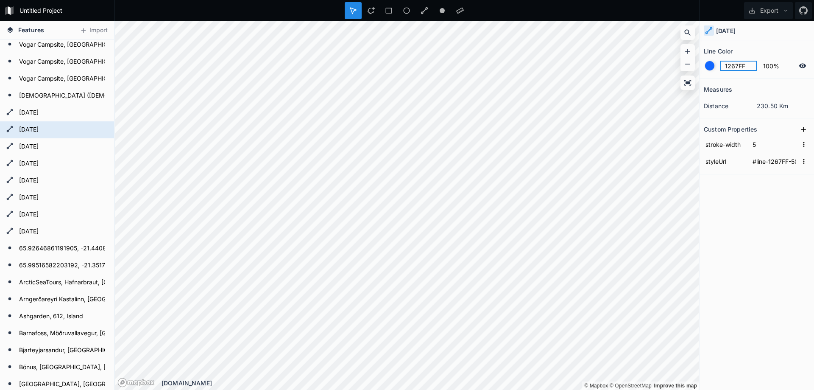
click at [734, 69] on input "1267FF" at bounding box center [738, 66] width 37 height 10
paste input "FF"
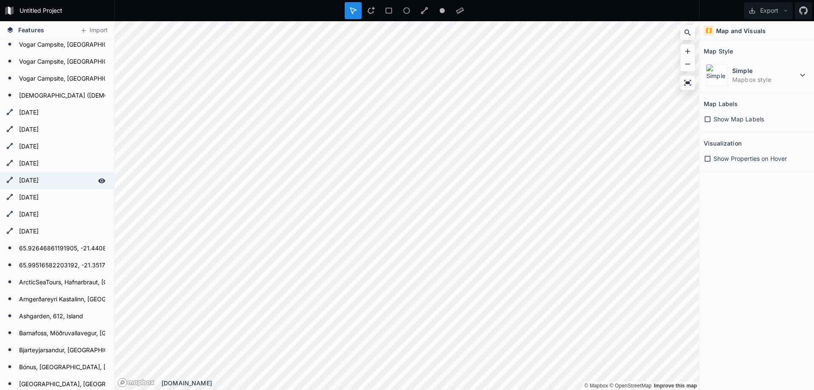
click at [33, 181] on form "[DATE]" at bounding box center [56, 180] width 79 height 13
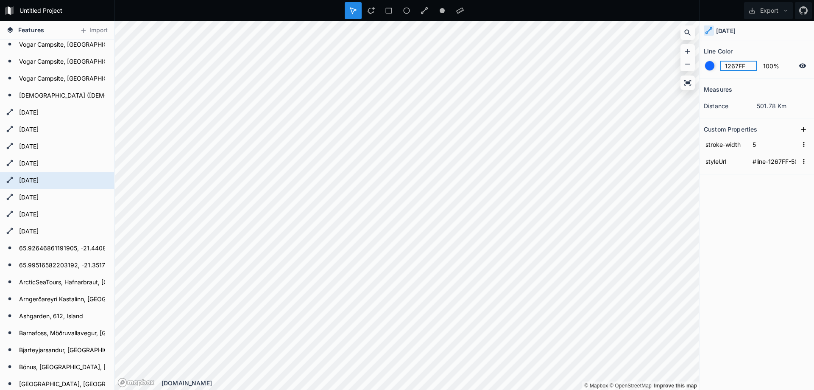
click at [742, 61] on input "1267FF" at bounding box center [738, 66] width 37 height 10
paste input "FF"
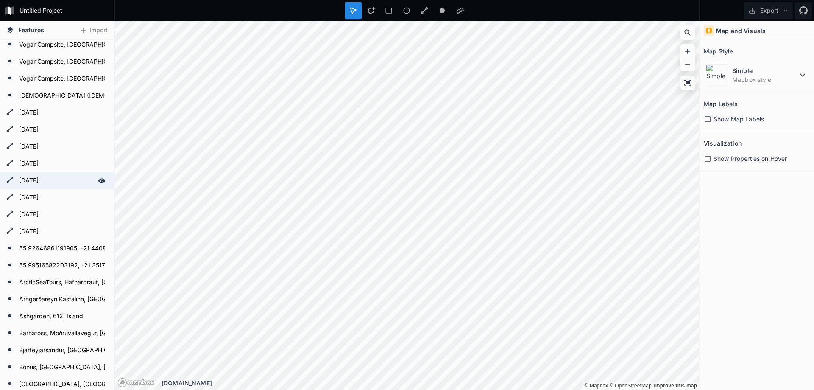
click at [54, 182] on form "[DATE]" at bounding box center [56, 180] width 79 height 13
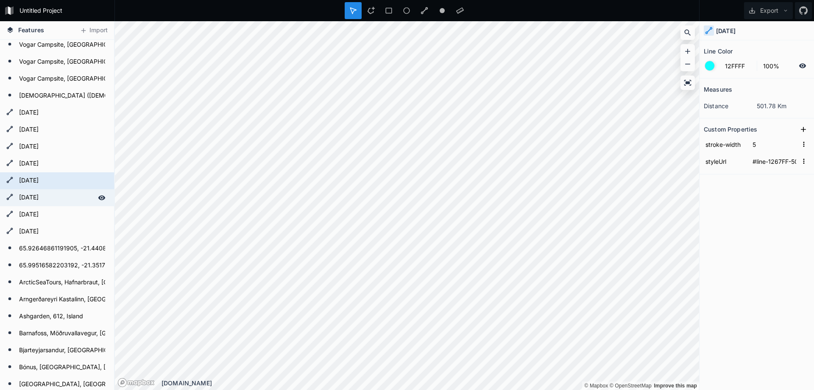
click at [48, 198] on form "[DATE]" at bounding box center [56, 197] width 79 height 13
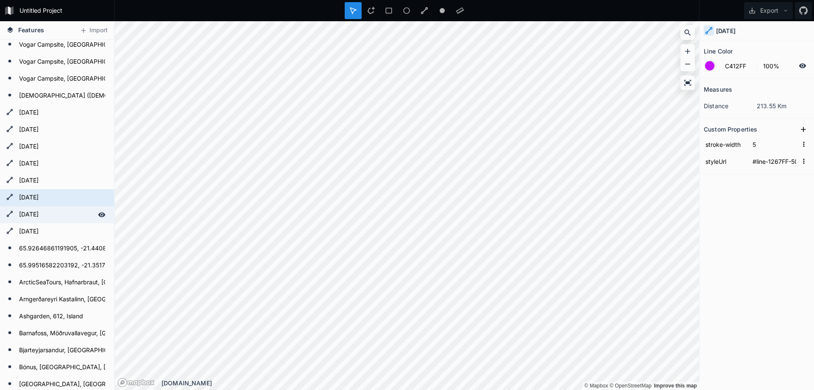
click at [42, 209] on form "[DATE]" at bounding box center [56, 214] width 79 height 13
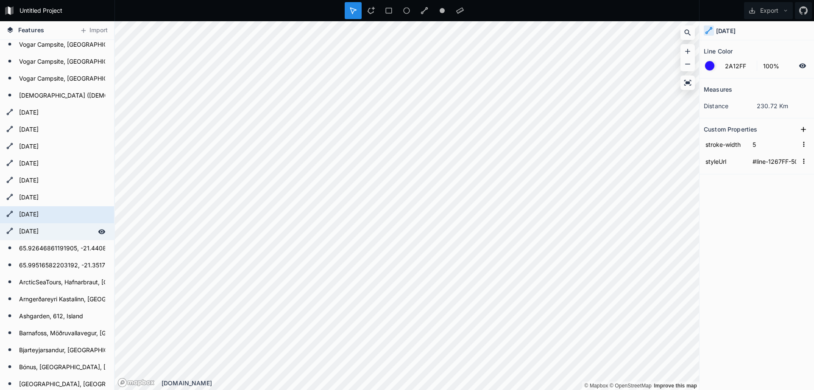
click at [33, 231] on form "[DATE]" at bounding box center [56, 231] width 79 height 13
click at [737, 66] on input "1267FF" at bounding box center [738, 66] width 37 height 10
paste input "FF"
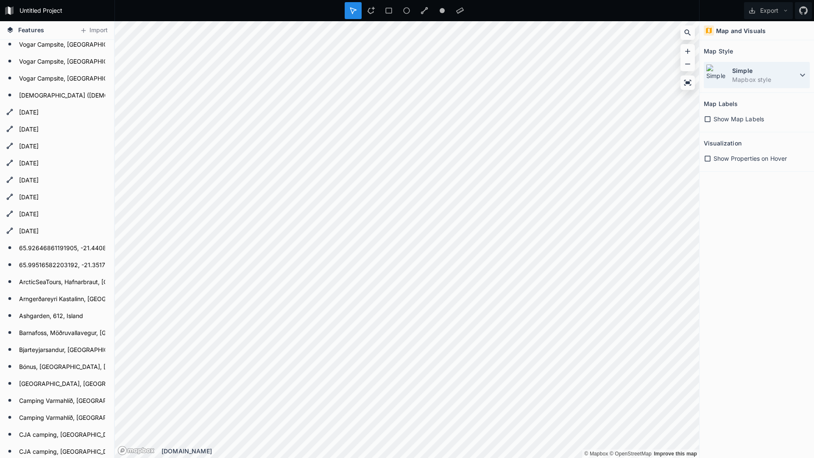
click at [803, 75] on icon at bounding box center [803, 75] width 10 height 10
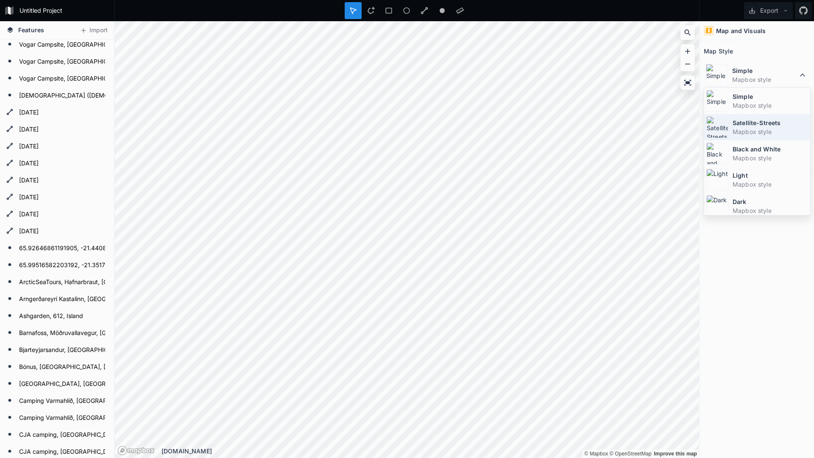
click at [775, 123] on dt "Satellite-Streets" at bounding box center [770, 122] width 75 height 9
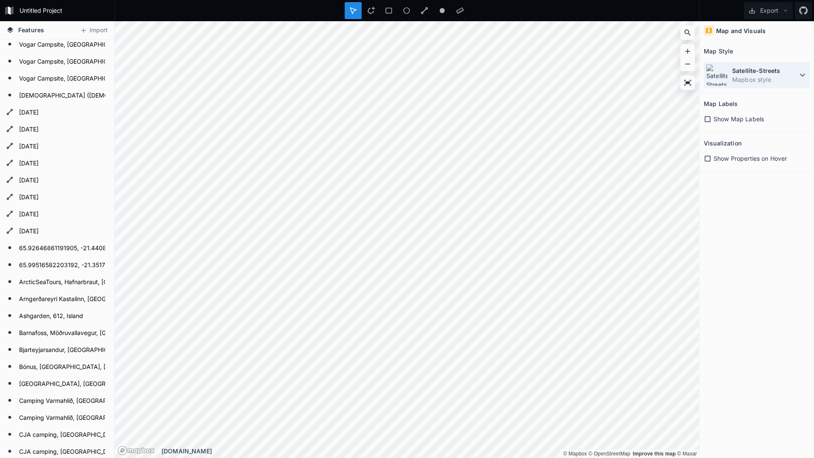
click at [781, 75] on dt "Satellite-Streets" at bounding box center [764, 70] width 65 height 9
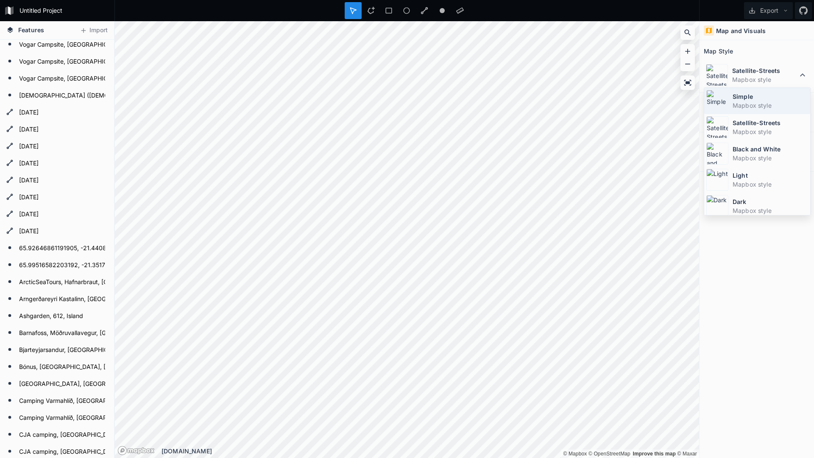
click at [772, 100] on dt "Simple" at bounding box center [770, 96] width 75 height 9
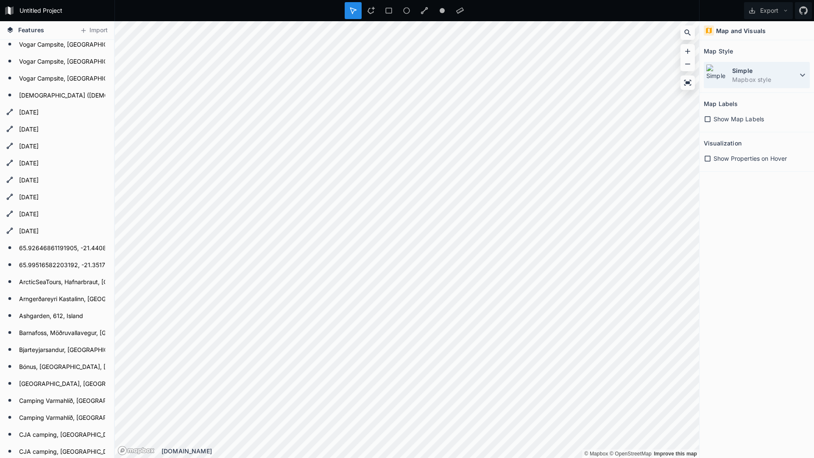
click at [776, 72] on dt "Simple" at bounding box center [764, 70] width 65 height 9
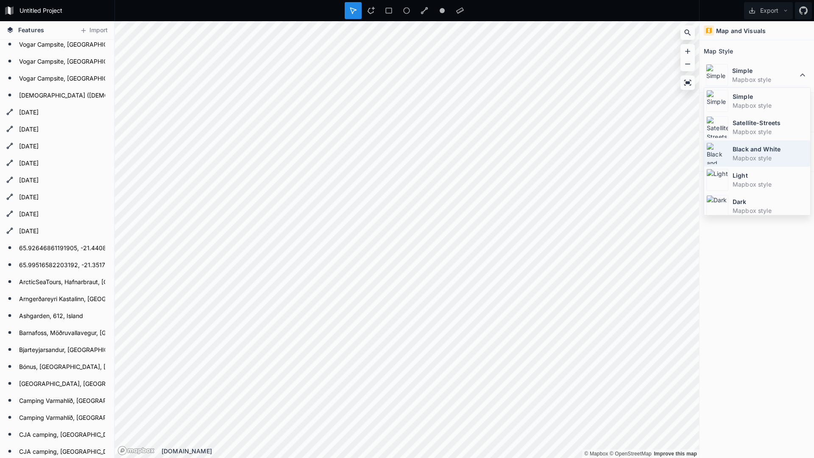
click at [766, 147] on dt "Black and White" at bounding box center [770, 149] width 75 height 9
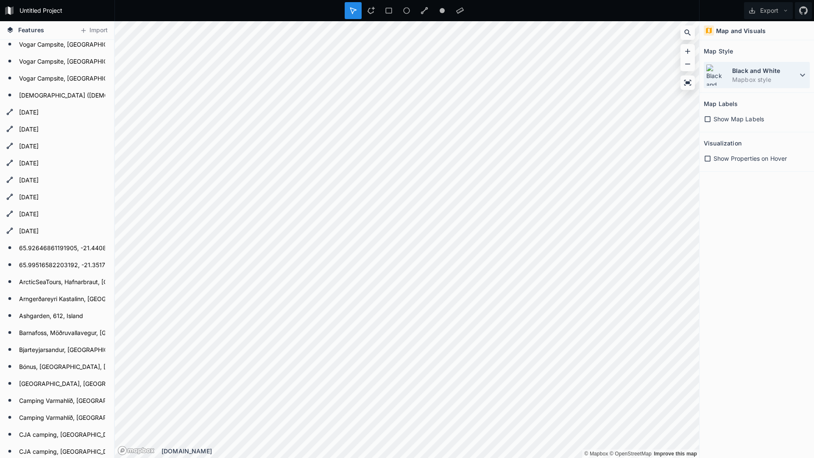
click at [776, 75] on dd "Mapbox style" at bounding box center [764, 79] width 65 height 9
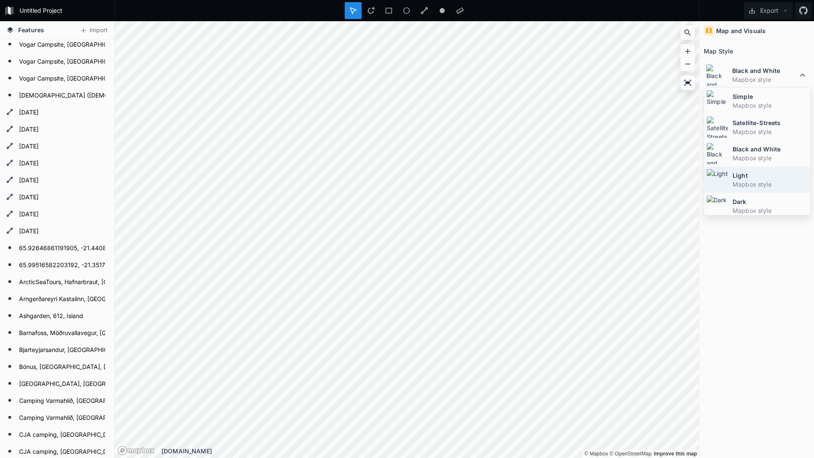
scroll to position [57, 0]
click at [764, 181] on dd "Mapbox style" at bounding box center [770, 180] width 75 height 9
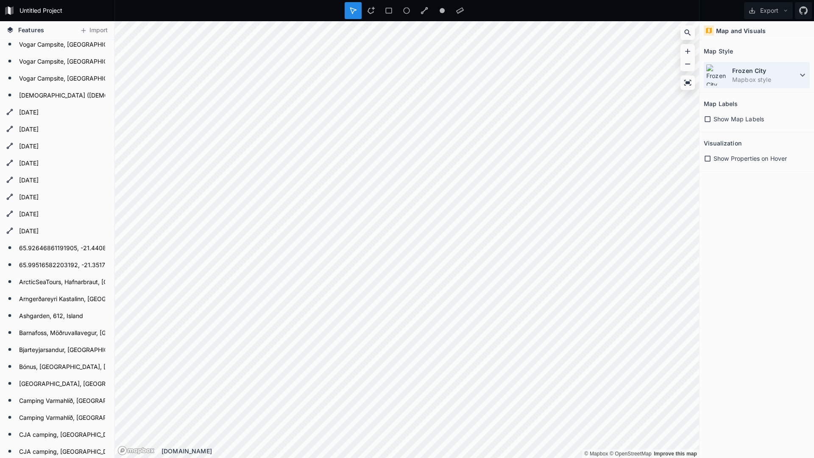
click at [763, 75] on dd "Mapbox style" at bounding box center [764, 79] width 65 height 9
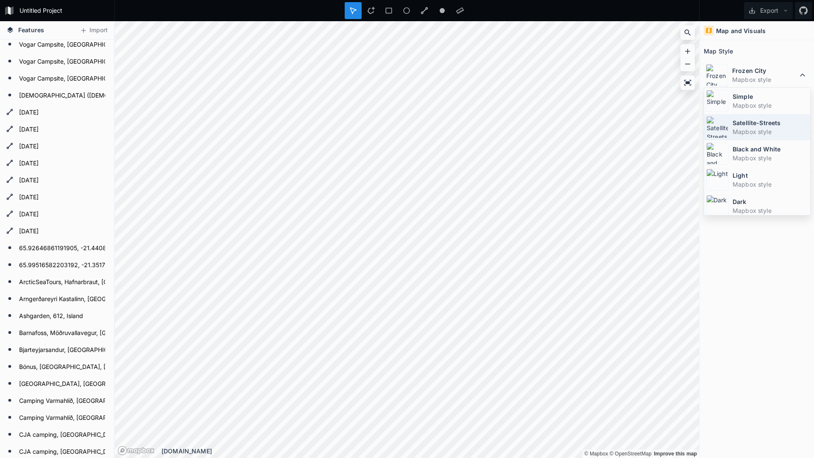
click at [757, 126] on dt "Satellite-Streets" at bounding box center [770, 122] width 75 height 9
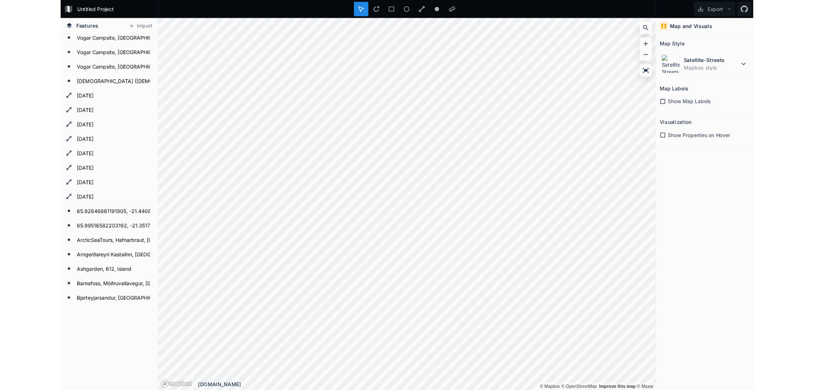
scroll to position [2365, 0]
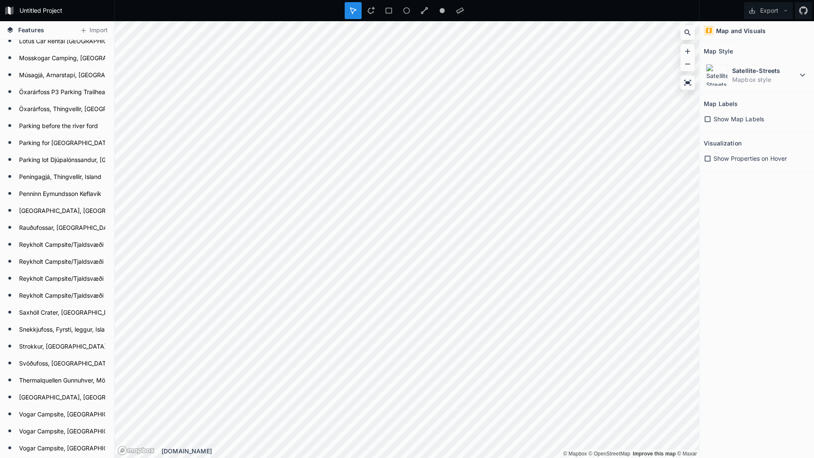
click at [114, 144] on div "Features Import [GEOGRAPHIC_DATA], Island [GEOGRAPHIC_DATA], [GEOGRAPHIC_DATA],…" at bounding box center [407, 239] width 814 height 437
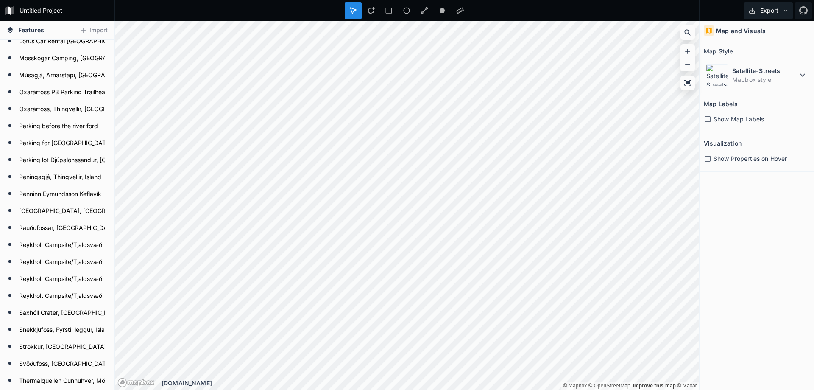
click at [772, 8] on button "Export" at bounding box center [768, 10] width 49 height 17
click at [771, 40] on div "Export Image" at bounding box center [767, 48] width 85 height 17
click at [772, 8] on button "Export" at bounding box center [768, 10] width 49 height 17
click at [745, 40] on div "Export Image" at bounding box center [767, 48] width 85 height 17
click at [684, 81] on icon at bounding box center [688, 82] width 8 height 8
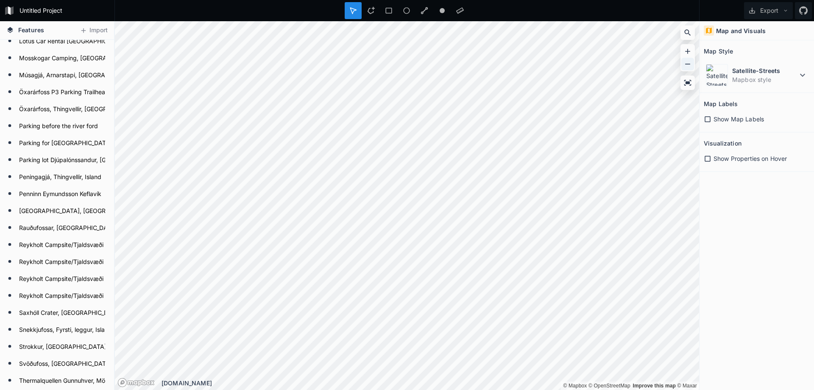
click at [685, 66] on icon at bounding box center [688, 64] width 8 height 8
click at [689, 53] on icon at bounding box center [688, 51] width 8 height 8
click at [689, 84] on icon at bounding box center [687, 83] width 7 height 6
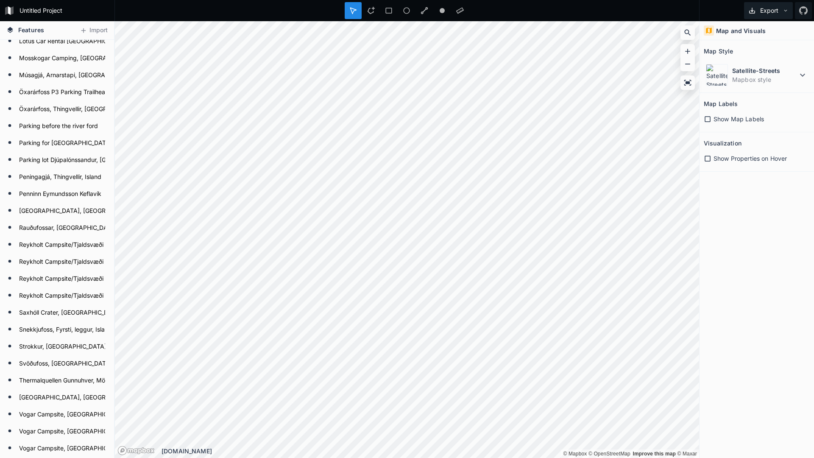
click at [762, 8] on button "Export" at bounding box center [768, 10] width 49 height 17
click at [761, 40] on div "Export Image" at bounding box center [767, 48] width 85 height 17
click at [686, 63] on icon at bounding box center [688, 64] width 8 height 8
click at [687, 49] on icon at bounding box center [688, 51] width 8 height 8
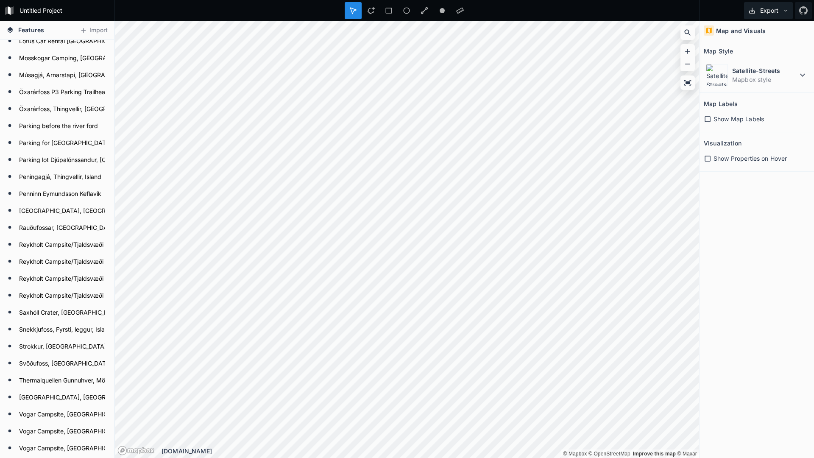
click at [751, 10] on icon at bounding box center [752, 11] width 8 height 8
click at [743, 40] on div "Export Image" at bounding box center [767, 48] width 85 height 17
click at [771, 11] on button "Export" at bounding box center [768, 10] width 49 height 17
click at [768, 57] on div "Export as .geojson" at bounding box center [767, 65] width 85 height 17
click at [670, 3] on div at bounding box center [406, 10] width 585 height 21
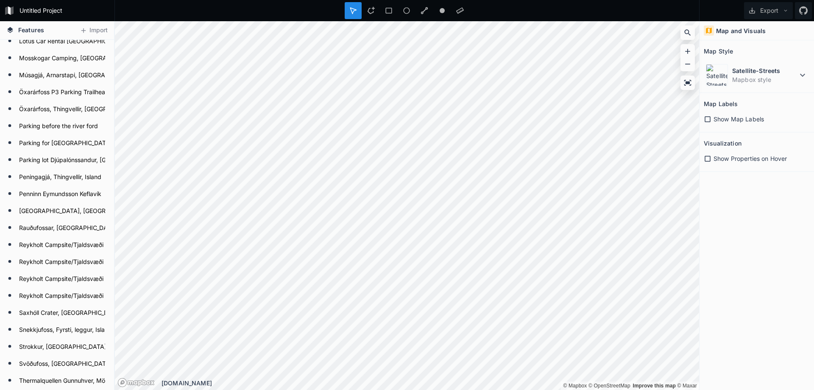
click at [41, 10] on form "Untitled Project" at bounding box center [65, 10] width 96 height 13
click at [804, 10] on icon at bounding box center [803, 10] width 8 height 8
